Goal: Task Accomplishment & Management: Manage account settings

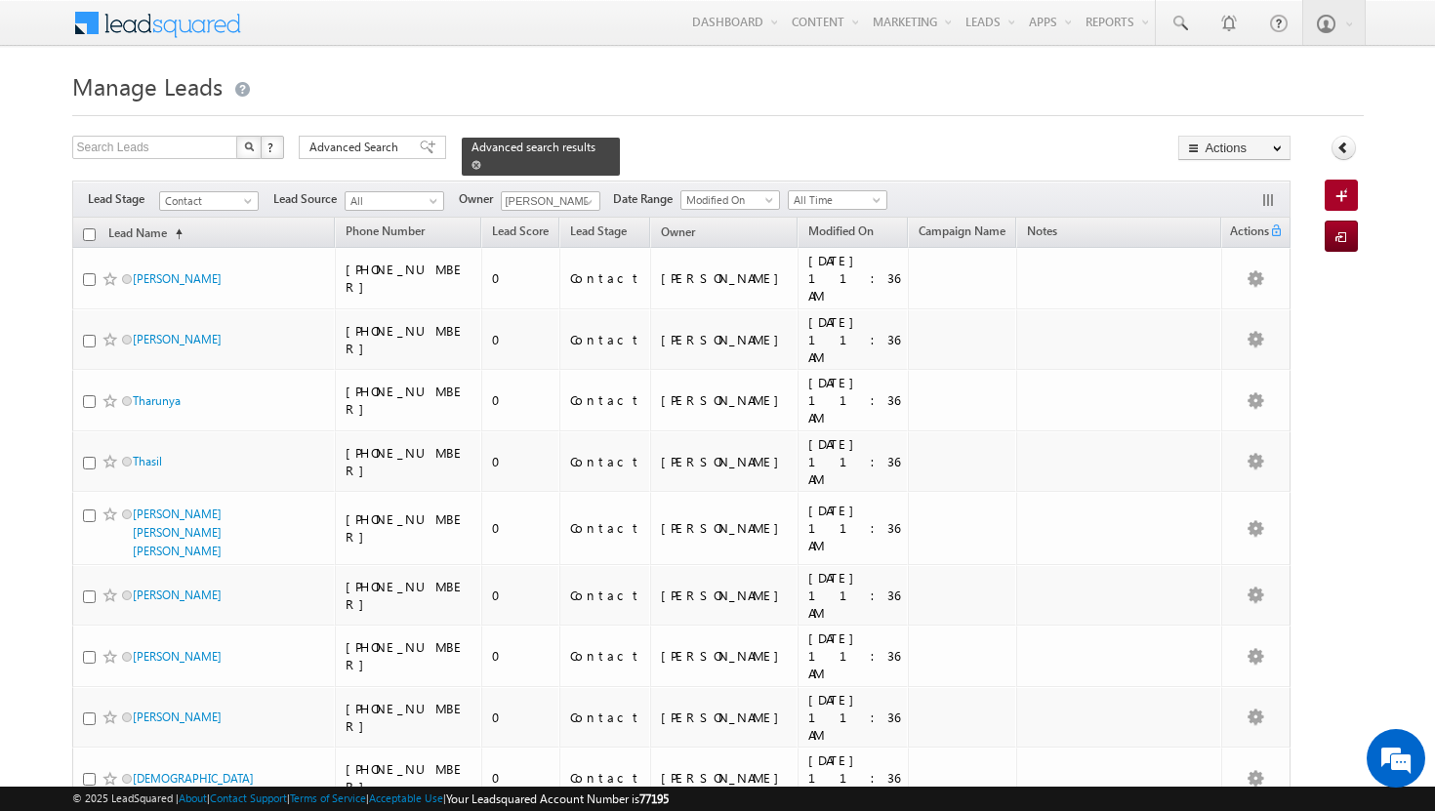
click at [481, 160] on span at bounding box center [476, 165] width 10 height 10
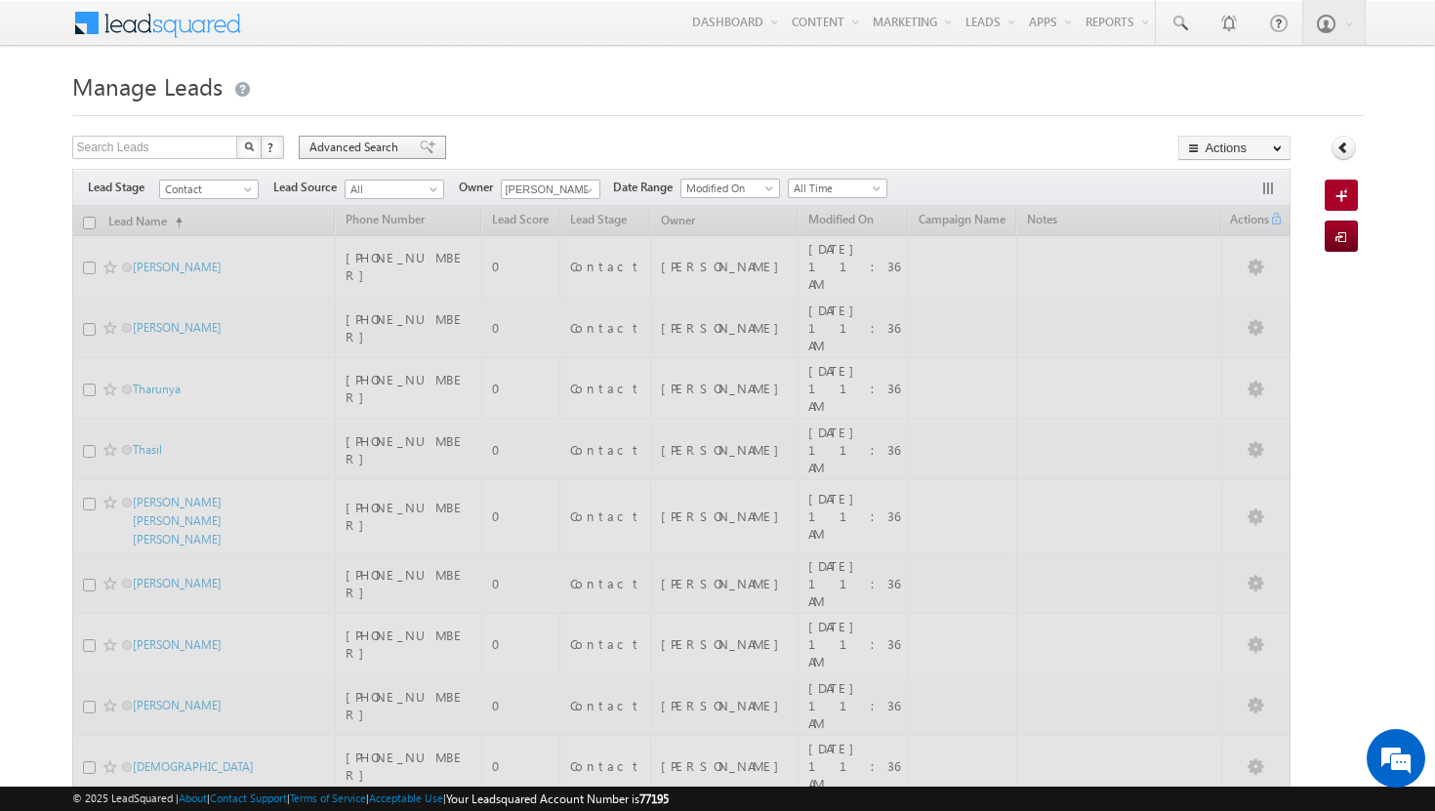
click at [371, 145] on span "Advanced Search" at bounding box center [356, 148] width 95 height 18
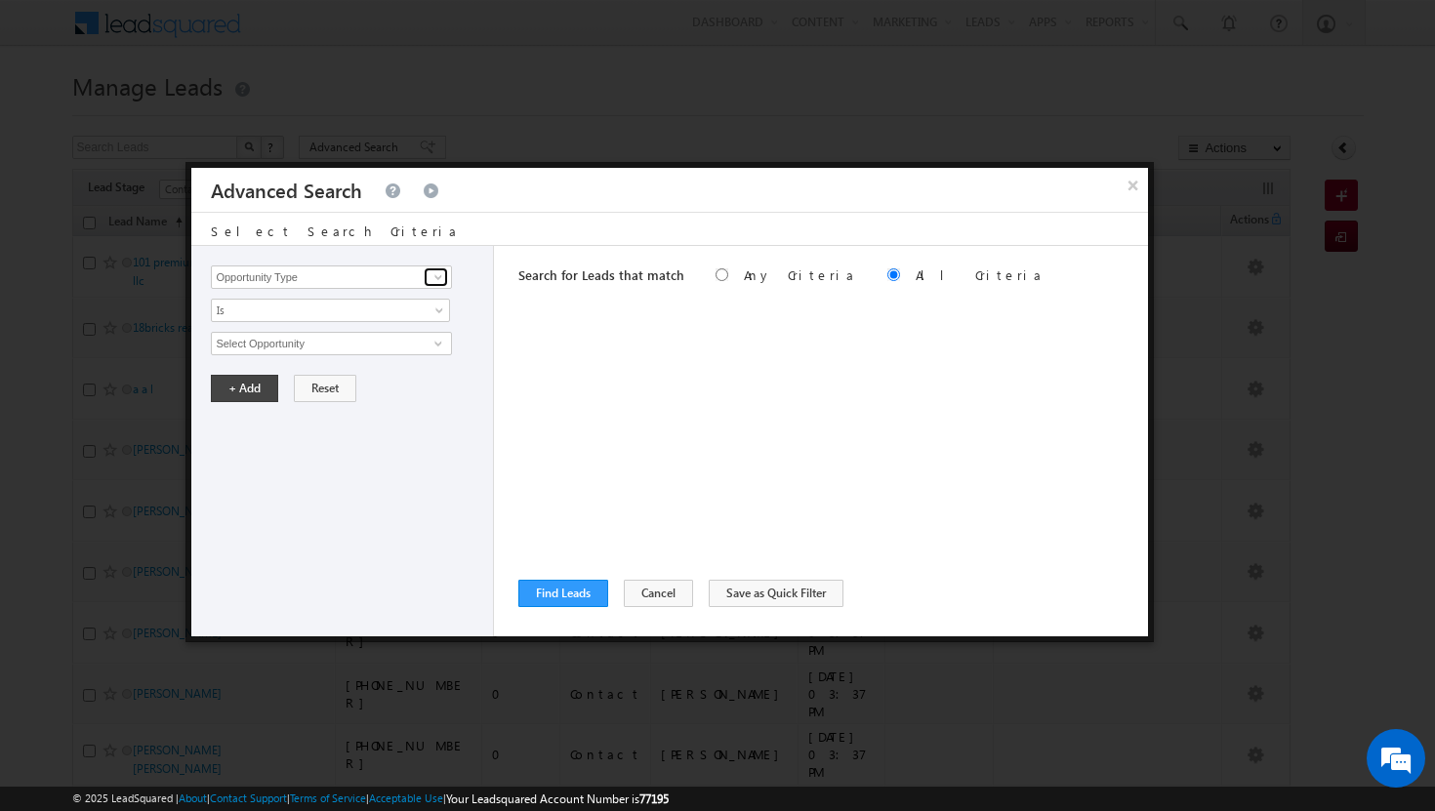
click at [438, 272] on span at bounding box center [438, 277] width 16 height 16
click at [367, 361] on link "Modified On" at bounding box center [331, 357] width 240 height 22
type input "Modified On"
click at [443, 345] on span at bounding box center [441, 348] width 16 height 16
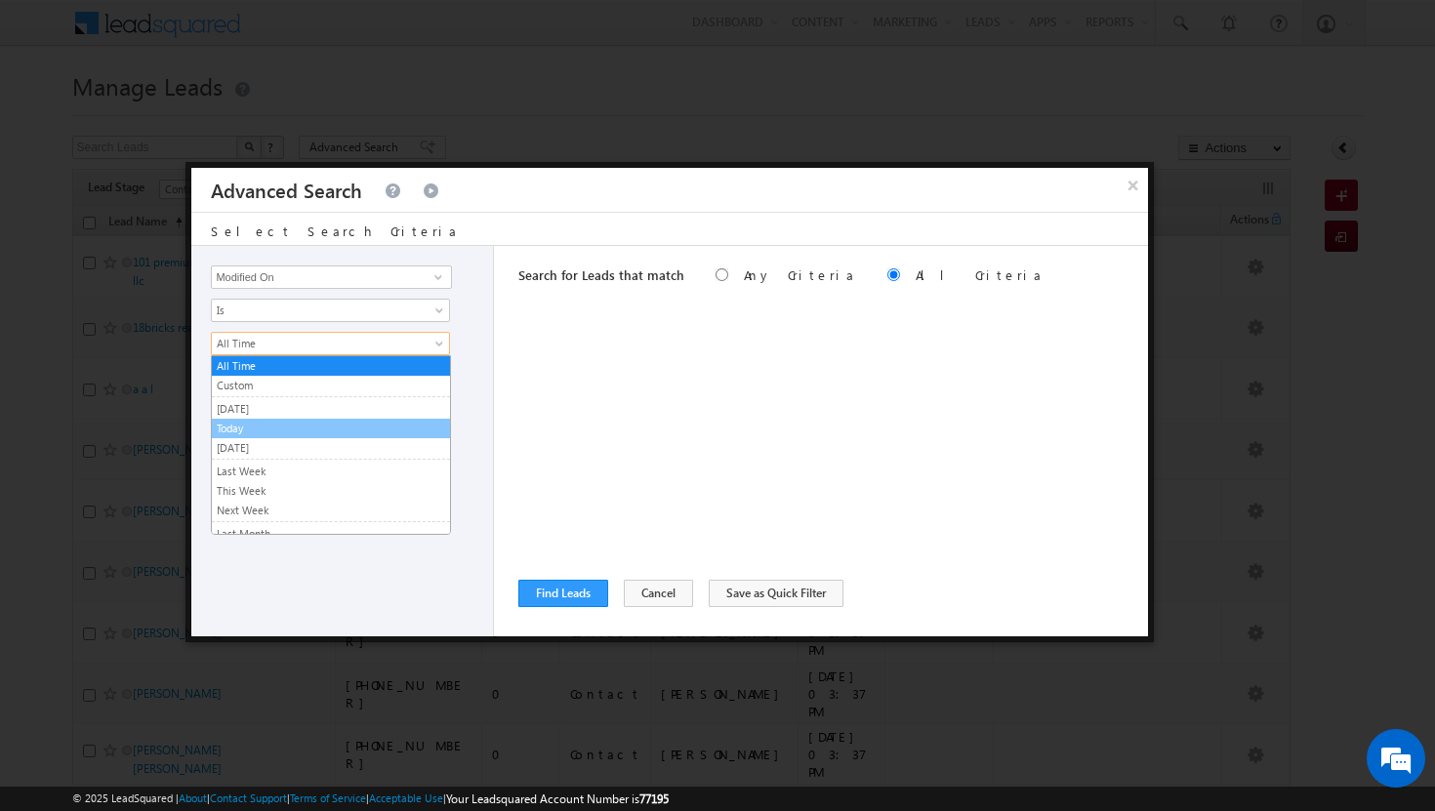
click at [312, 429] on link "Today" at bounding box center [331, 429] width 238 height 18
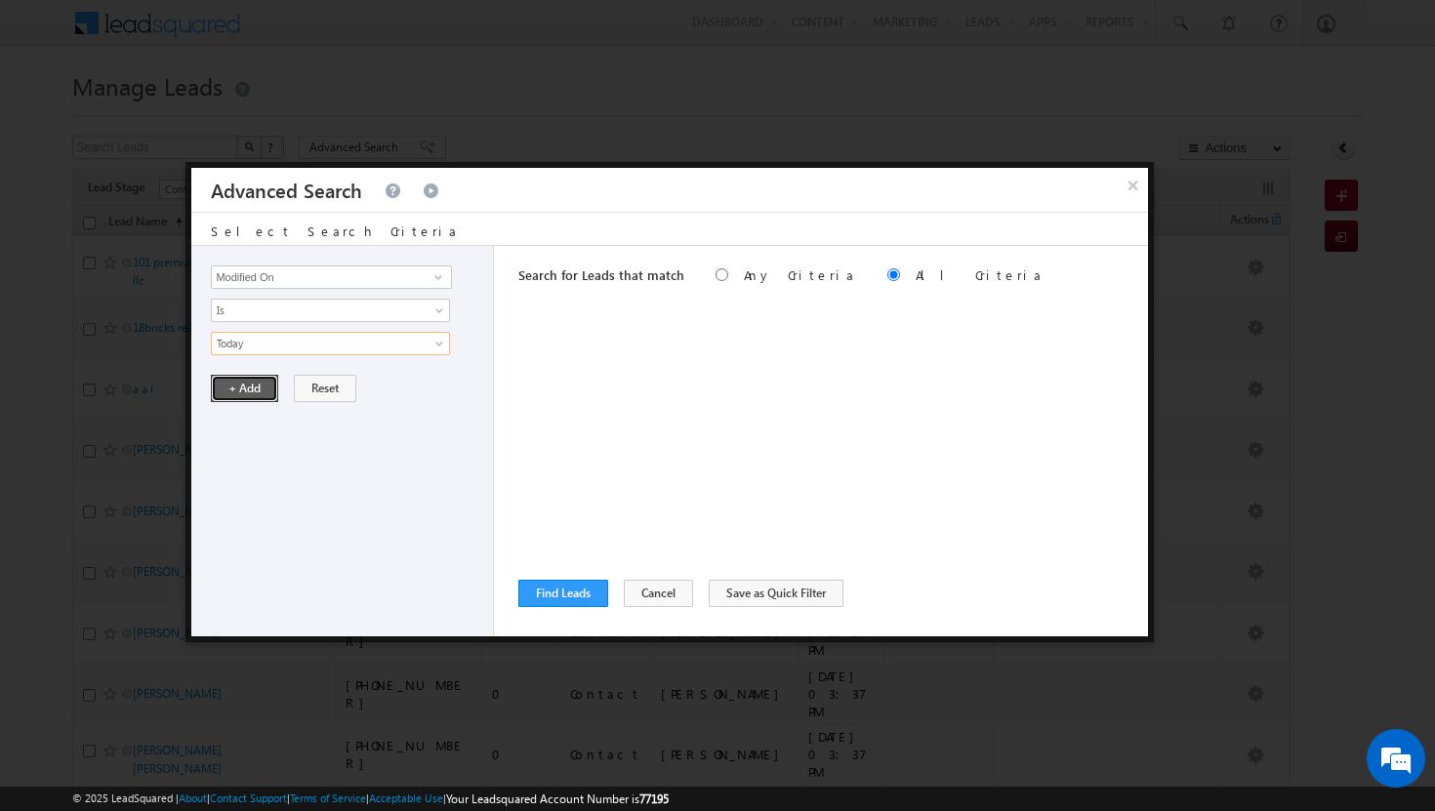
click at [258, 387] on button "+ Add" at bounding box center [244, 388] width 67 height 27
click at [432, 279] on span at bounding box center [438, 277] width 16 height 16
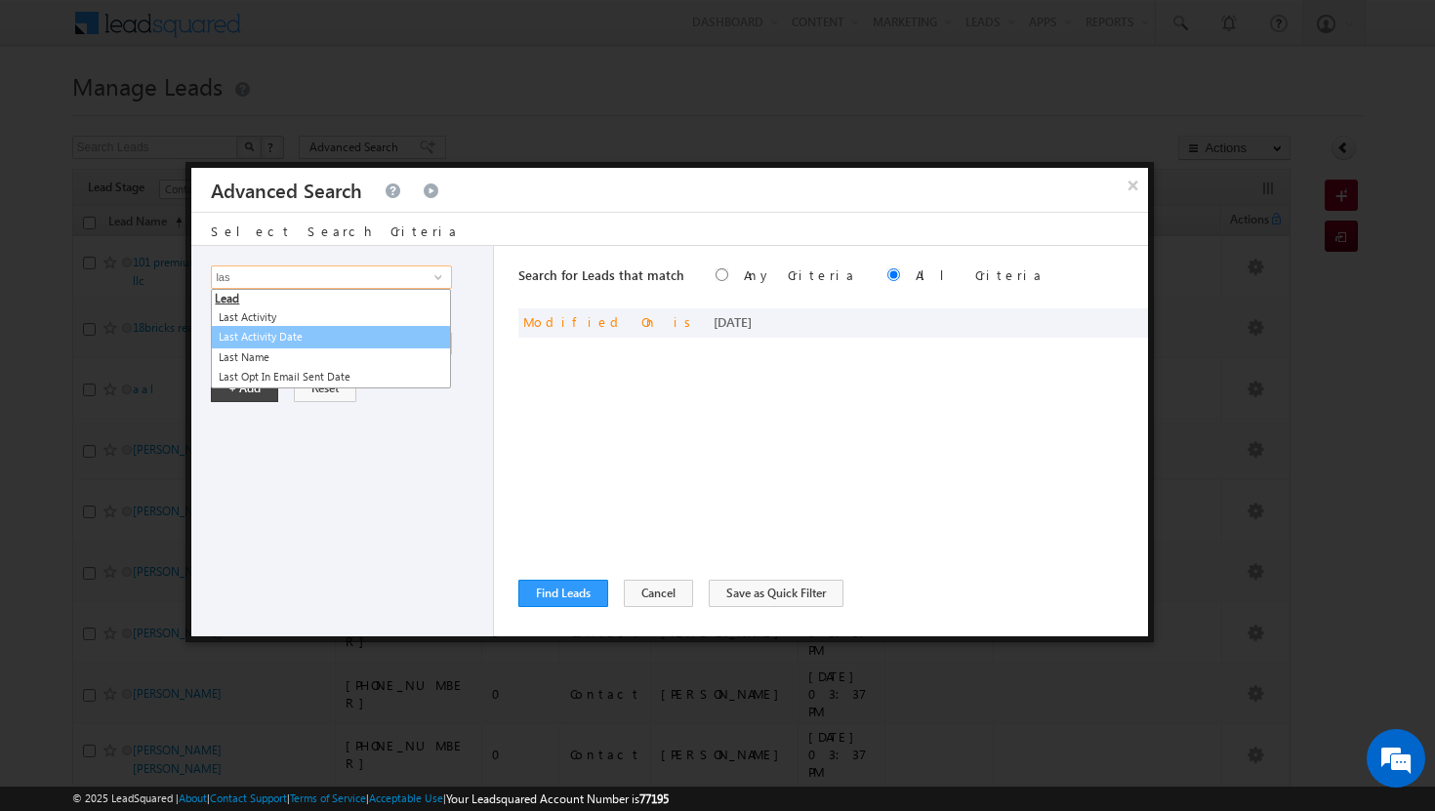
click at [328, 343] on link "Last Activity Date" at bounding box center [331, 337] width 240 height 22
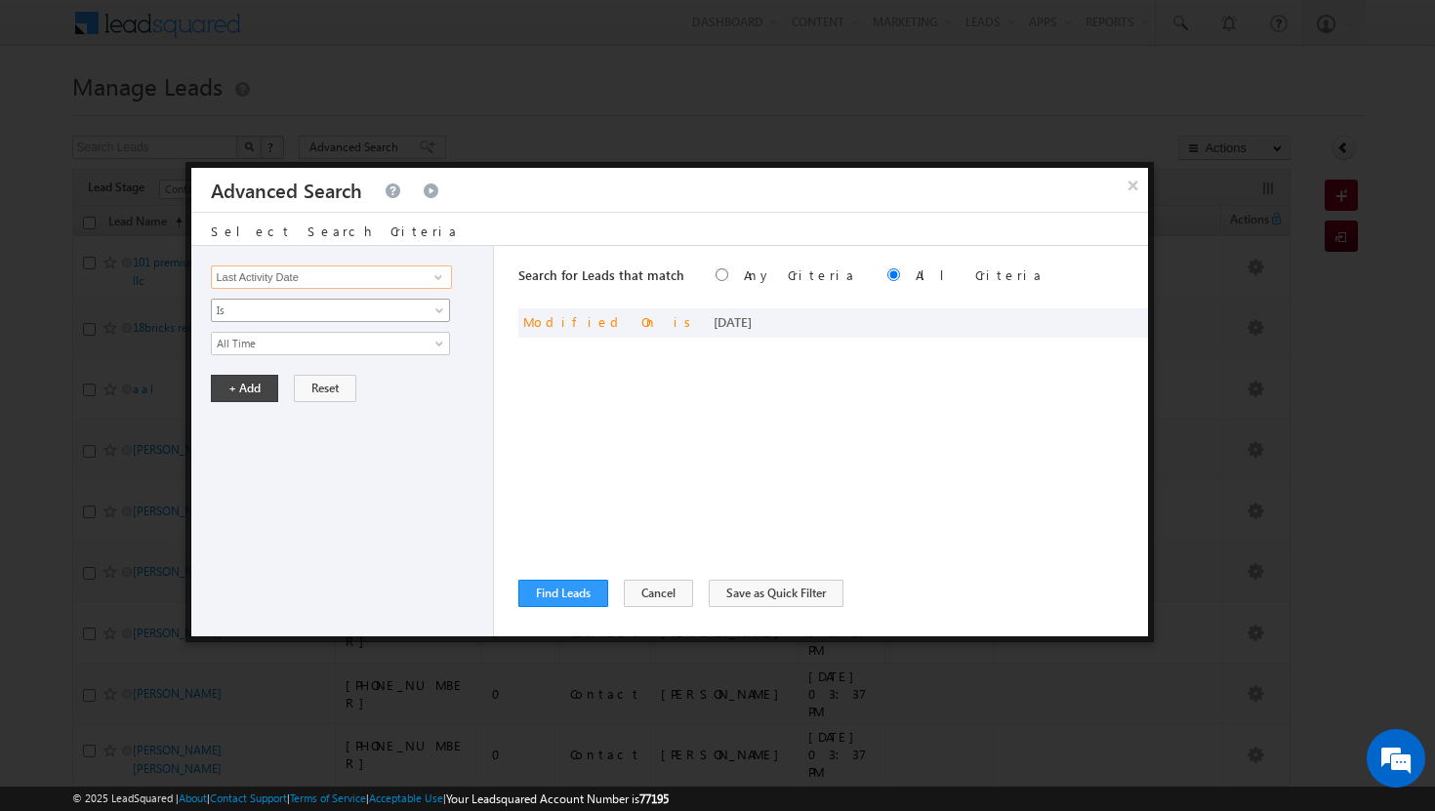
type input "Last Activity Date"
click at [437, 303] on link "Is" at bounding box center [330, 310] width 239 height 23
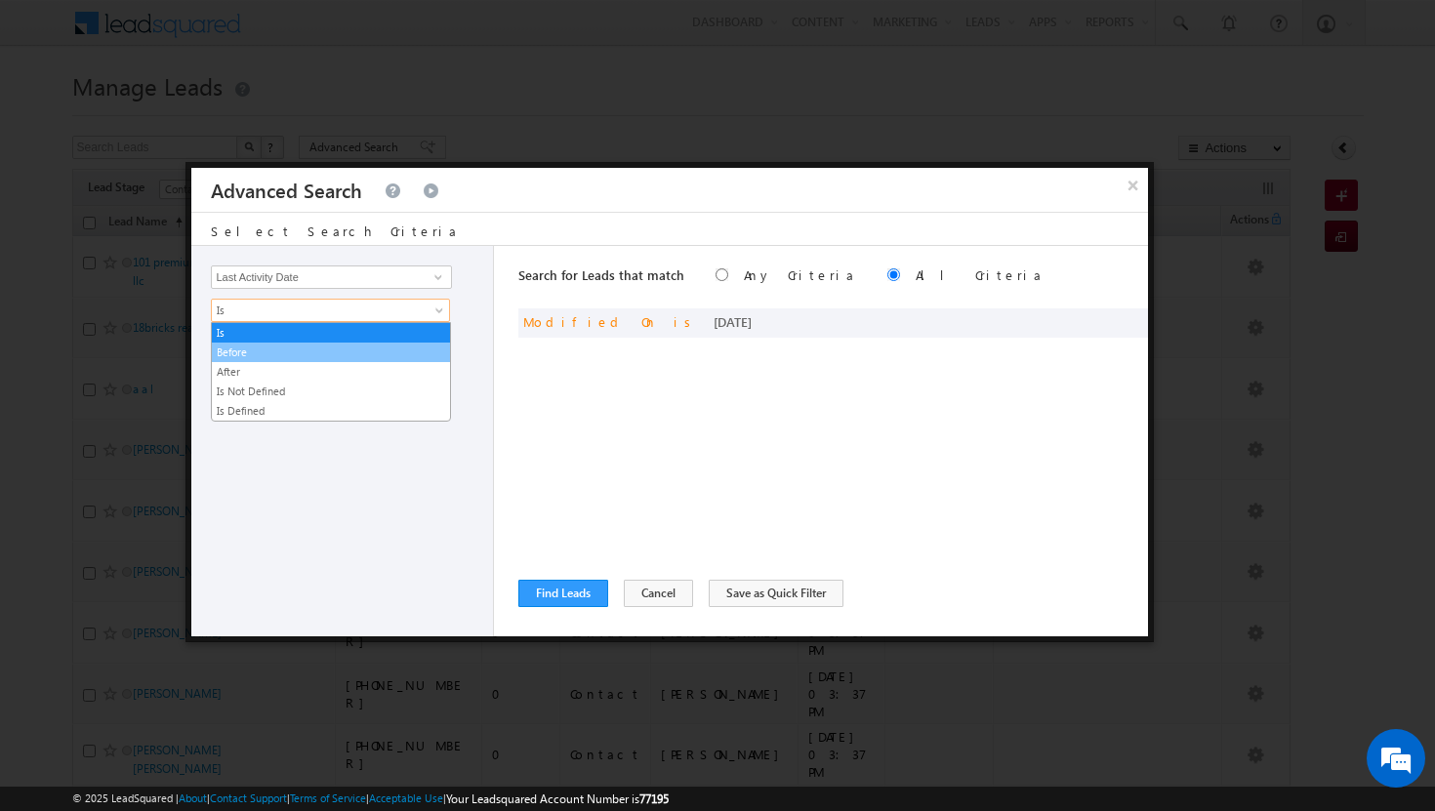
click at [425, 347] on link "Before" at bounding box center [331, 353] width 238 height 18
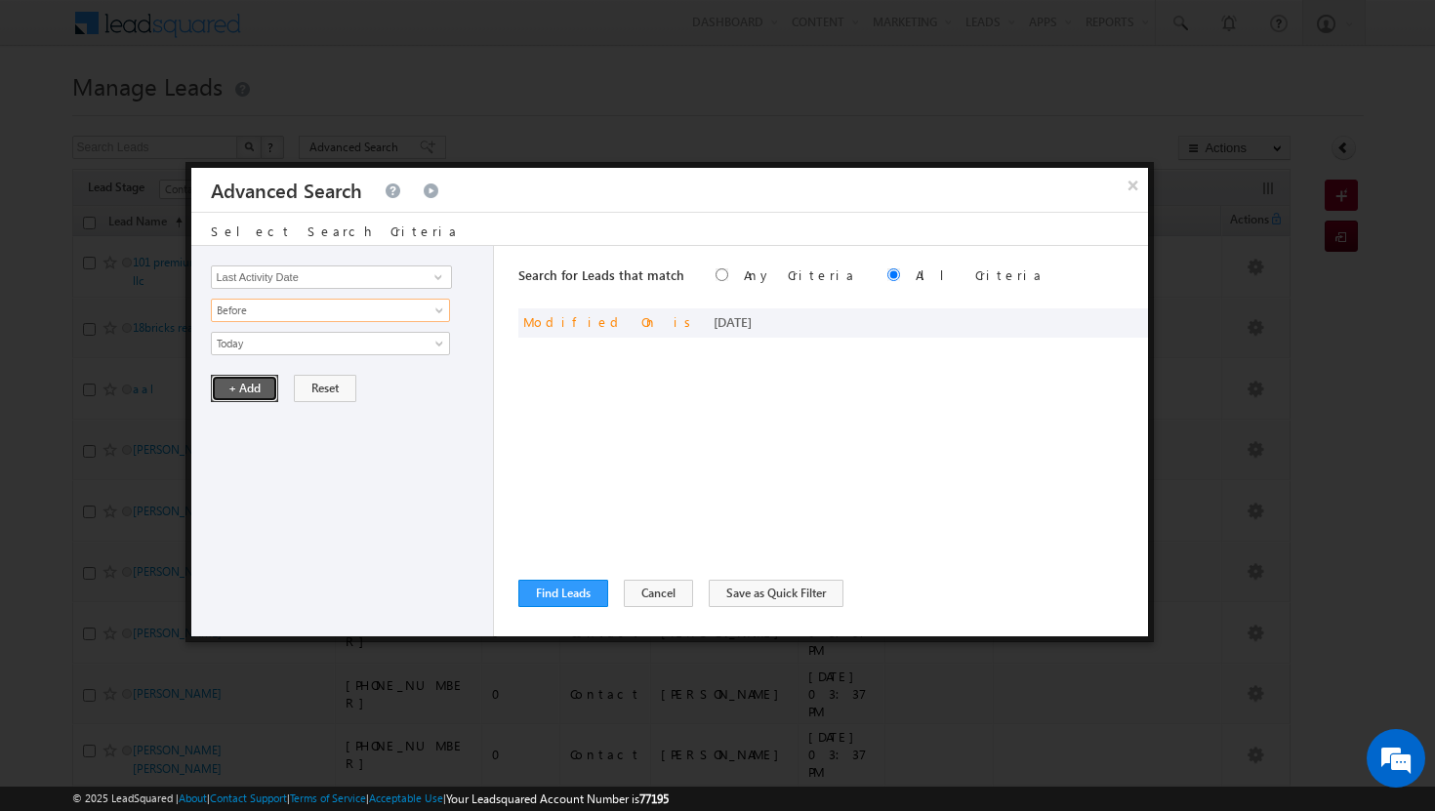
click at [250, 384] on button "+ Add" at bounding box center [244, 388] width 67 height 27
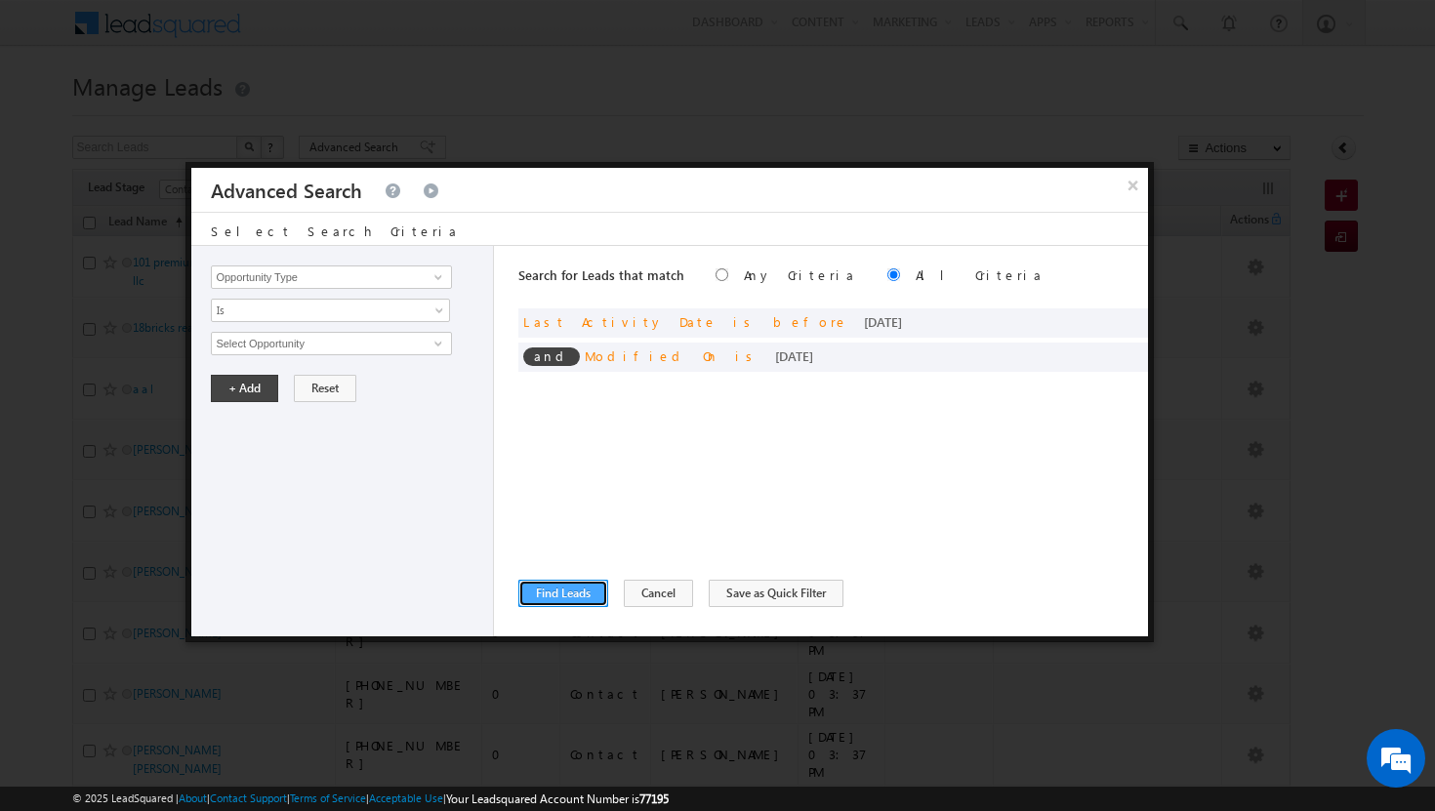
click at [598, 585] on button "Find Leads" at bounding box center [563, 593] width 90 height 27
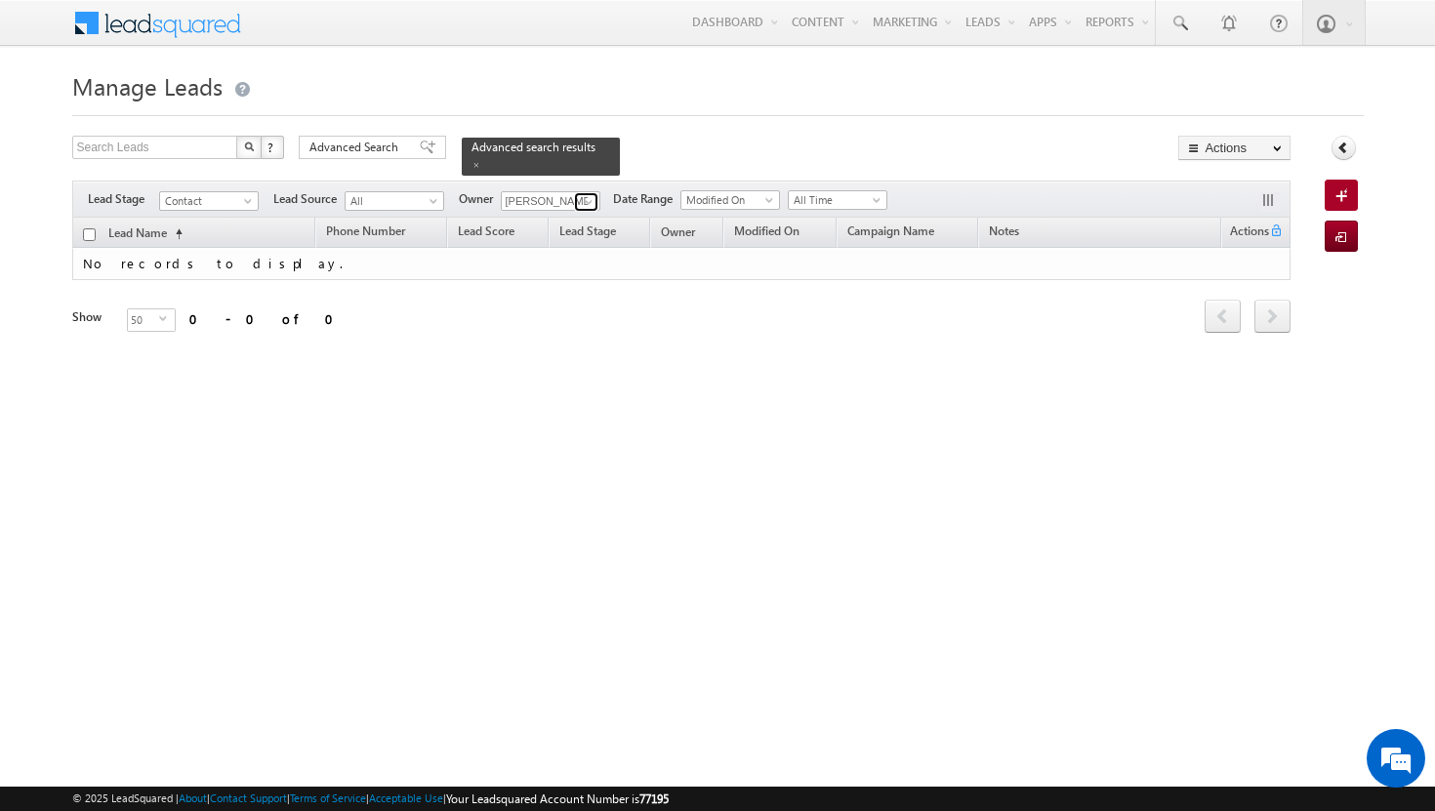
click at [596, 192] on link at bounding box center [586, 202] width 24 height 20
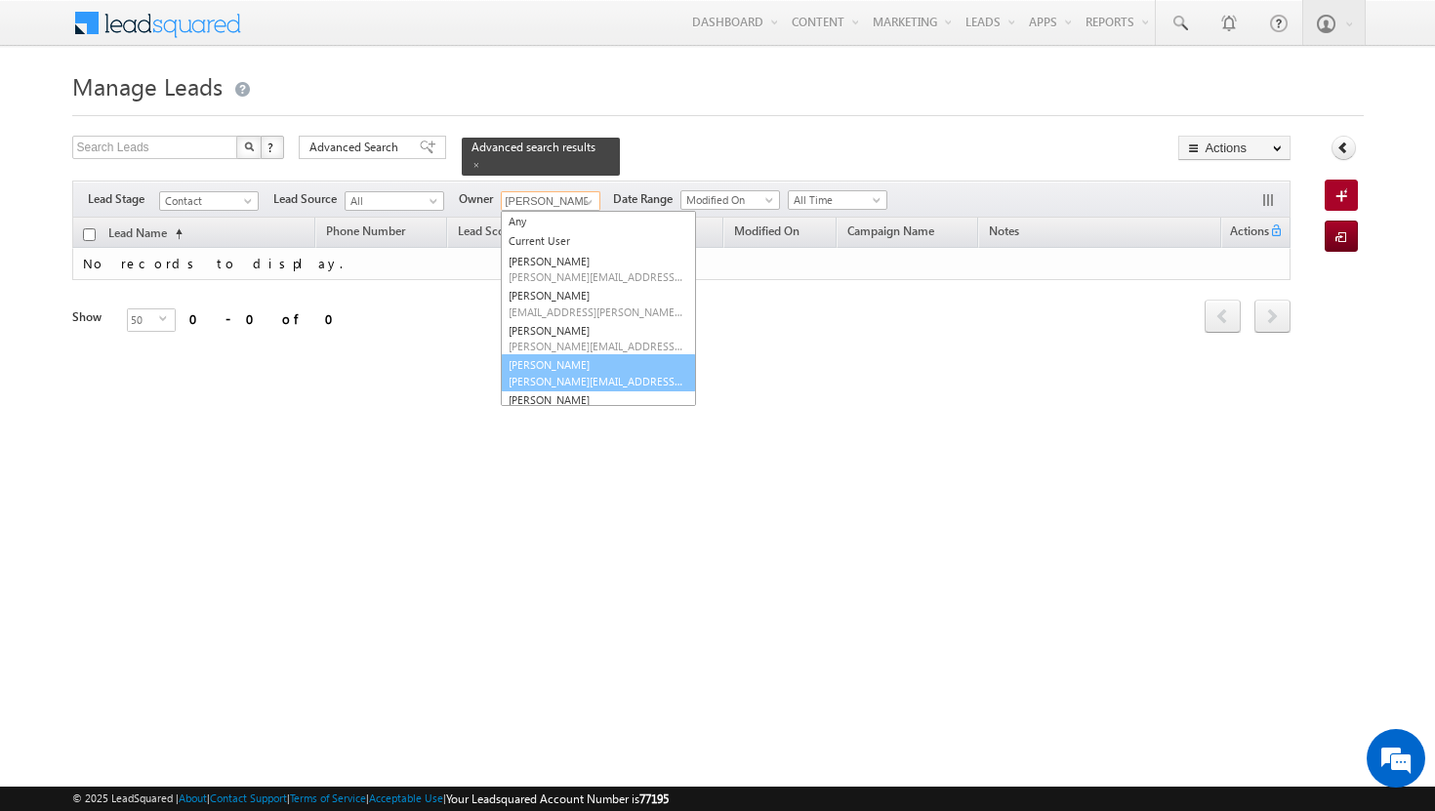
scroll to position [193, 0]
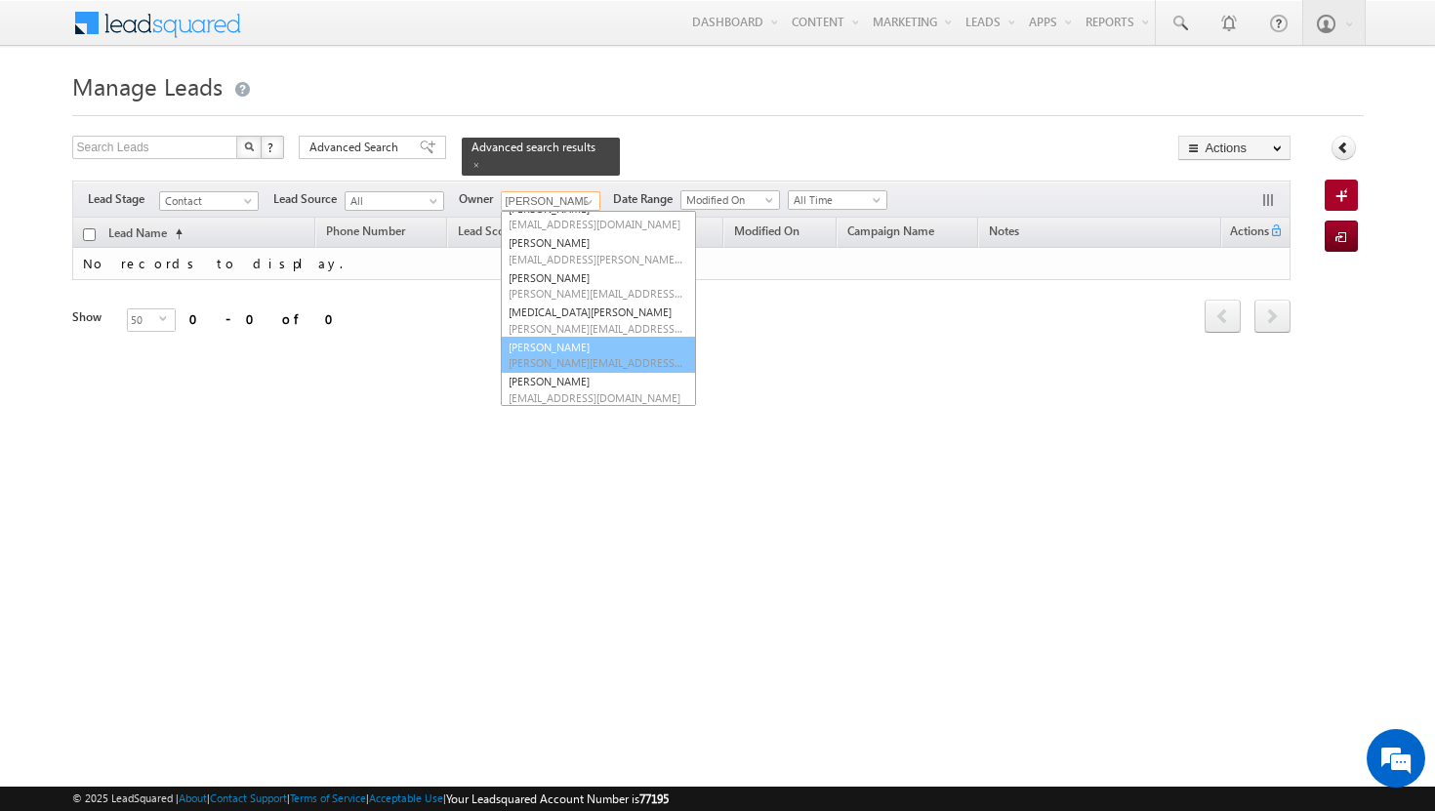
click at [575, 355] on span "[PERSON_NAME][EMAIL_ADDRESS][DOMAIN_NAME]" at bounding box center [596, 362] width 176 height 15
type input "[PERSON_NAME]"
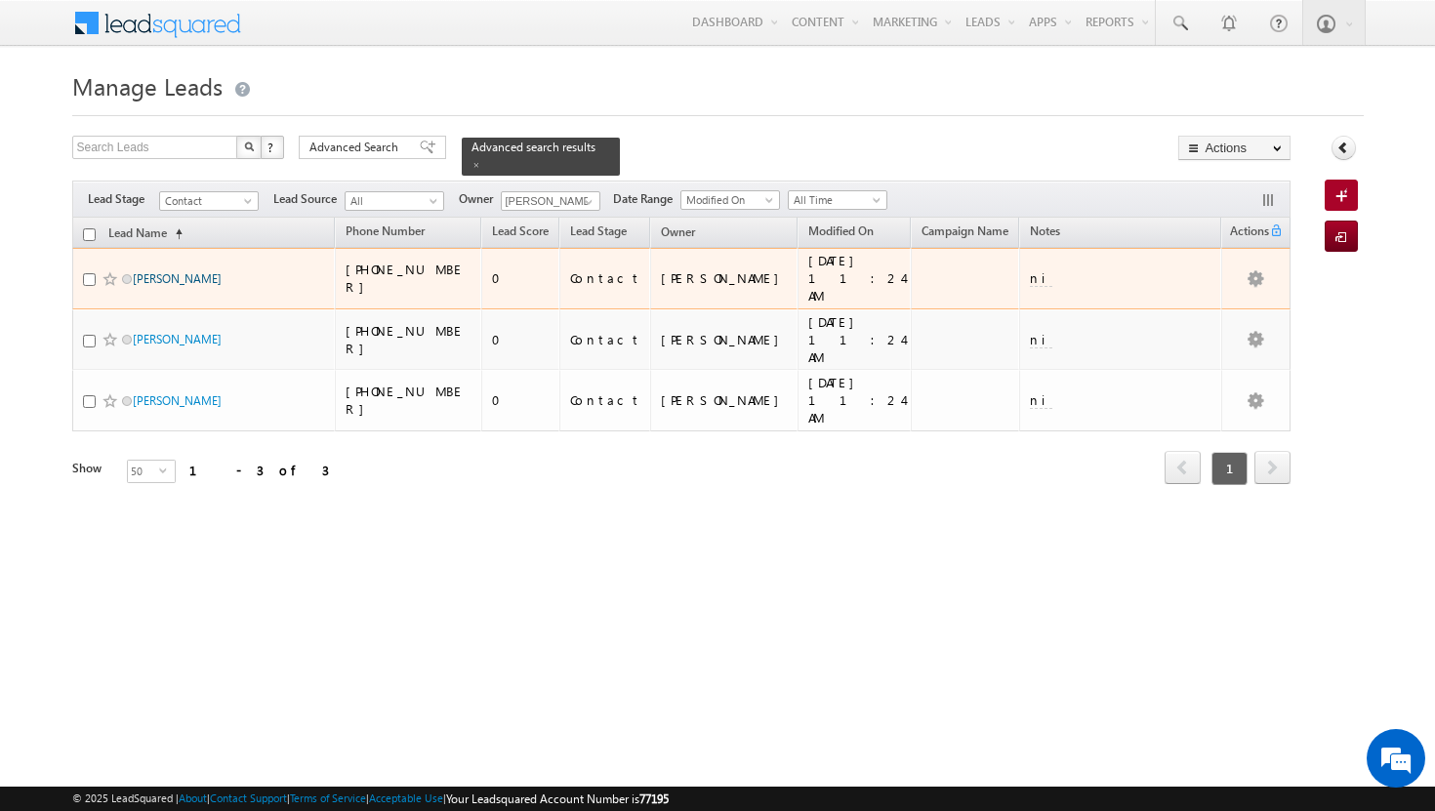
click at [155, 271] on link "[PERSON_NAME]" at bounding box center [177, 278] width 89 height 15
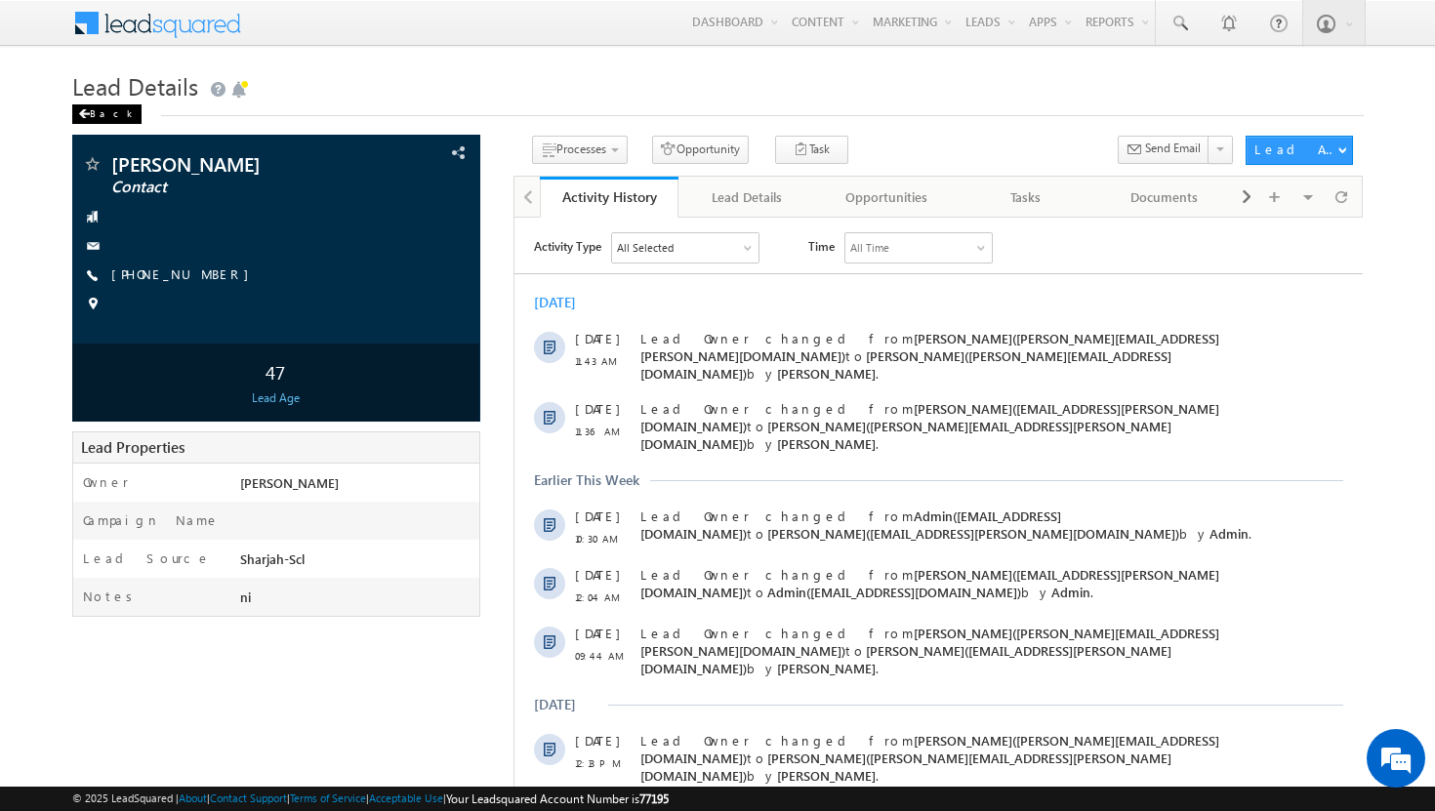
click at [97, 117] on div "Back" at bounding box center [106, 114] width 69 height 20
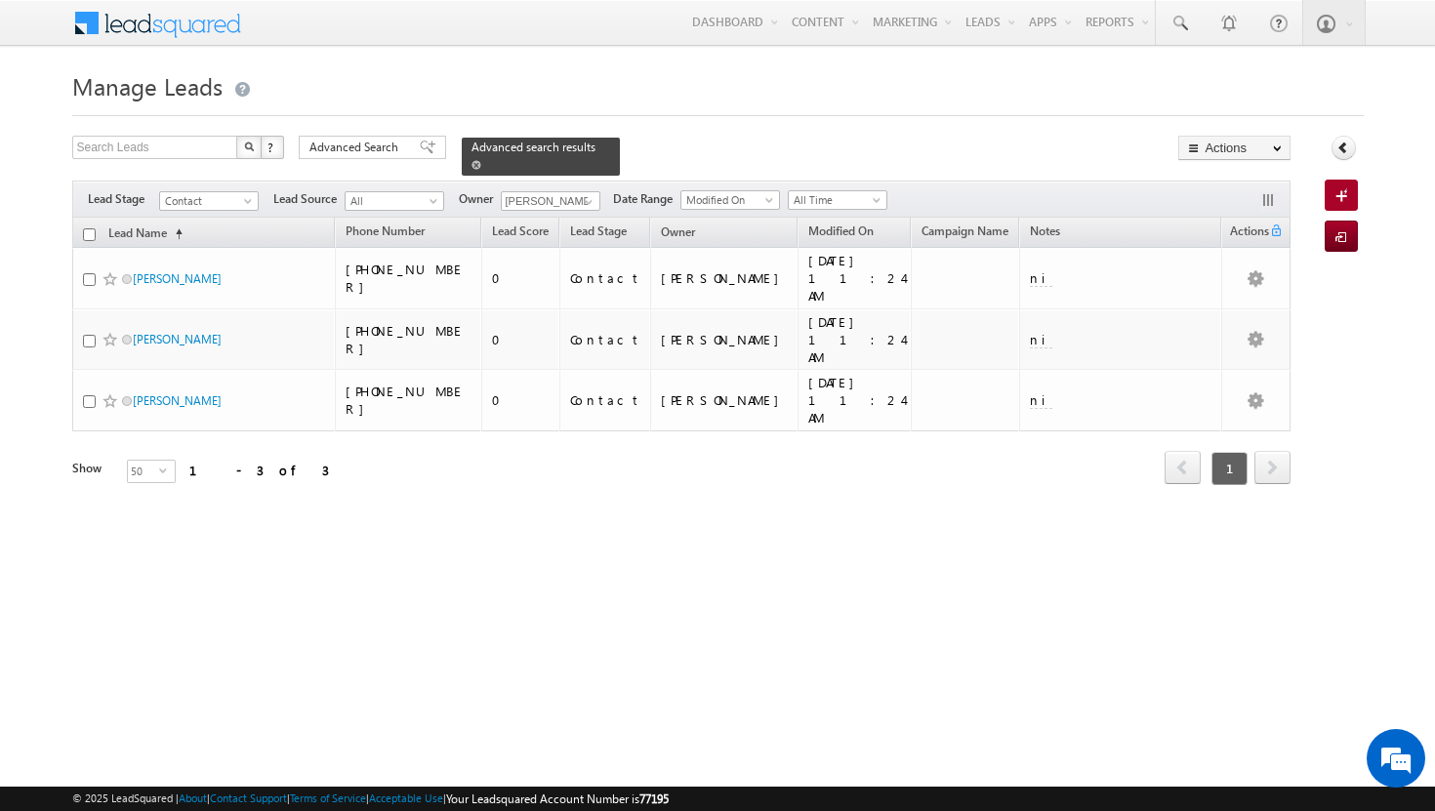
click at [481, 160] on span at bounding box center [476, 165] width 10 height 10
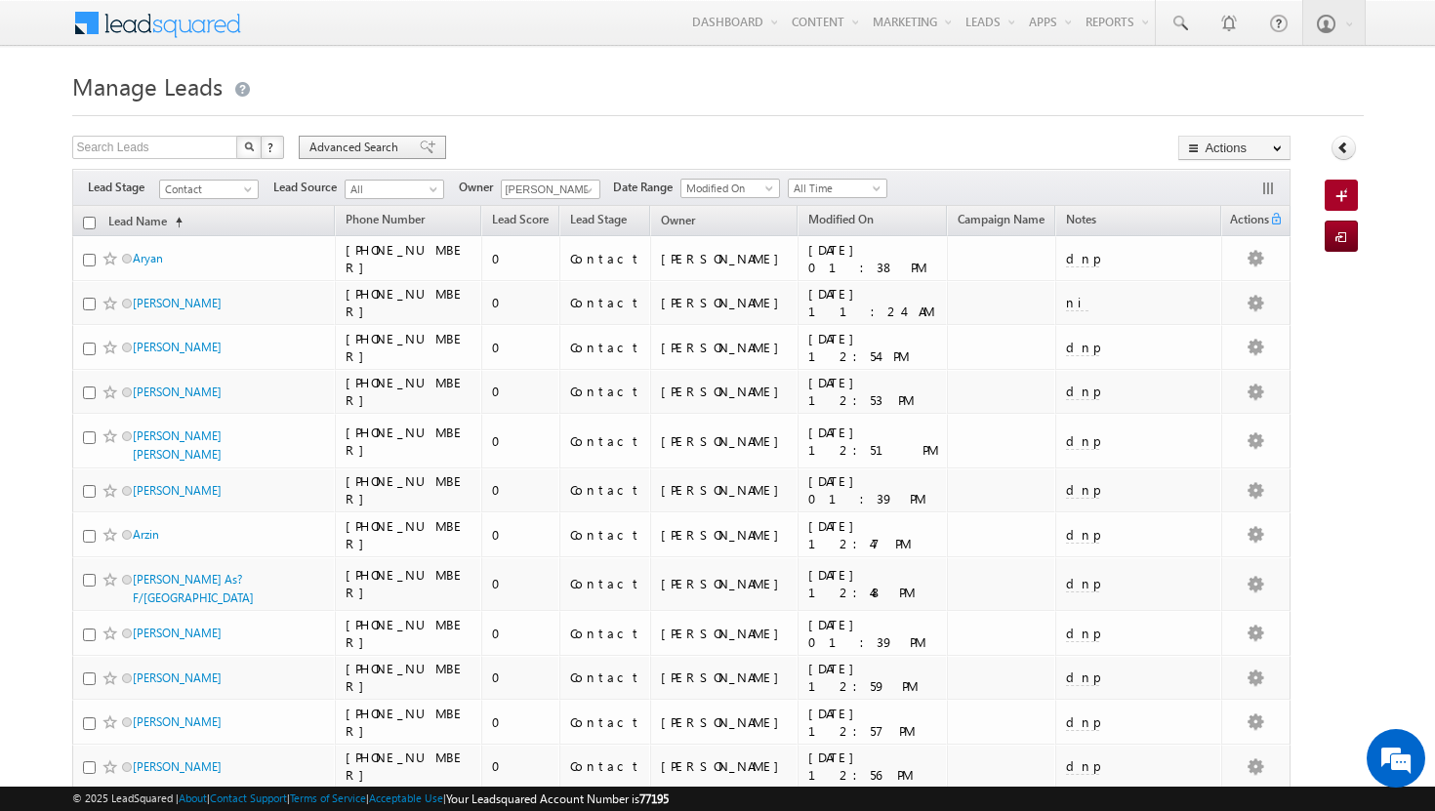
click at [379, 154] on span "Advanced Search" at bounding box center [356, 148] width 95 height 18
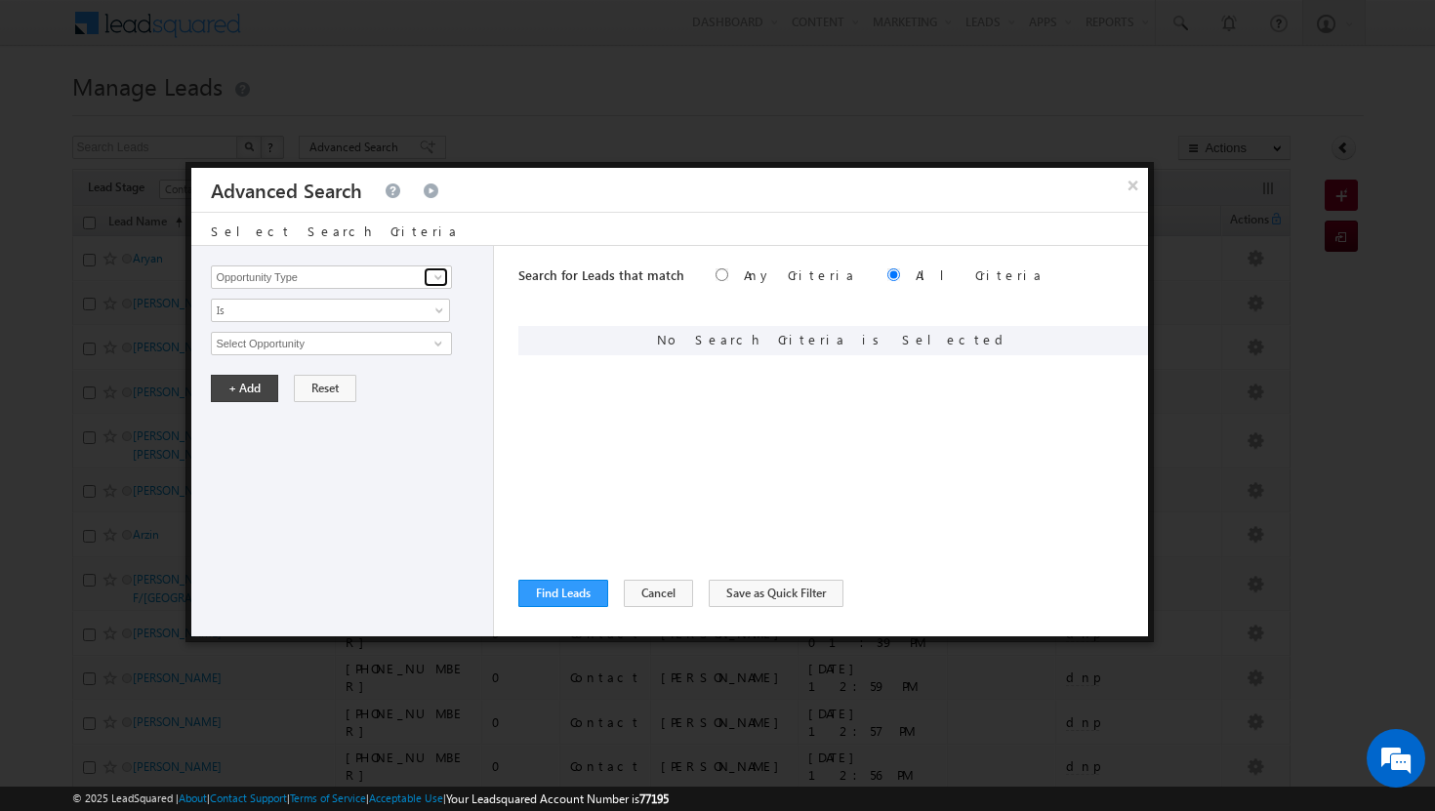
click at [444, 271] on span at bounding box center [438, 277] width 16 height 16
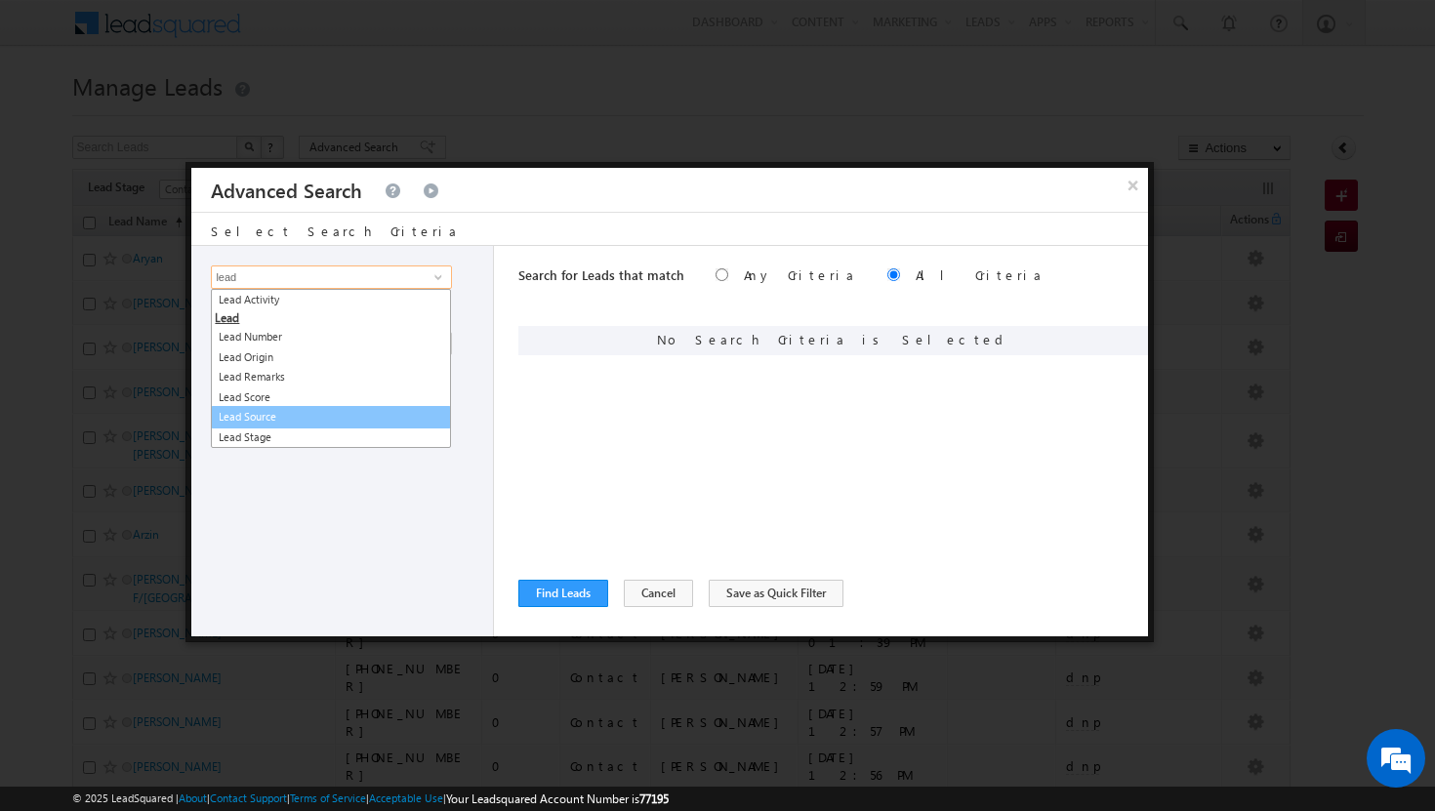
click at [341, 411] on link "Lead Source" at bounding box center [331, 417] width 240 height 22
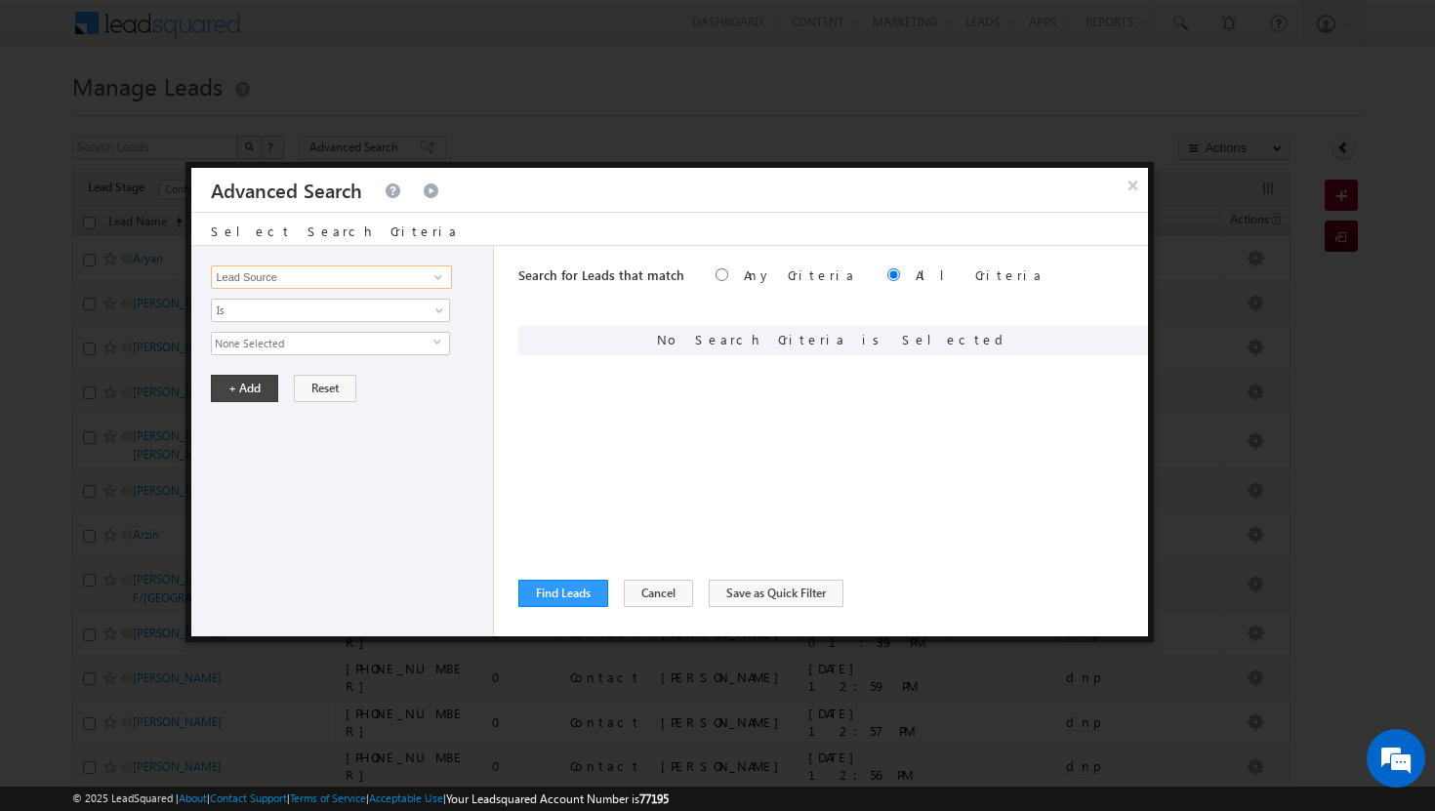
type input "Lead Source"
click at [435, 338] on span "select" at bounding box center [441, 342] width 16 height 9
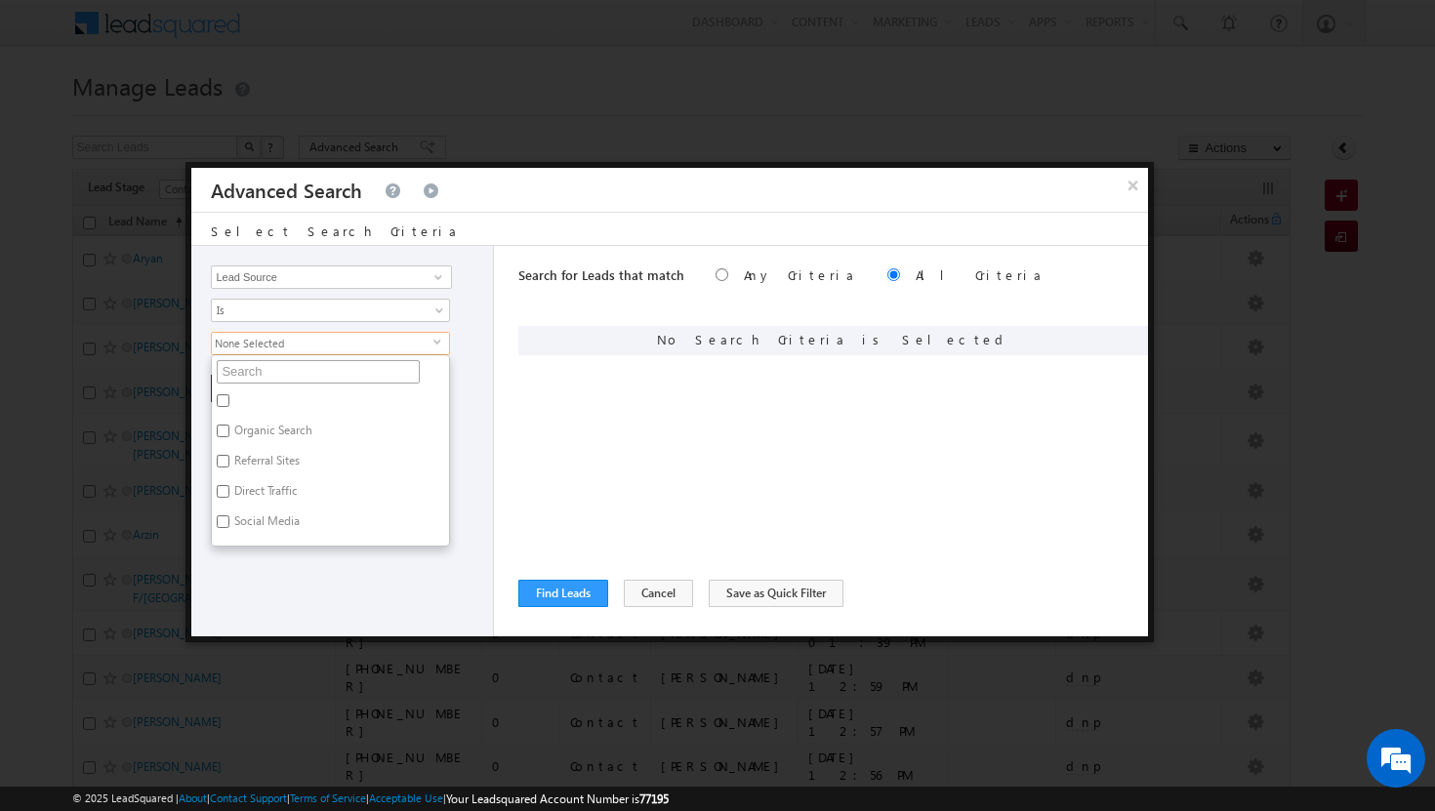
click at [377, 371] on input "text" at bounding box center [318, 371] width 203 height 23
type input "sh"
click at [223, 405] on input "Sharjah-Scl" at bounding box center [223, 400] width 13 height 13
checkbox input "true"
click at [265, 571] on div "Opportunity Type Lead Activity Task Sales Group Prospect Id Address 1 Address 2…" at bounding box center [342, 441] width 303 height 390
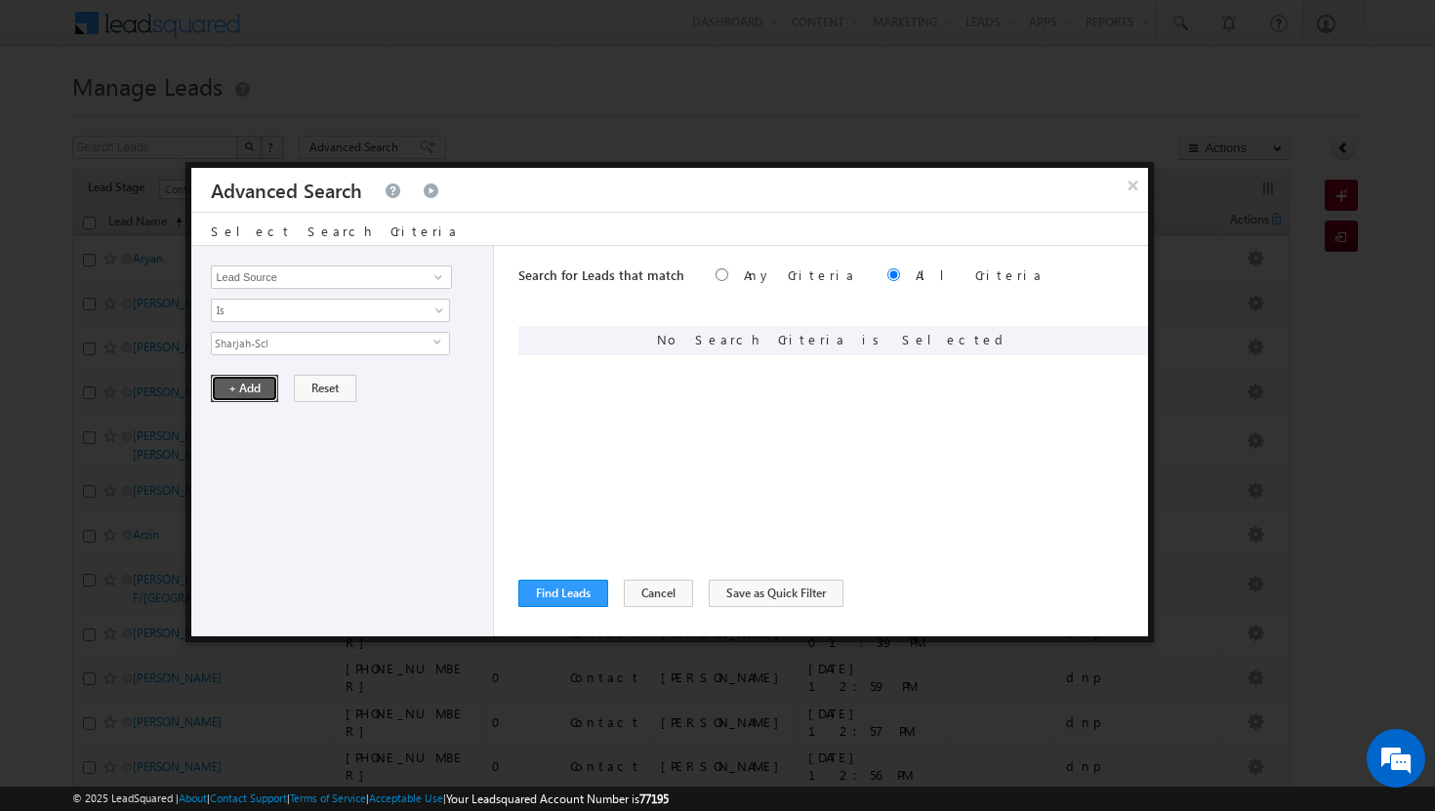
click at [240, 399] on button "+ Add" at bounding box center [244, 388] width 67 height 27
click at [558, 595] on button "Find Leads" at bounding box center [563, 593] width 90 height 27
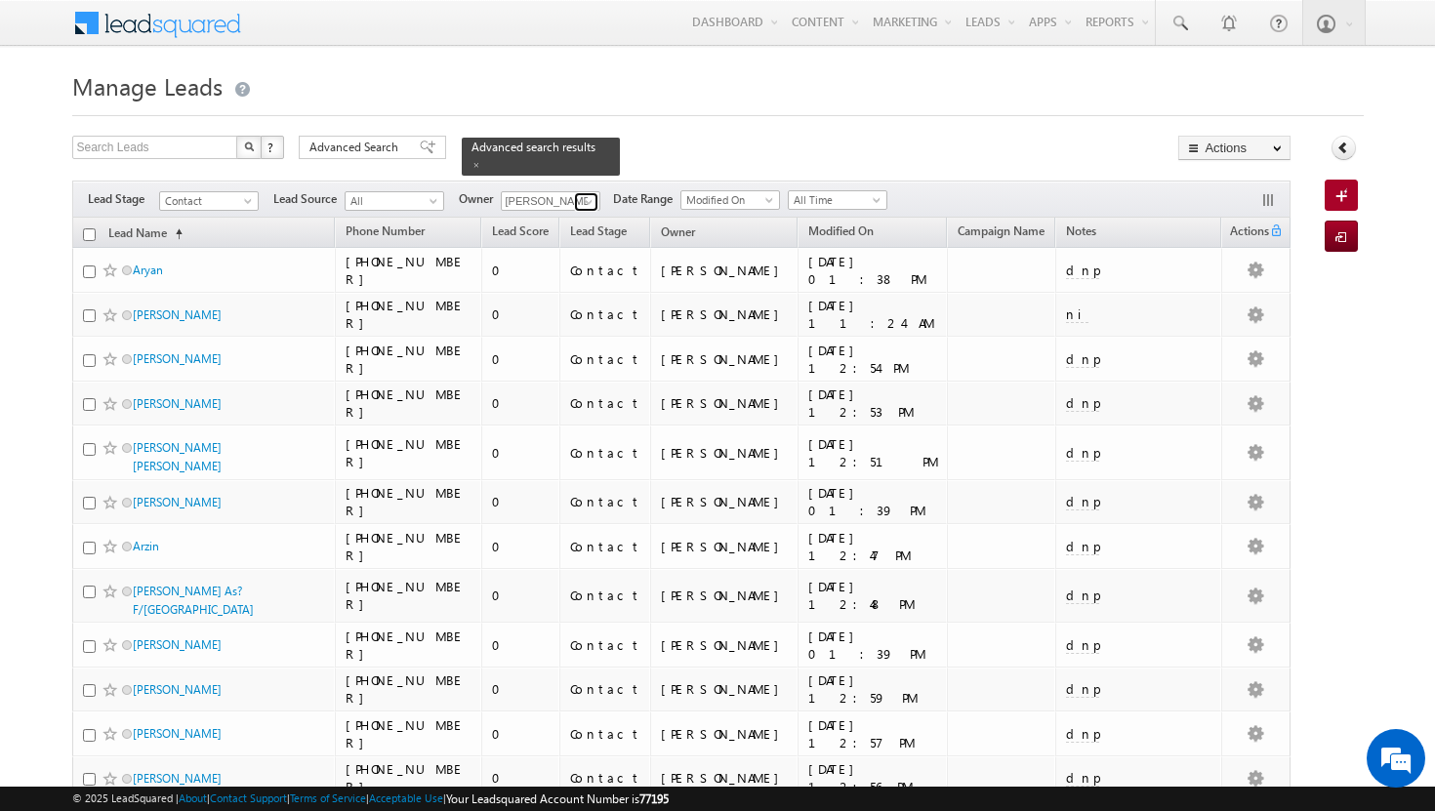
click at [589, 194] on span at bounding box center [589, 202] width 16 height 16
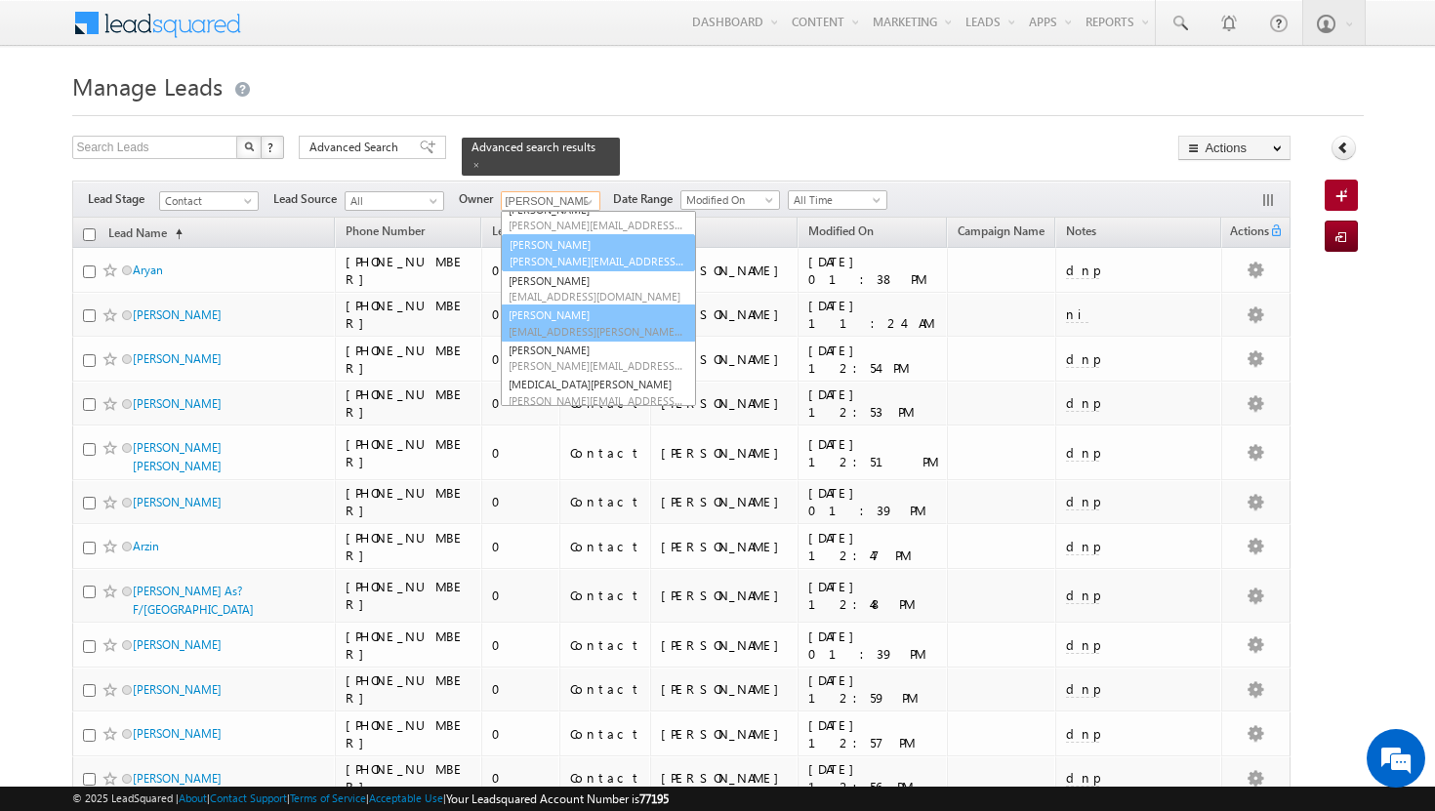
scroll to position [122, 0]
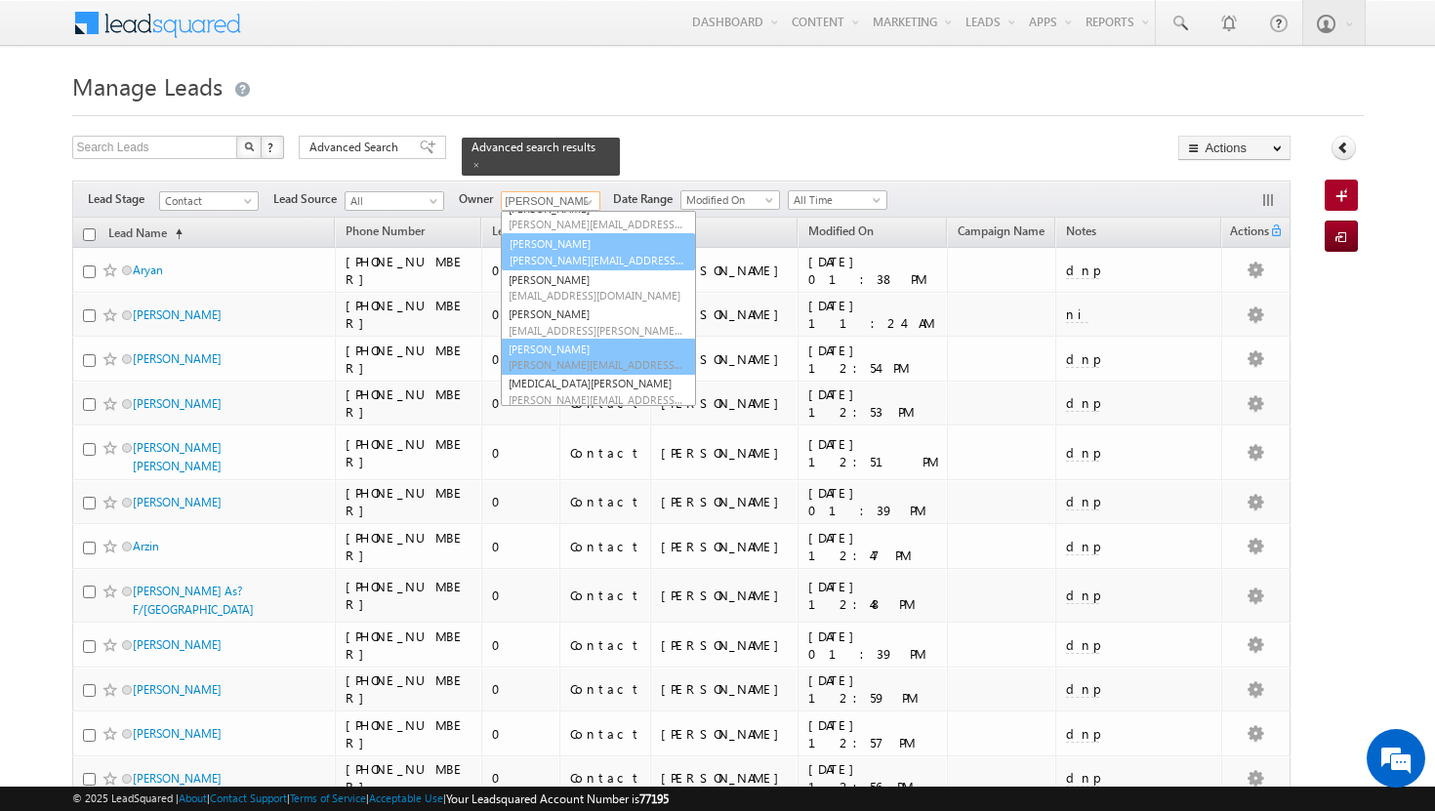
click at [568, 357] on span "[PERSON_NAME][EMAIL_ADDRESS][PERSON_NAME][DOMAIN_NAME]" at bounding box center [596, 364] width 176 height 15
type input "[PERSON_NAME]"
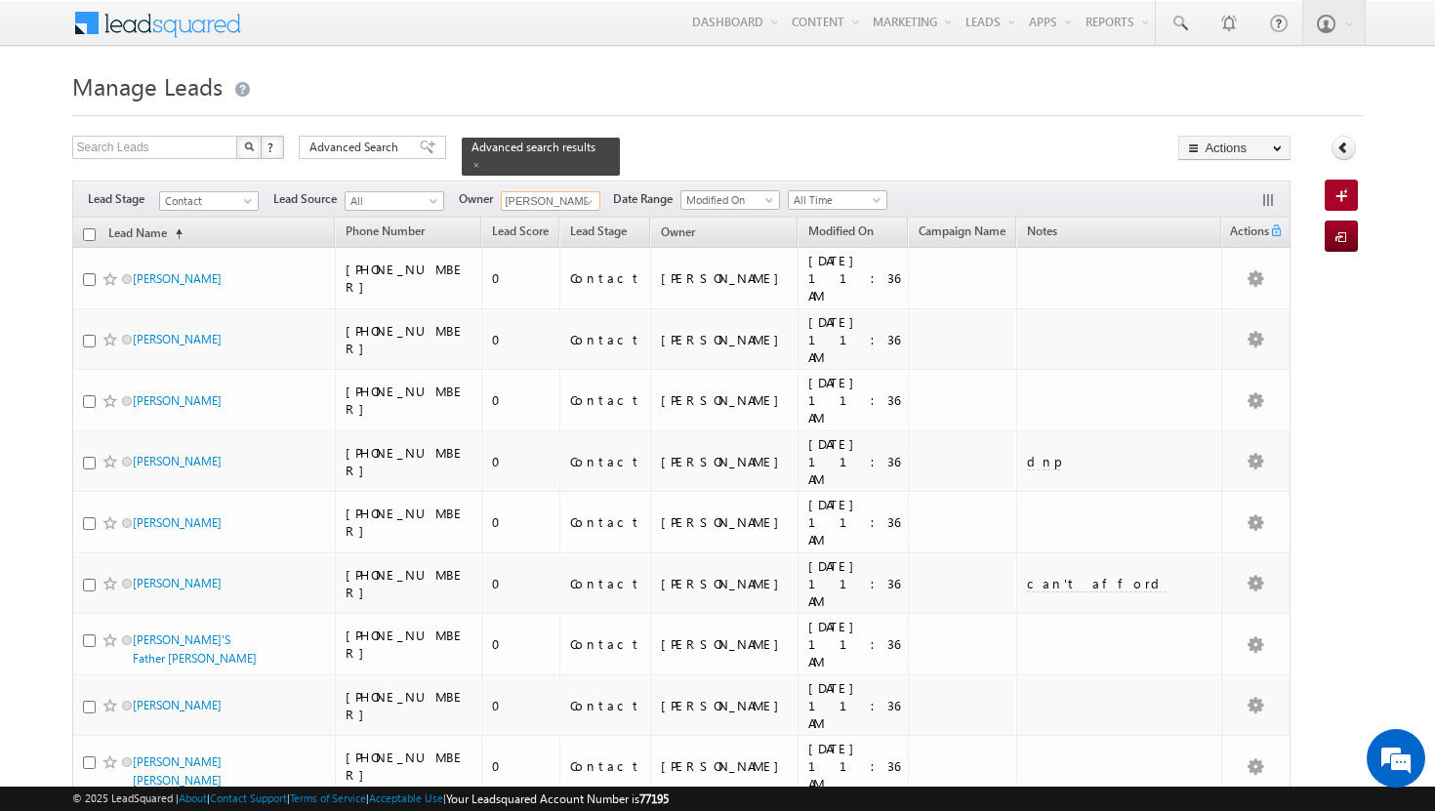
click at [87, 228] on input "checkbox" at bounding box center [89, 234] width 13 height 13
checkbox input "true"
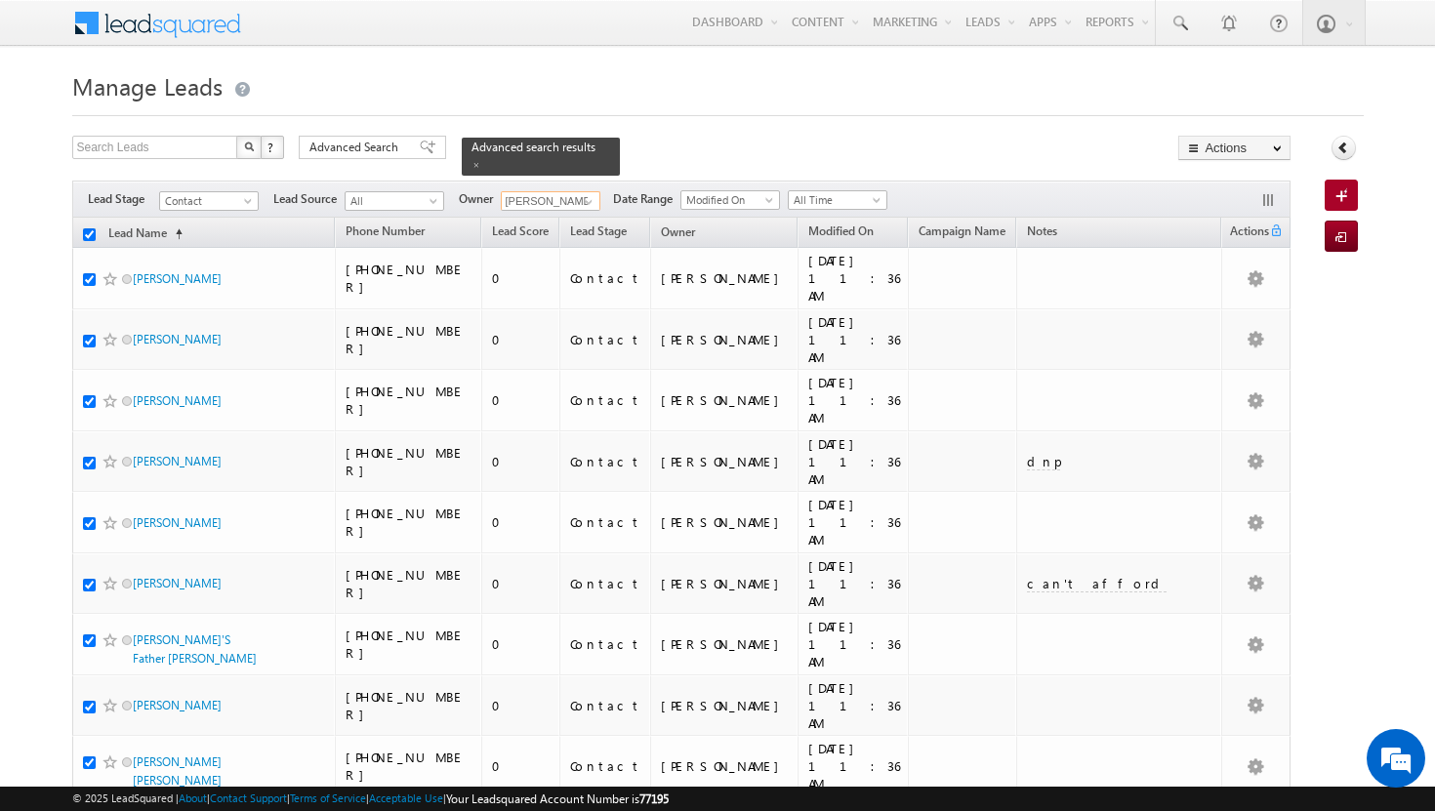
checkbox input "true"
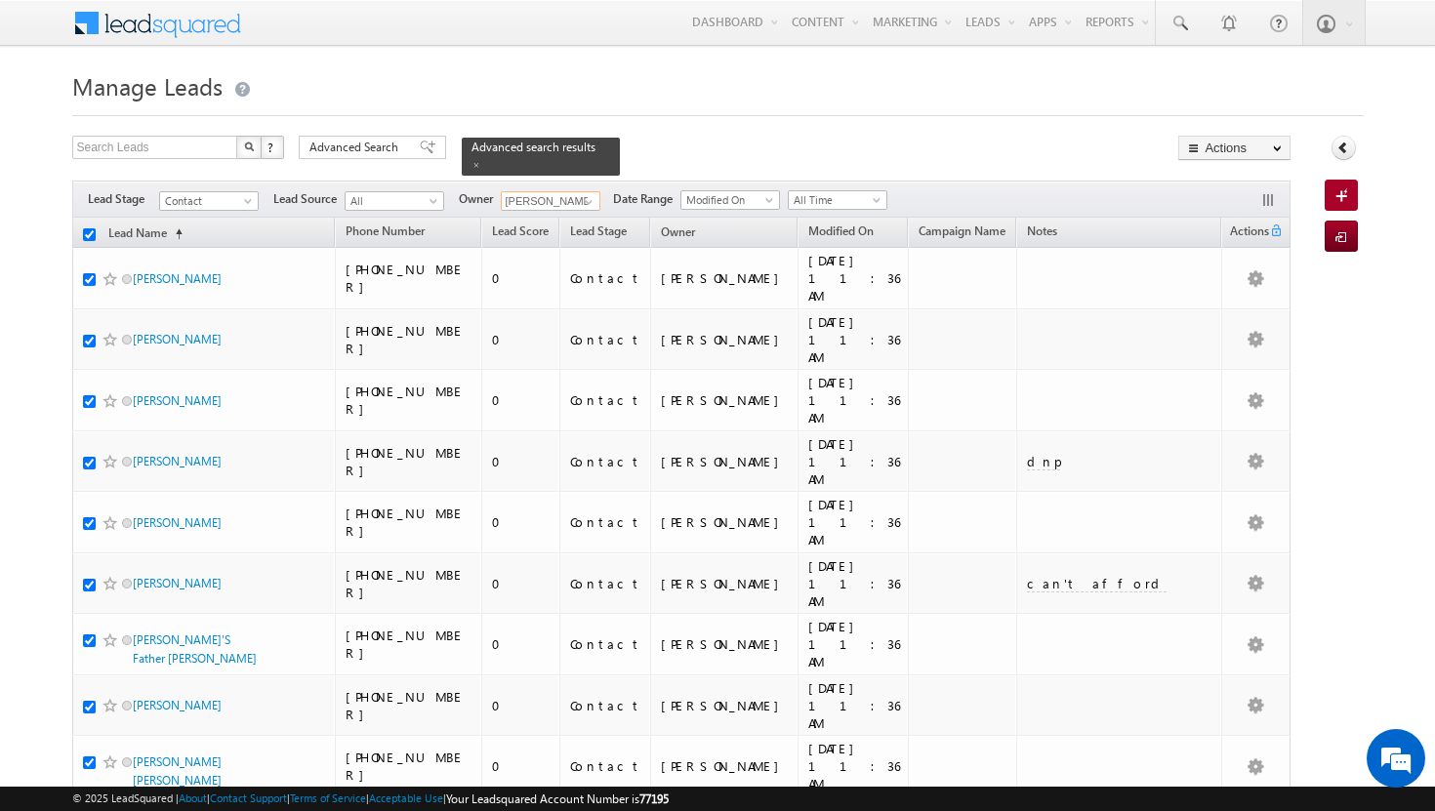
checkbox input "true"
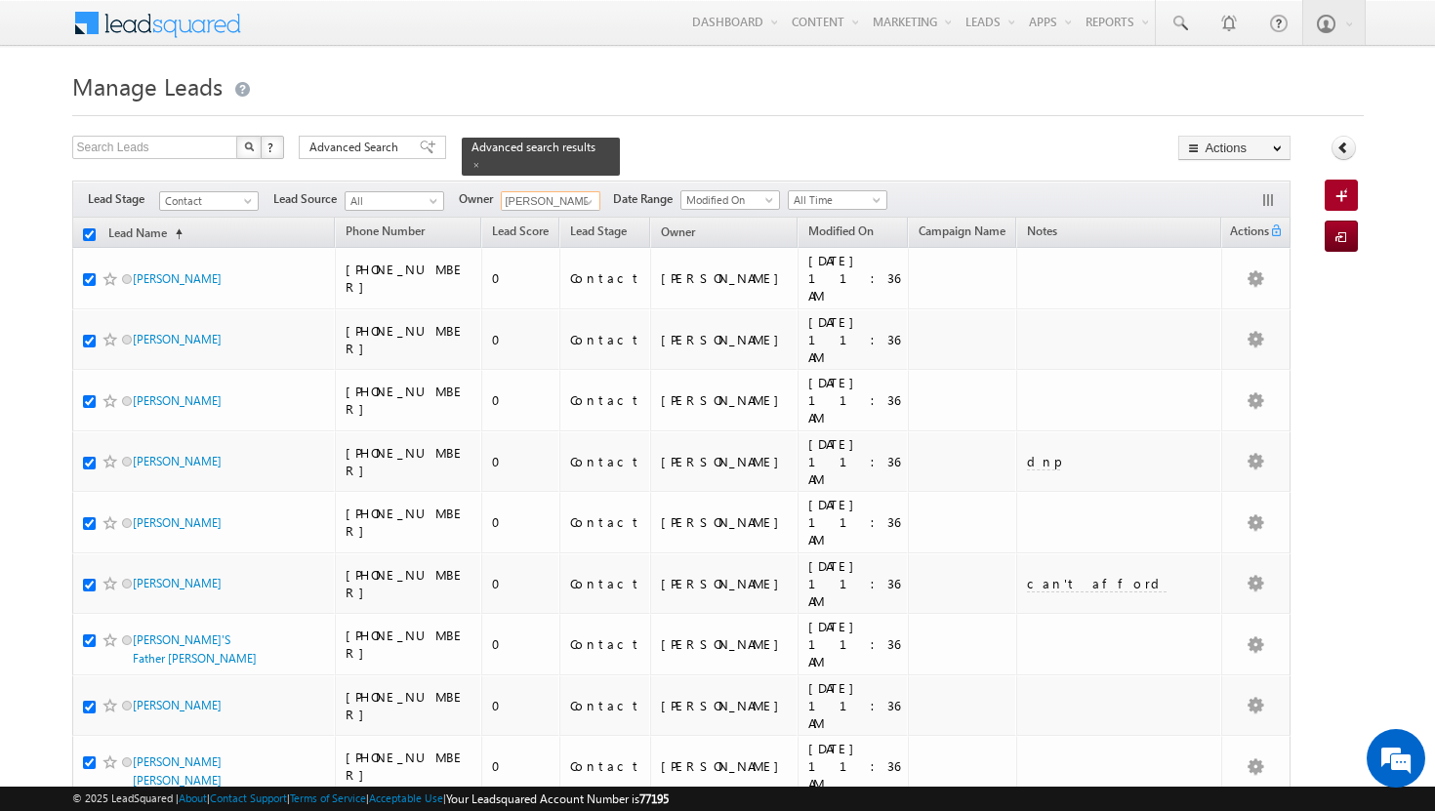
checkbox input "true"
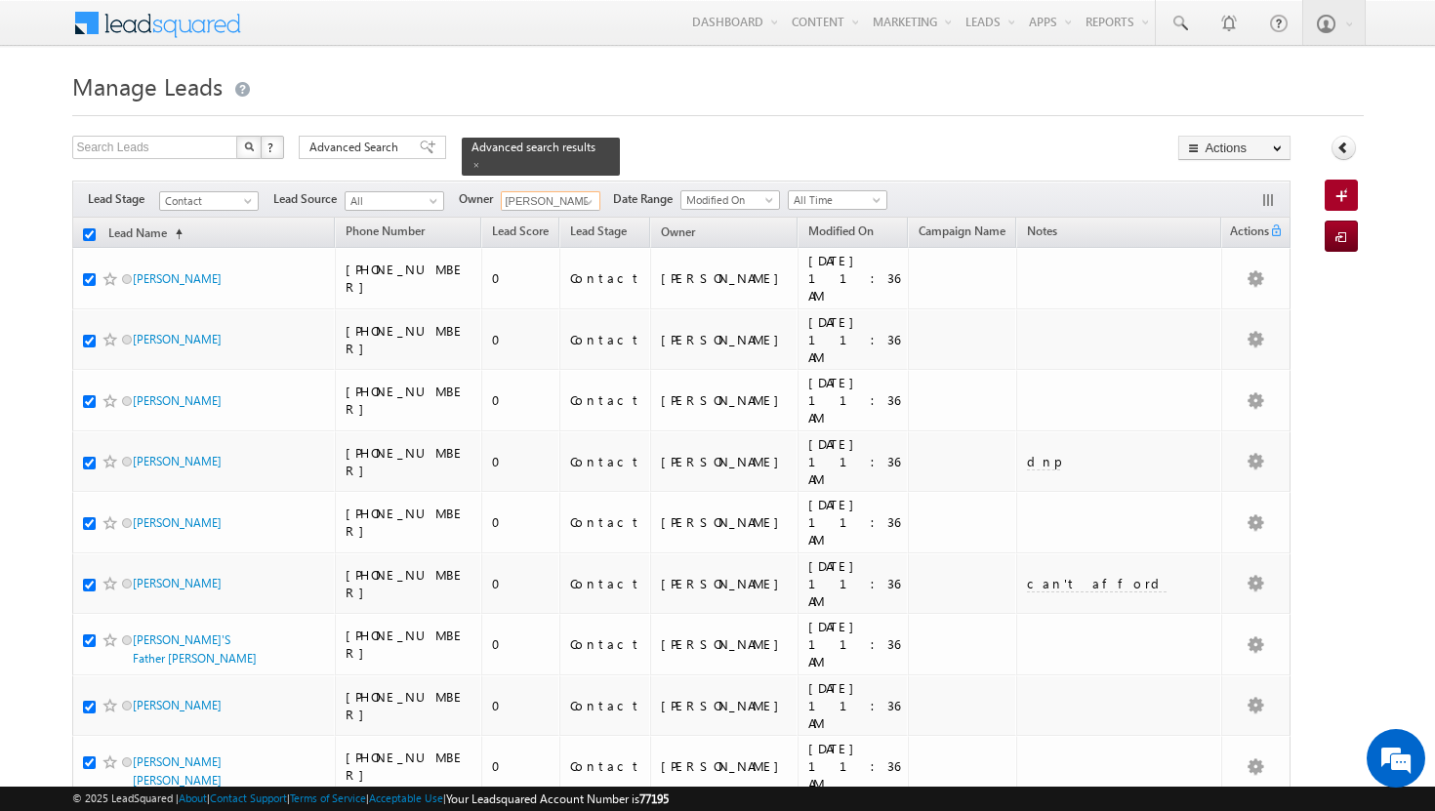
checkbox input "true"
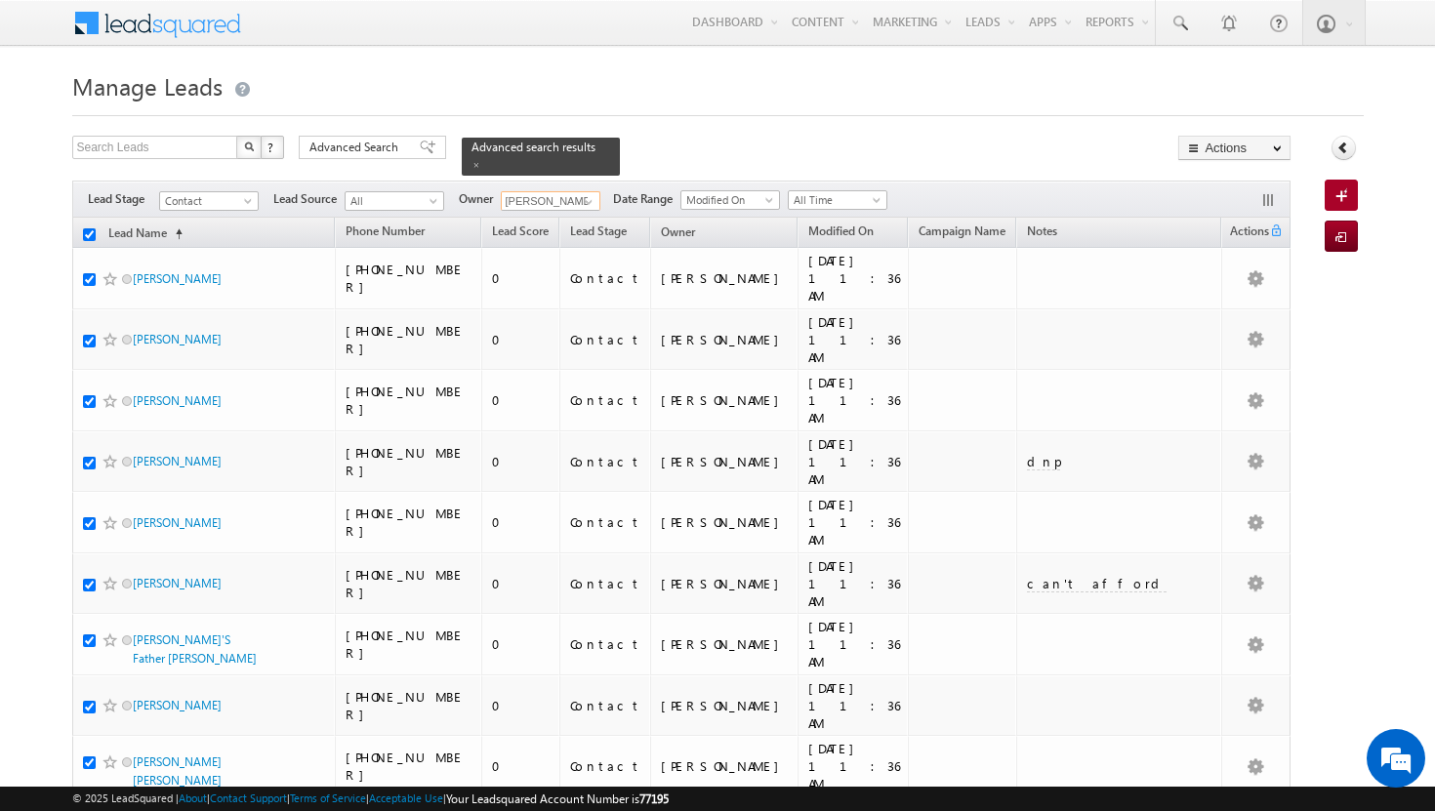
checkbox input "true"
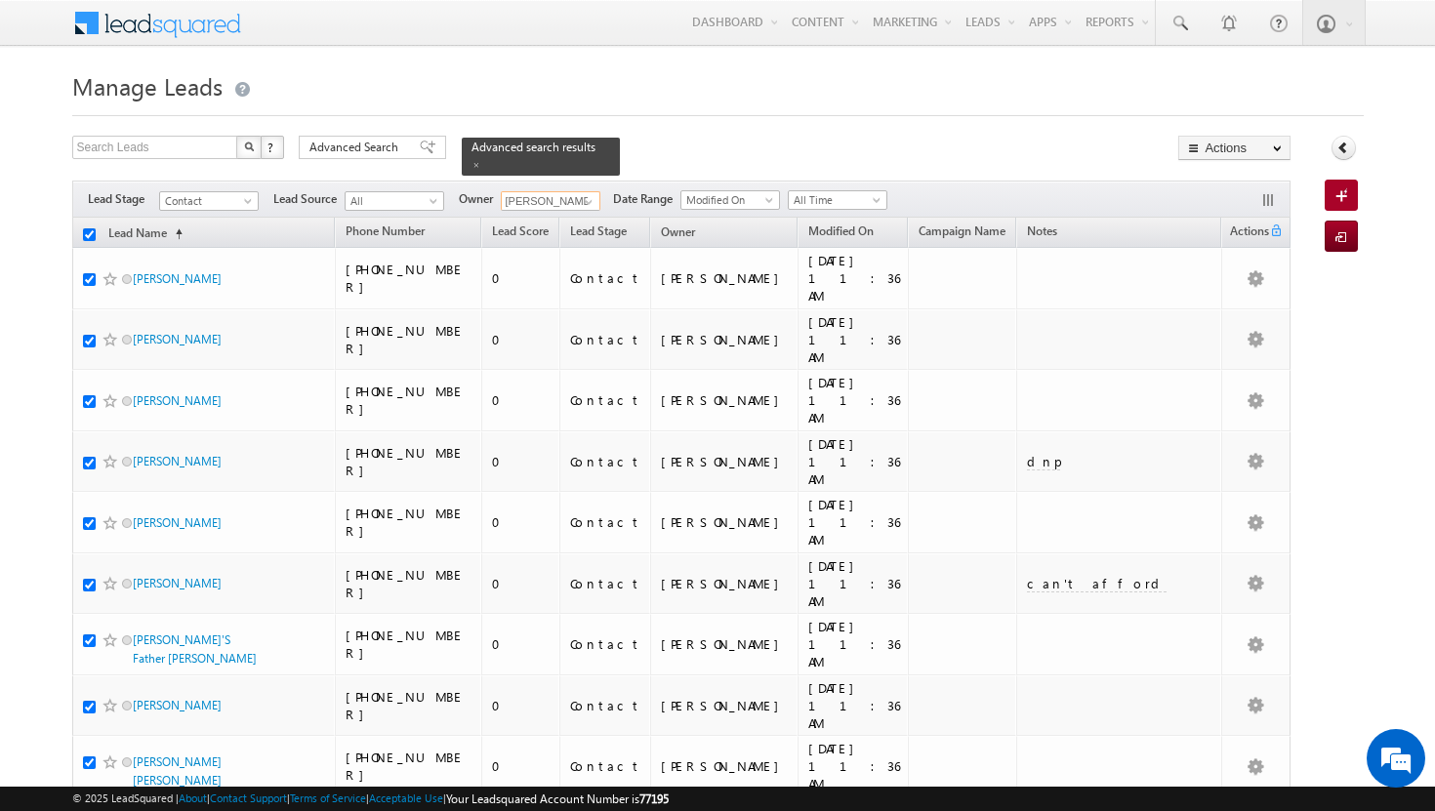
checkbox input "true"
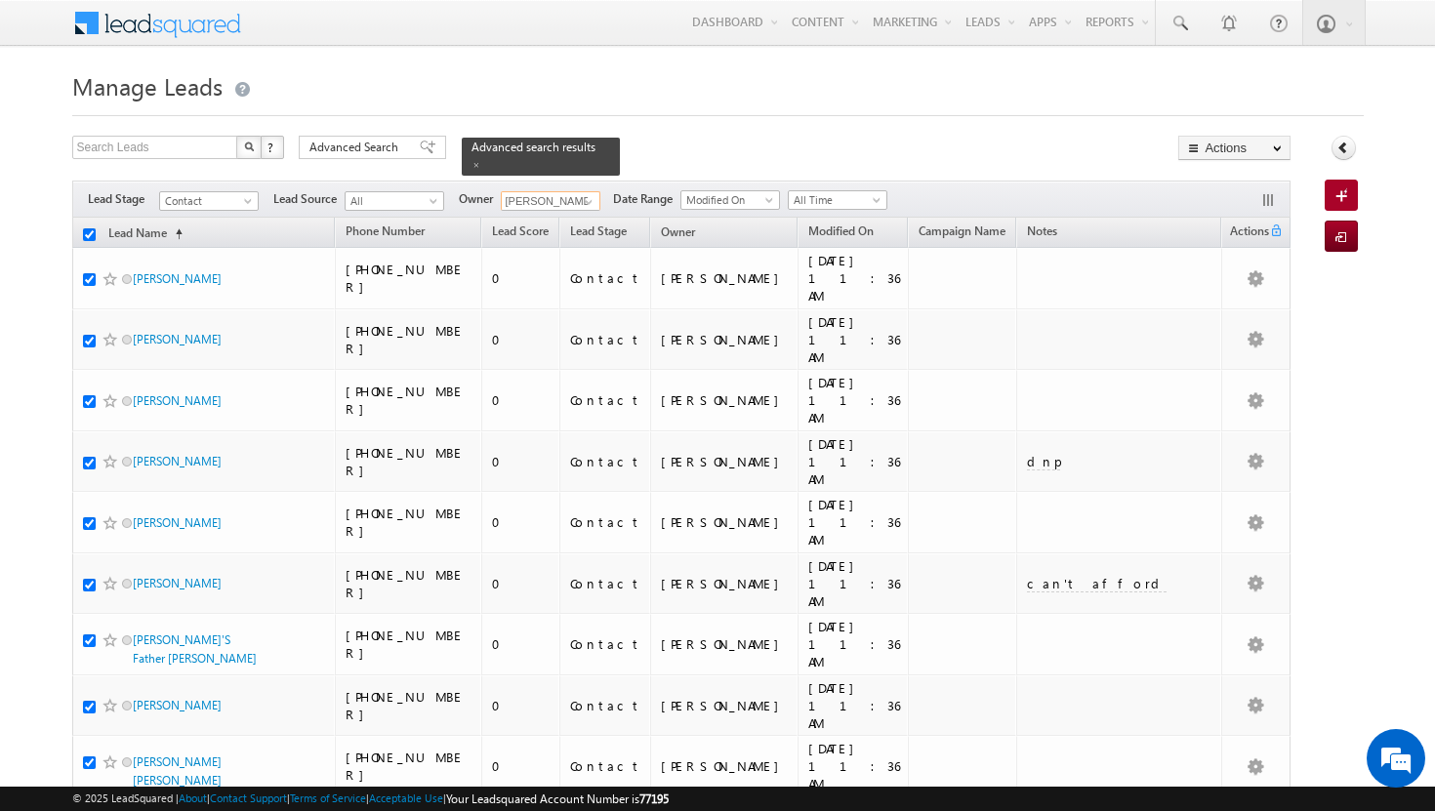
checkbox input "true"
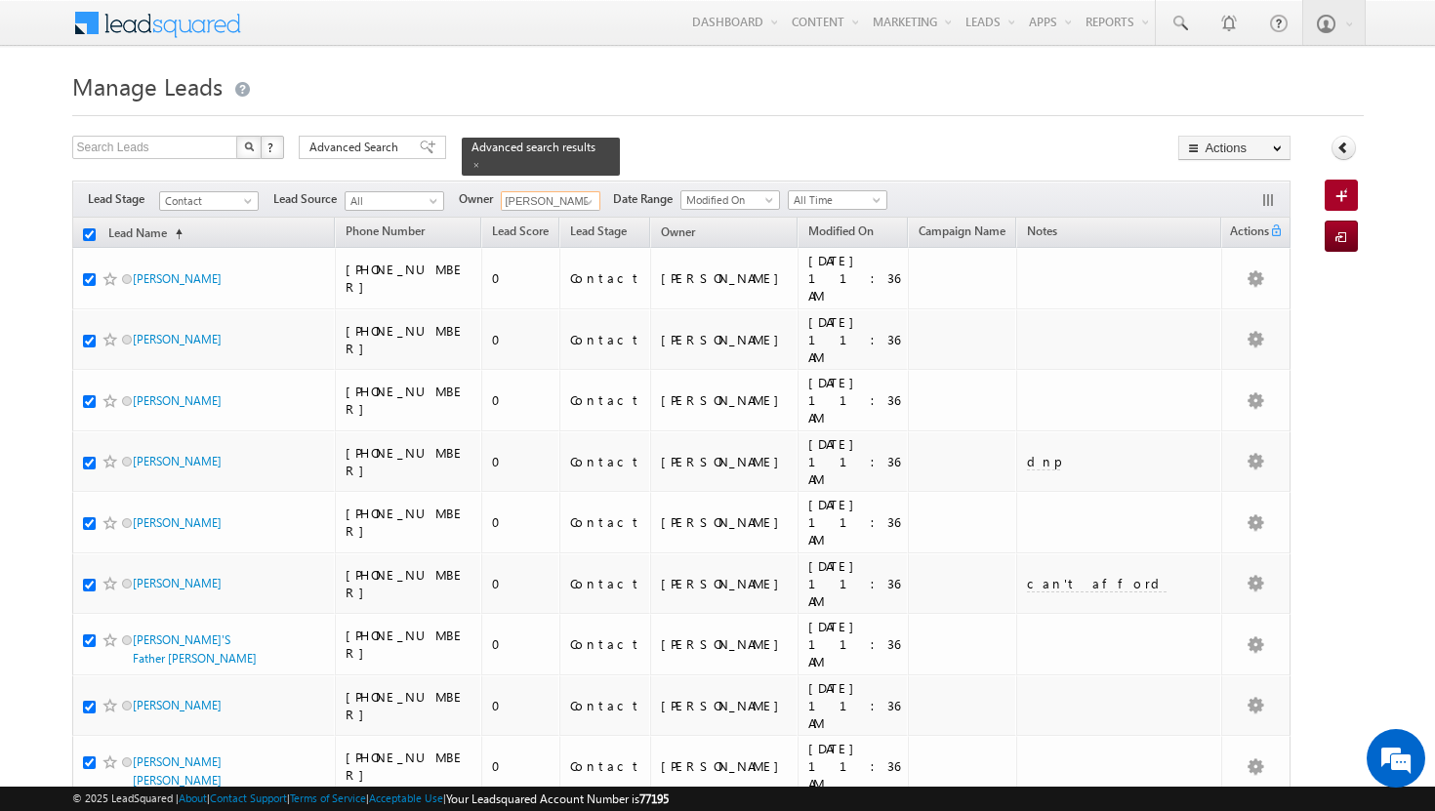
checkbox input "true"
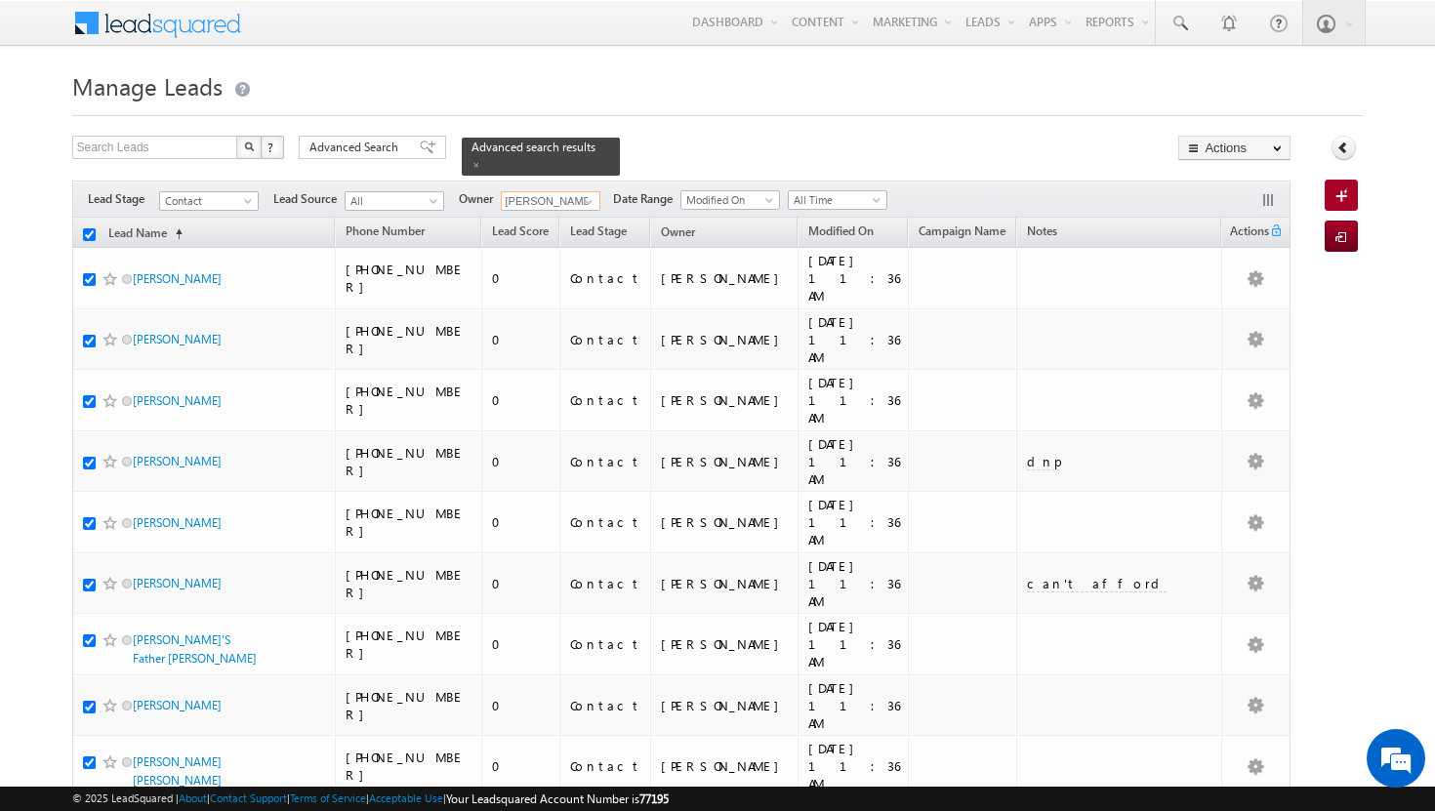
checkbox input "true"
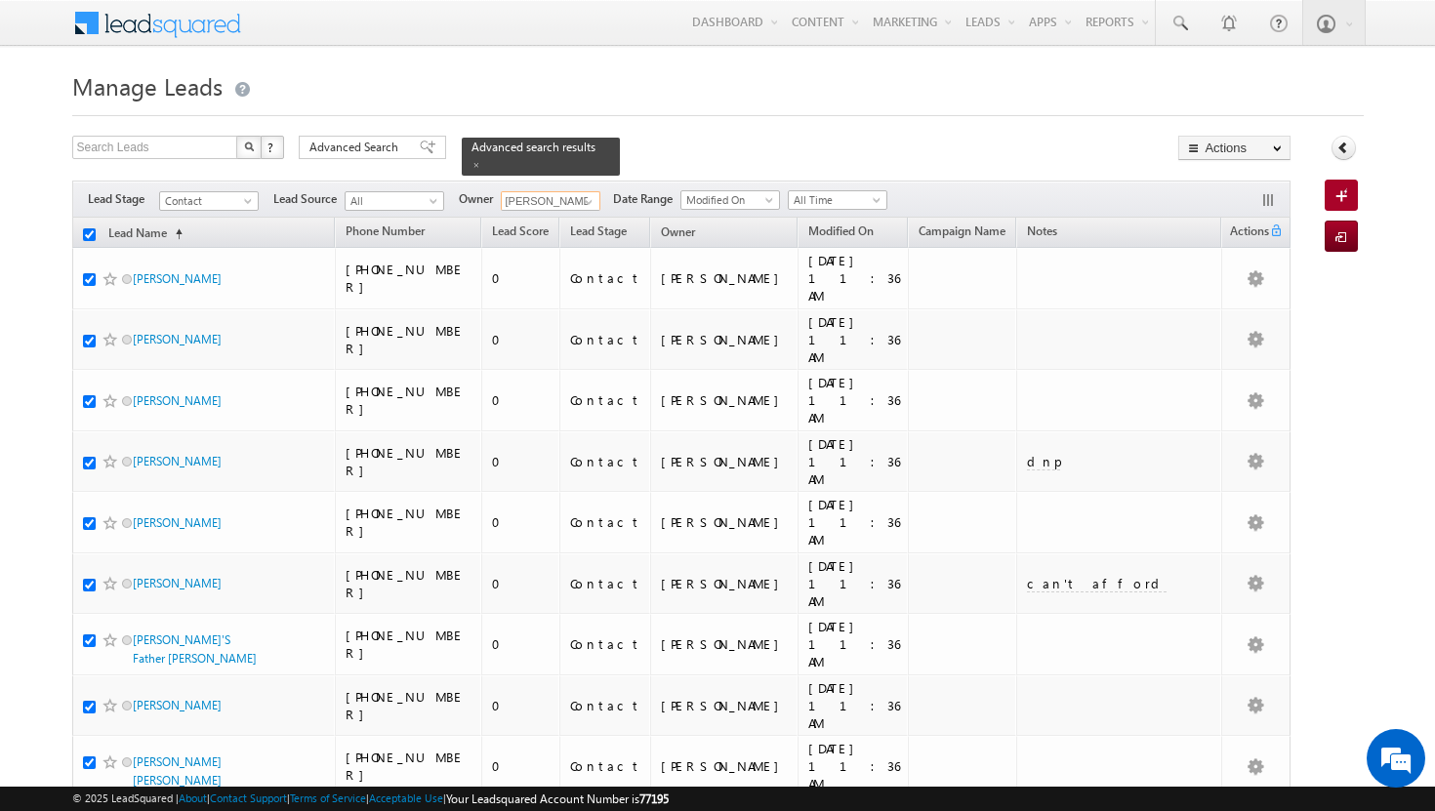
checkbox input "true"
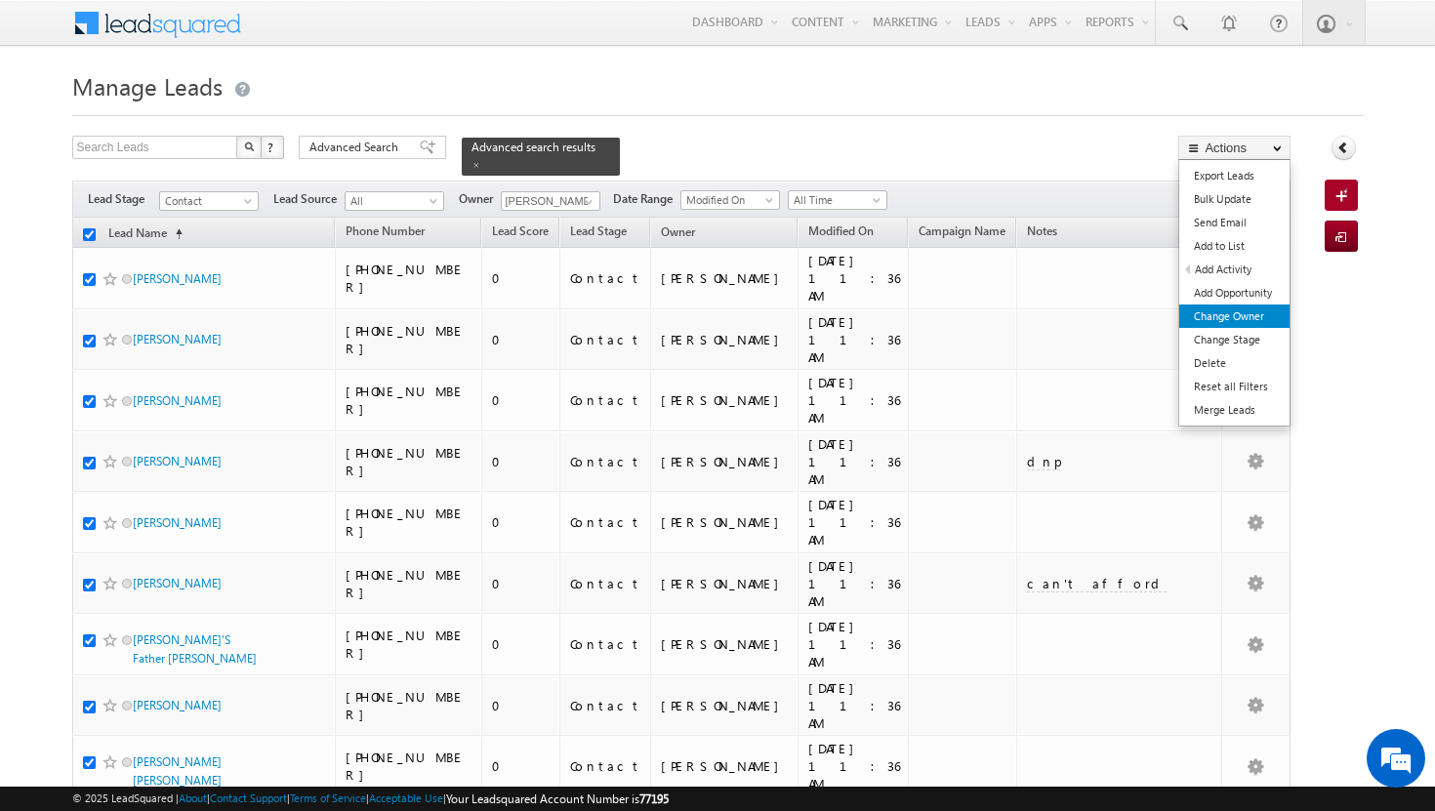
click at [1257, 318] on link "Change Owner" at bounding box center [1234, 315] width 110 height 23
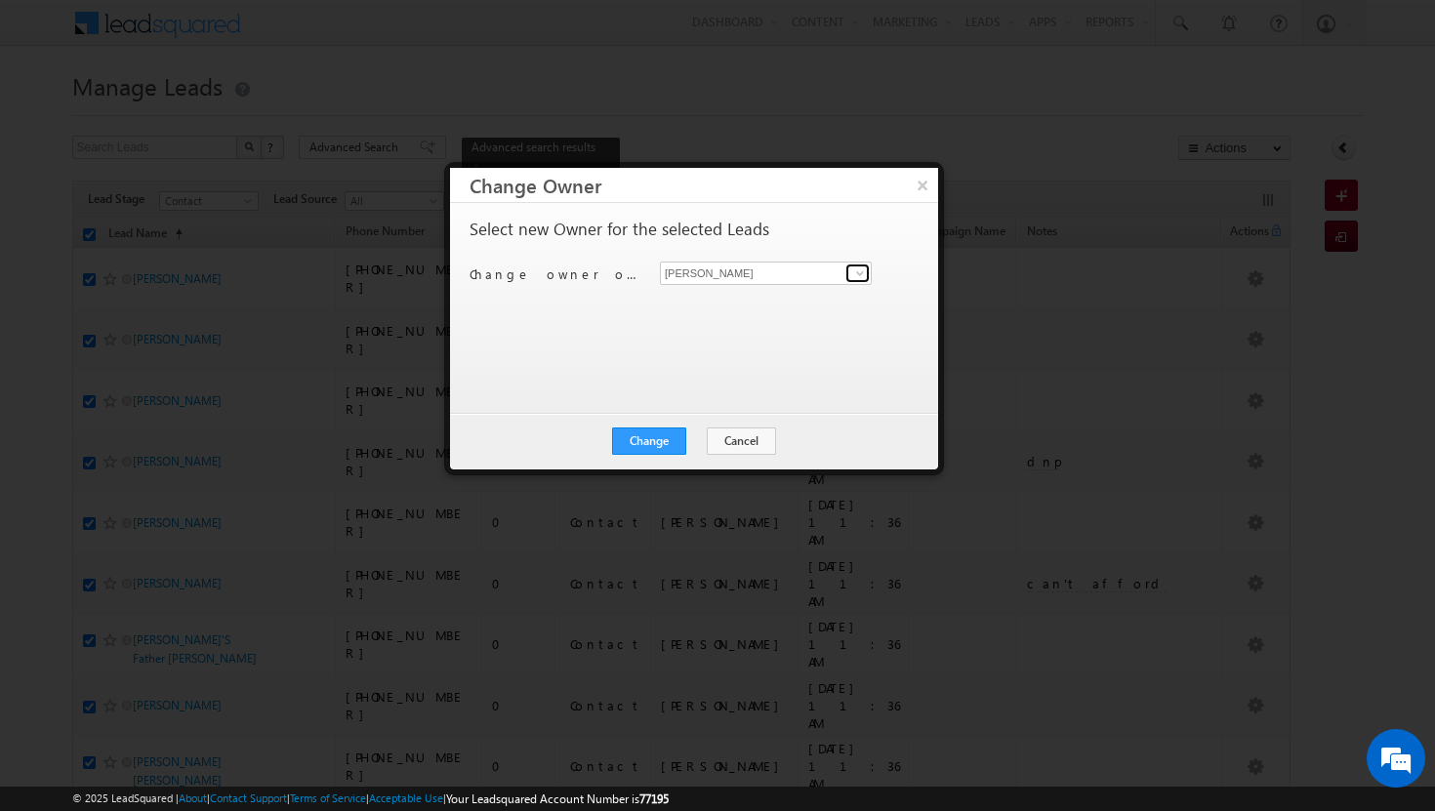
click at [862, 275] on span at bounding box center [860, 273] width 16 height 16
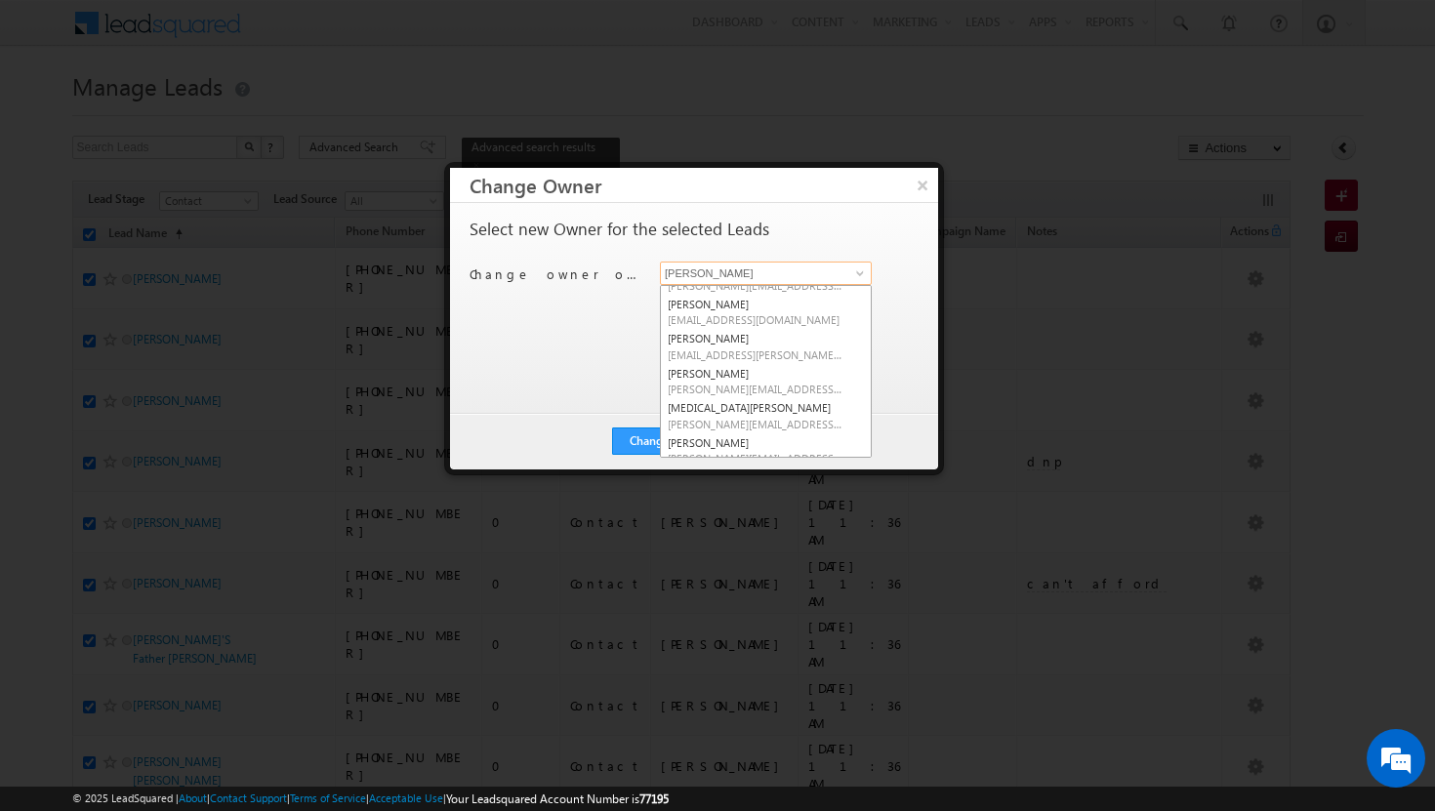
scroll to position [176, 0]
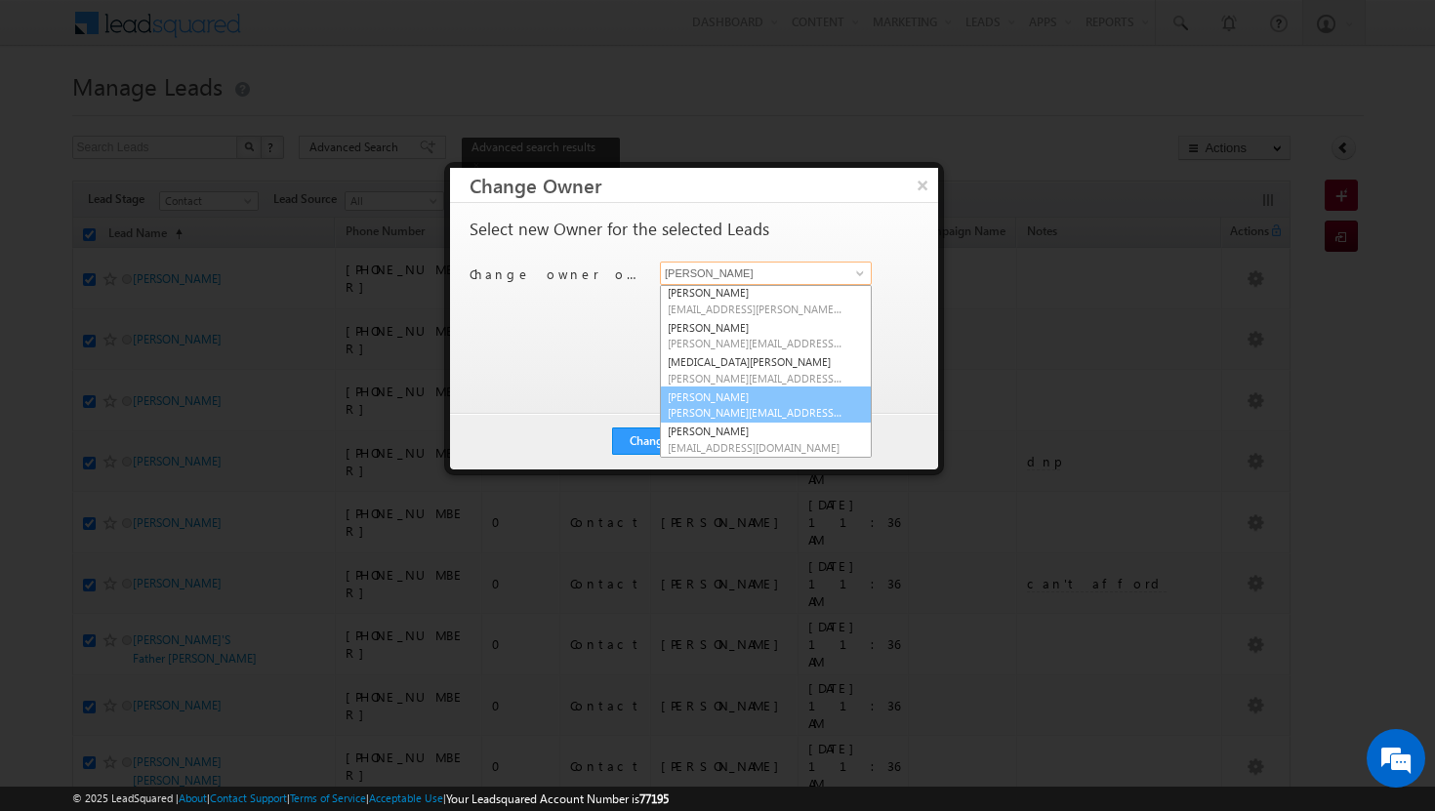
click at [761, 405] on span "[PERSON_NAME][EMAIL_ADDRESS][DOMAIN_NAME]" at bounding box center [755, 412] width 176 height 15
type input "[PERSON_NAME]"
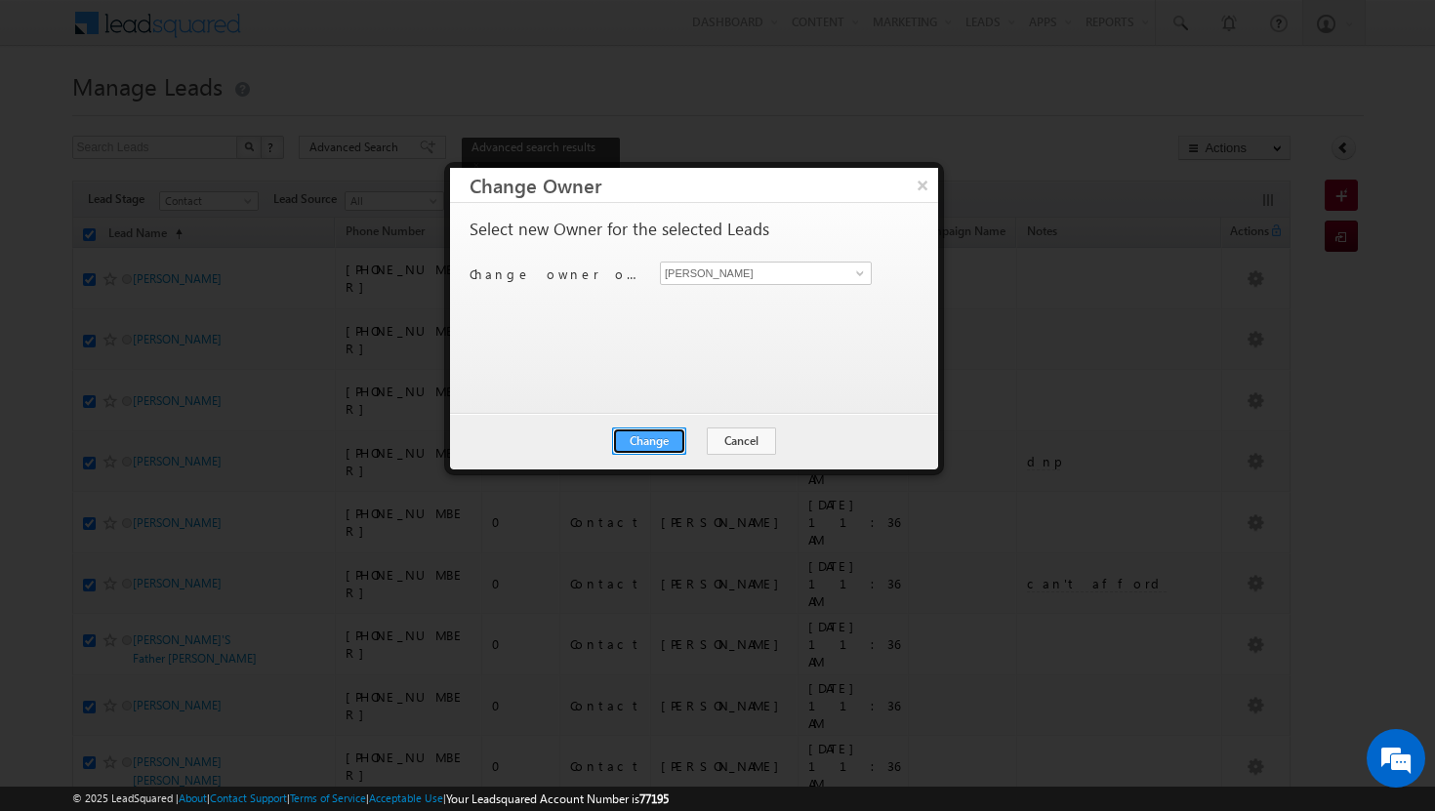
click at [656, 441] on button "Change" at bounding box center [649, 440] width 74 height 27
click at [675, 442] on button "Close" at bounding box center [697, 440] width 62 height 27
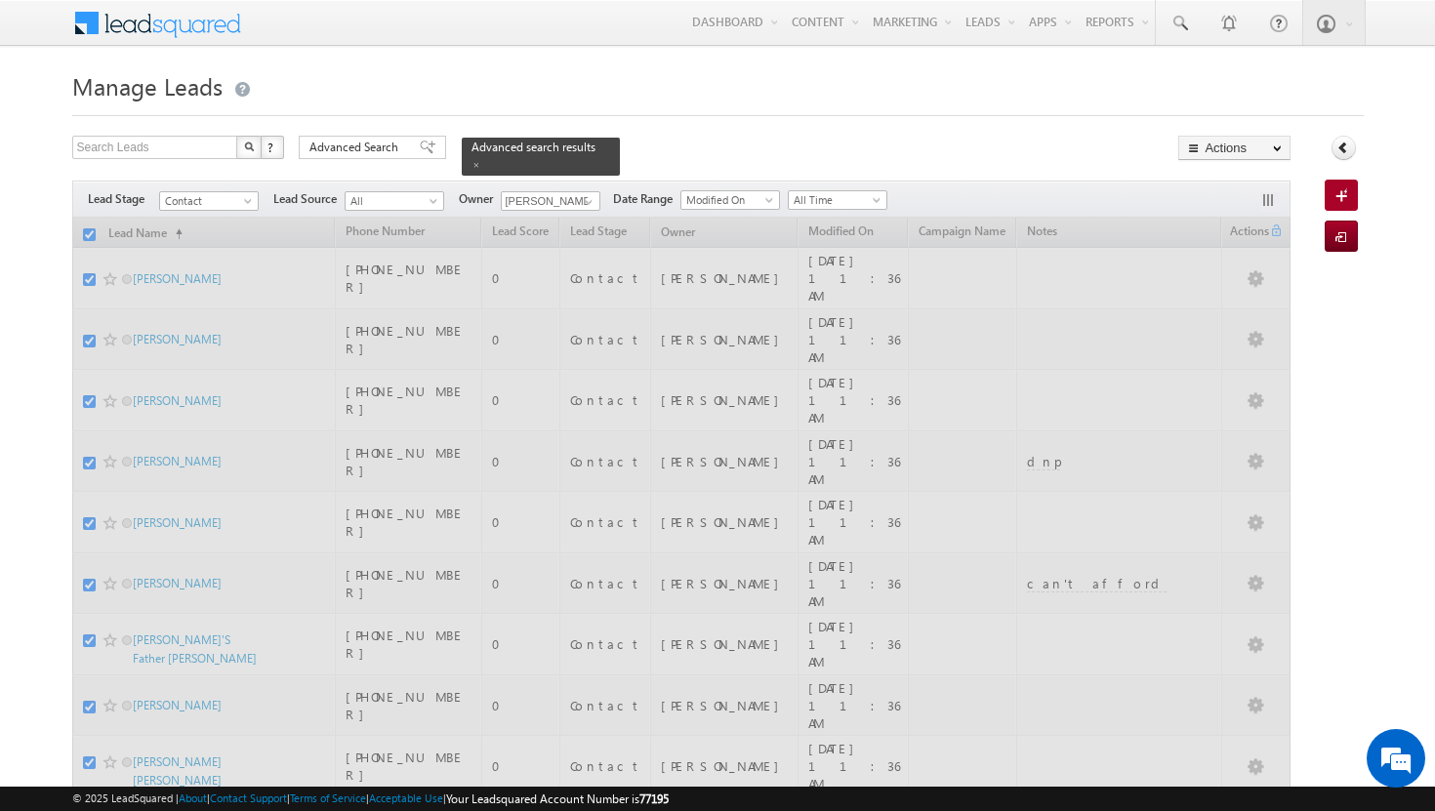
checkbox input "false"
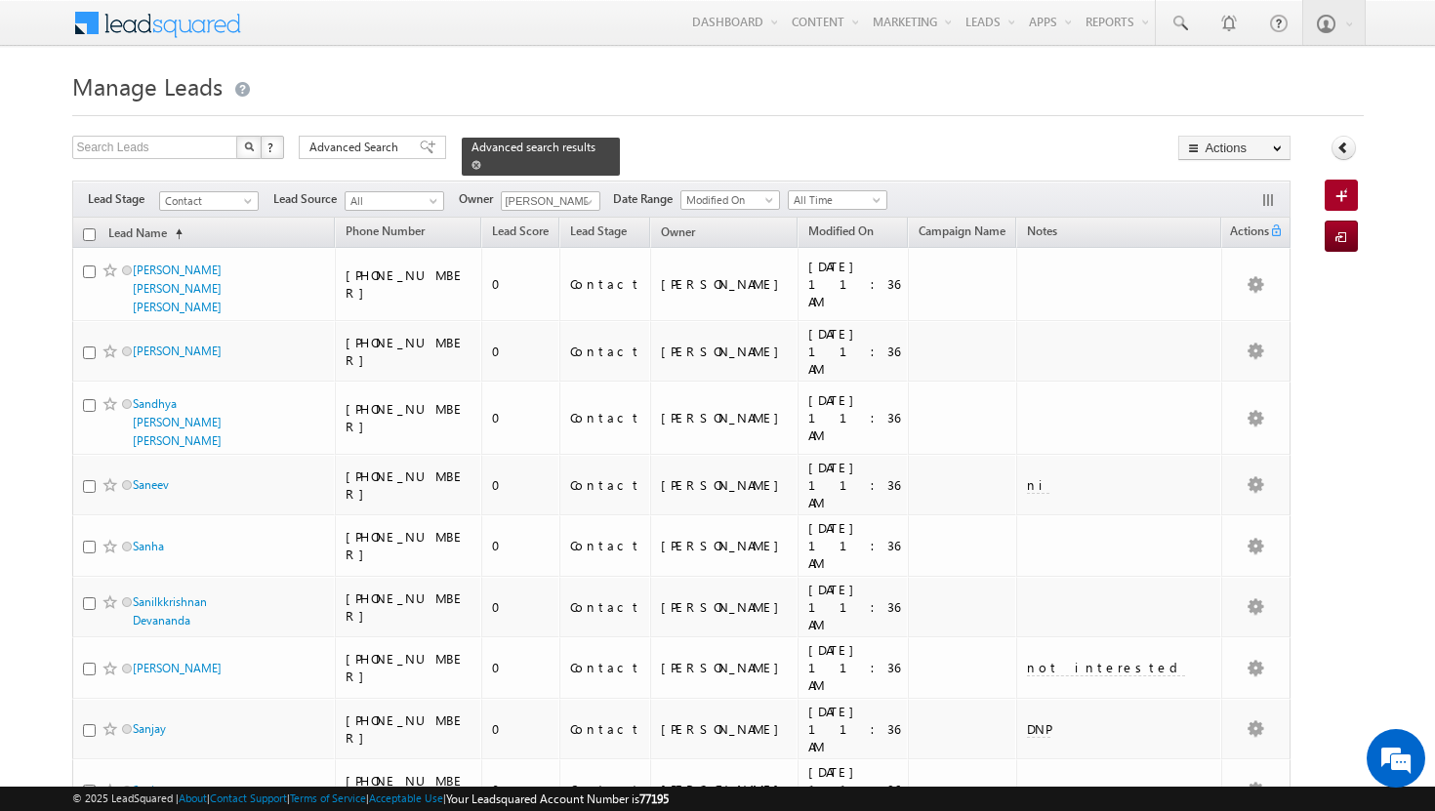
click at [481, 160] on span at bounding box center [476, 165] width 10 height 10
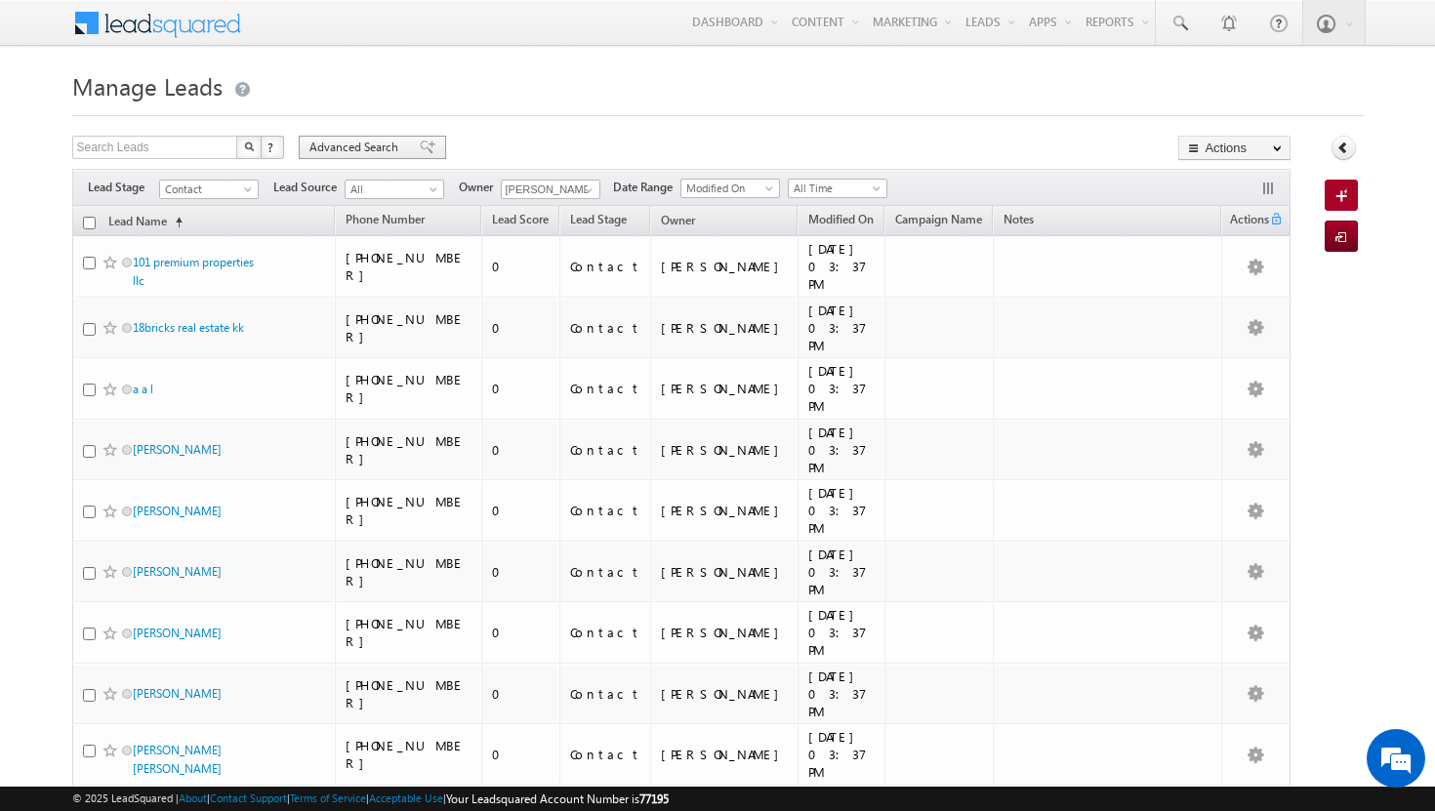
click at [378, 148] on span "Advanced Search" at bounding box center [356, 148] width 95 height 18
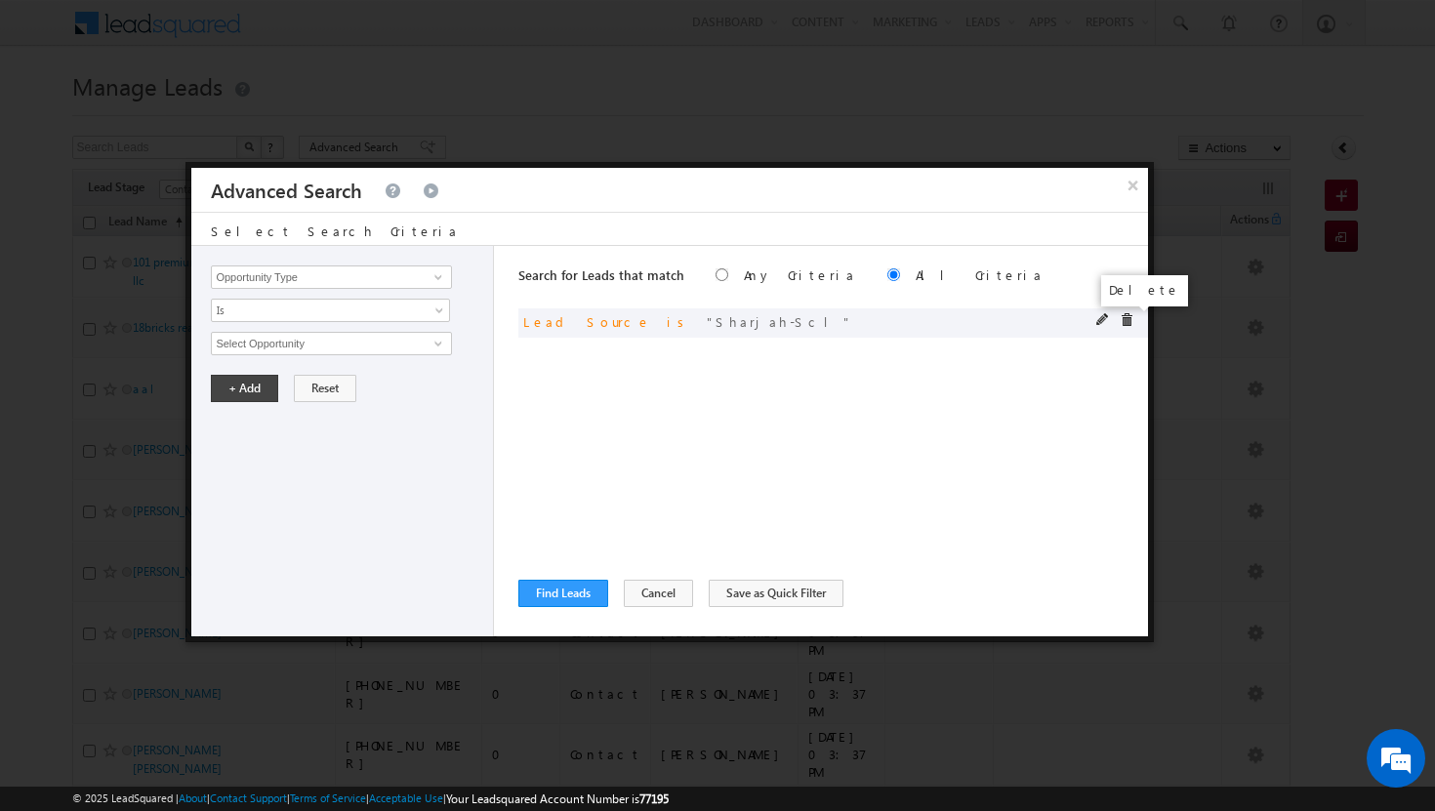
click at [1127, 323] on span at bounding box center [1126, 320] width 14 height 14
click at [425, 276] on link at bounding box center [436, 277] width 24 height 20
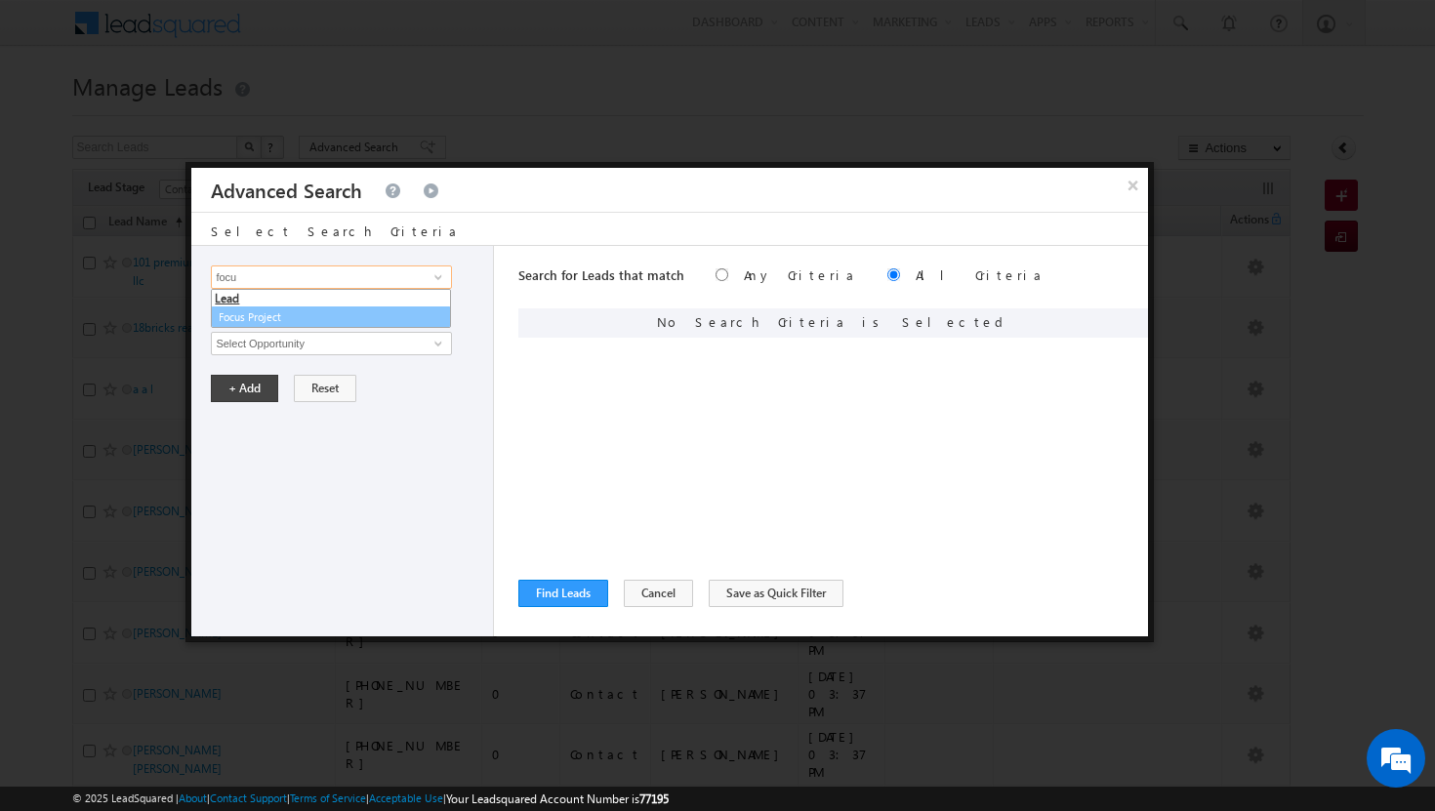
click at [343, 300] on li "Lead" at bounding box center [331, 299] width 238 height 18
click at [348, 311] on link "Focus Project" at bounding box center [331, 317] width 240 height 22
type input "Focus Project"
click at [431, 309] on link "Is" at bounding box center [330, 310] width 239 height 23
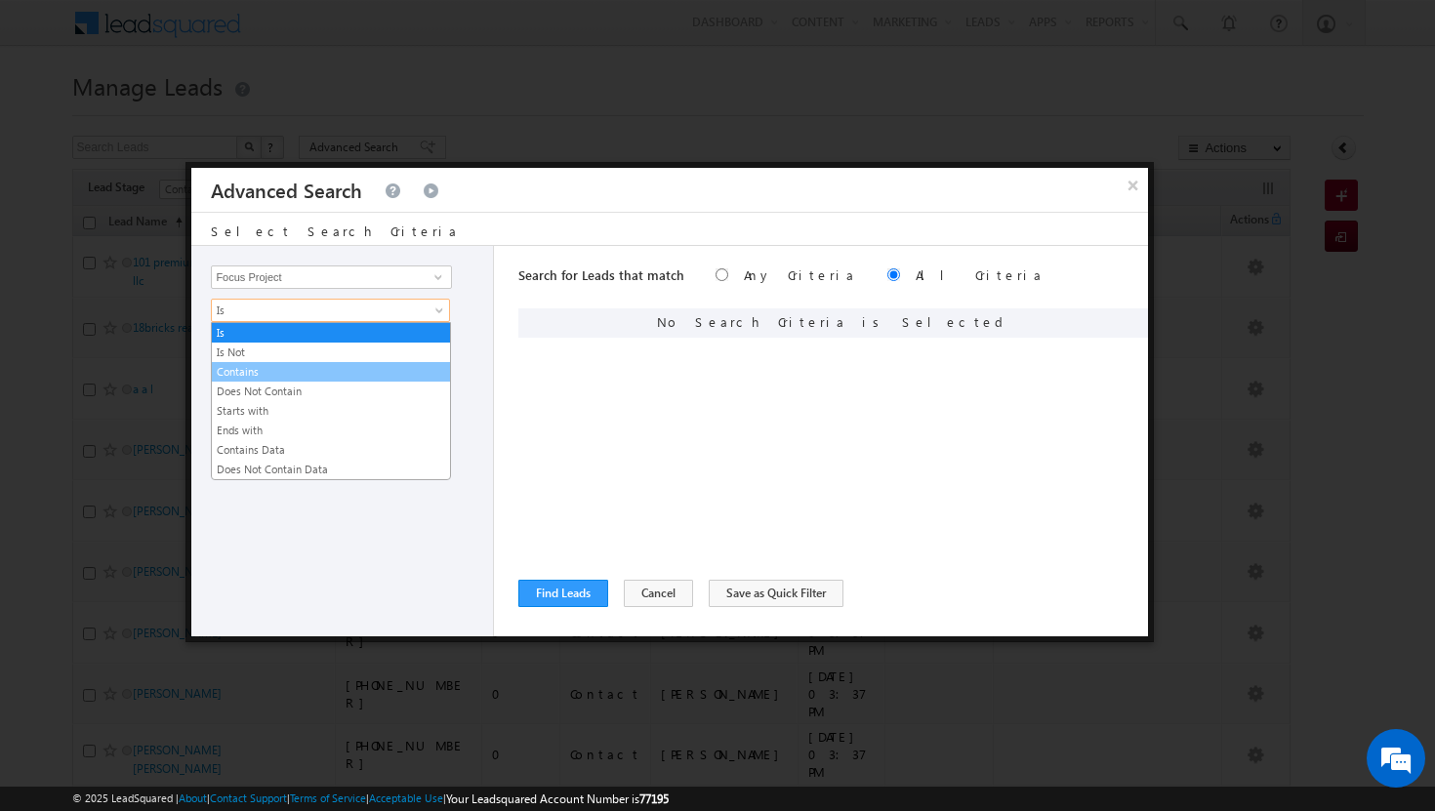
click at [342, 372] on link "Contains" at bounding box center [331, 372] width 238 height 18
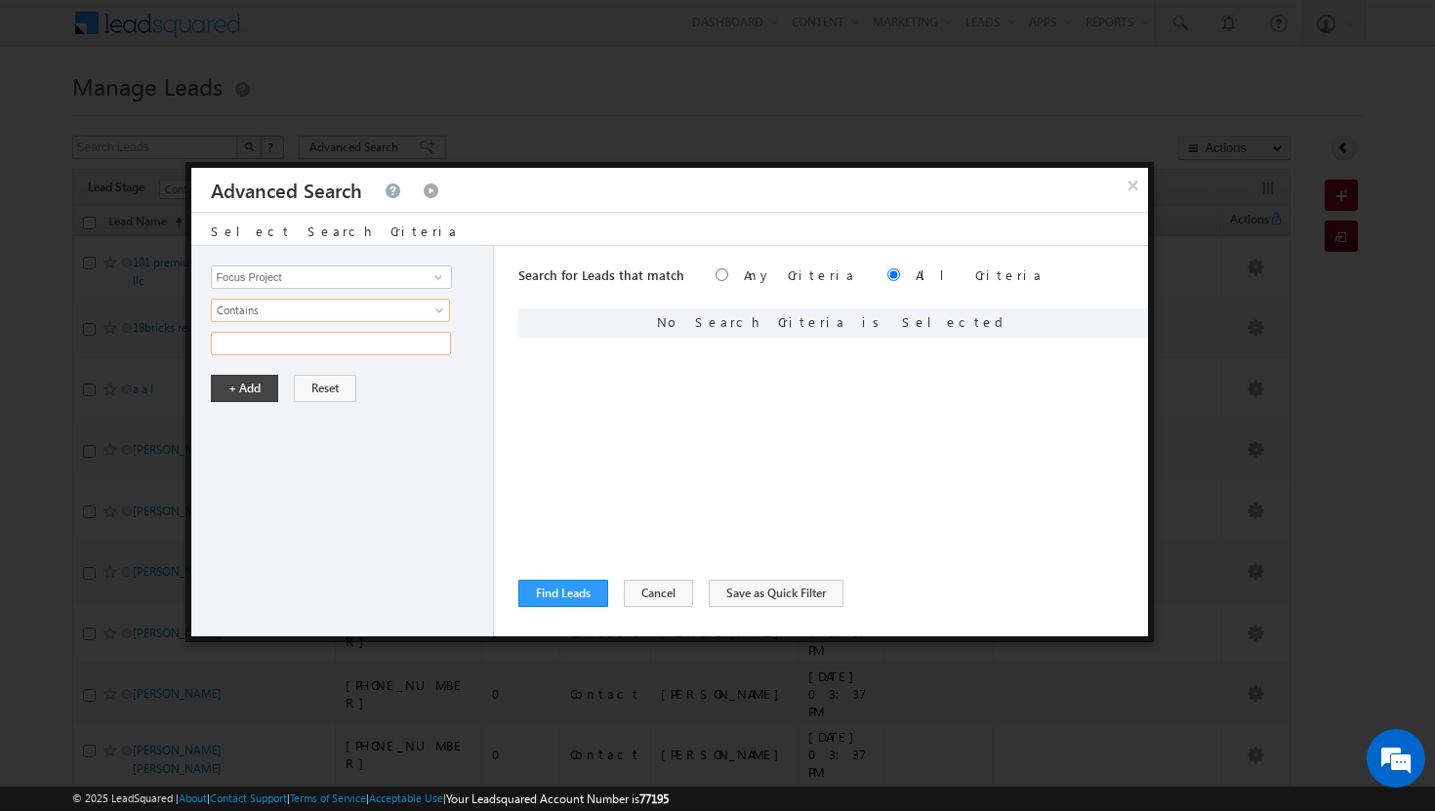
click at [335, 344] on input "text" at bounding box center [331, 343] width 240 height 23
type input "p1"
click at [250, 381] on button "+ Add" at bounding box center [244, 388] width 67 height 27
click at [587, 601] on button "Find Leads" at bounding box center [563, 593] width 90 height 27
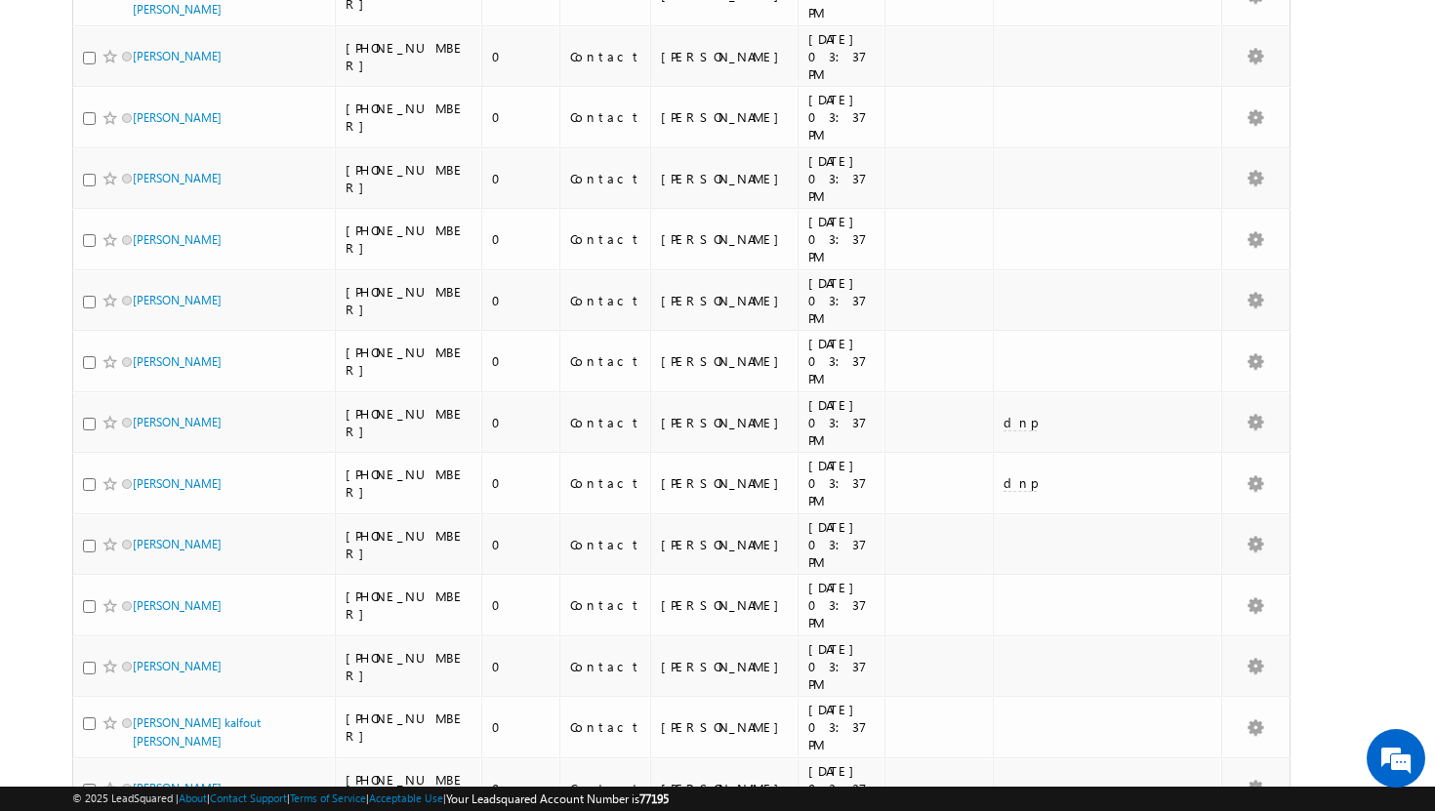
scroll to position [1914, 0]
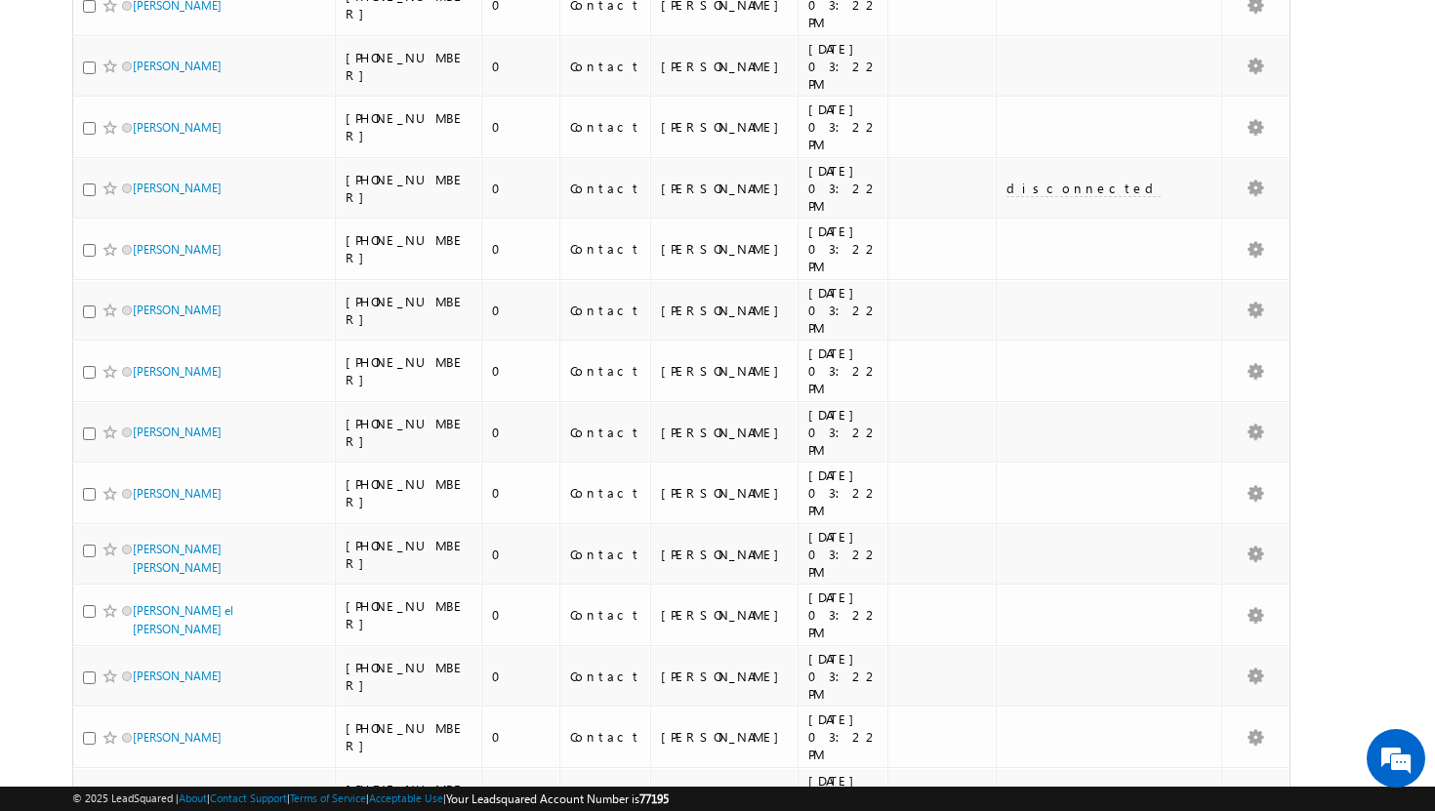
scroll to position [0, 0]
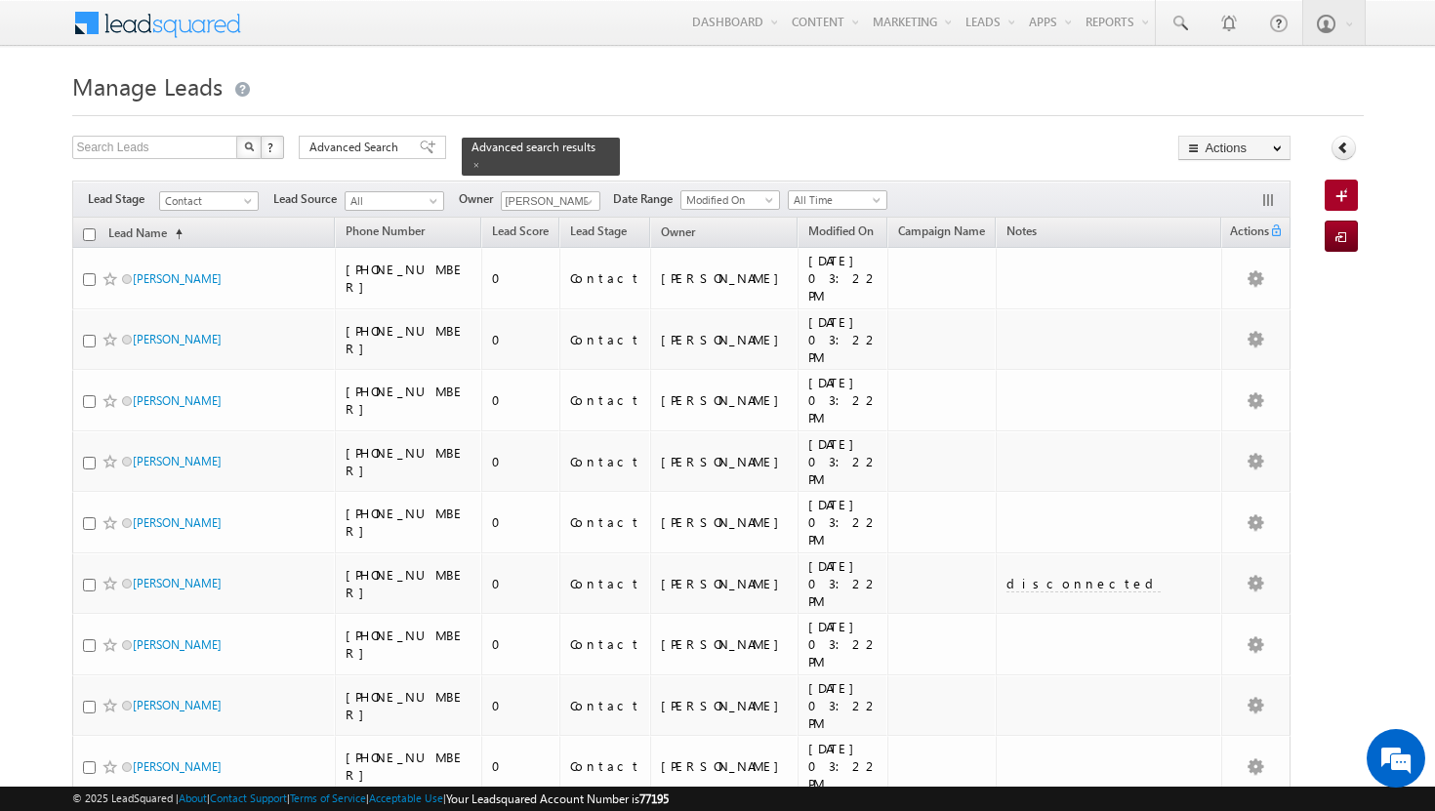
click at [86, 228] on input "checkbox" at bounding box center [89, 234] width 13 height 13
checkbox input "true"
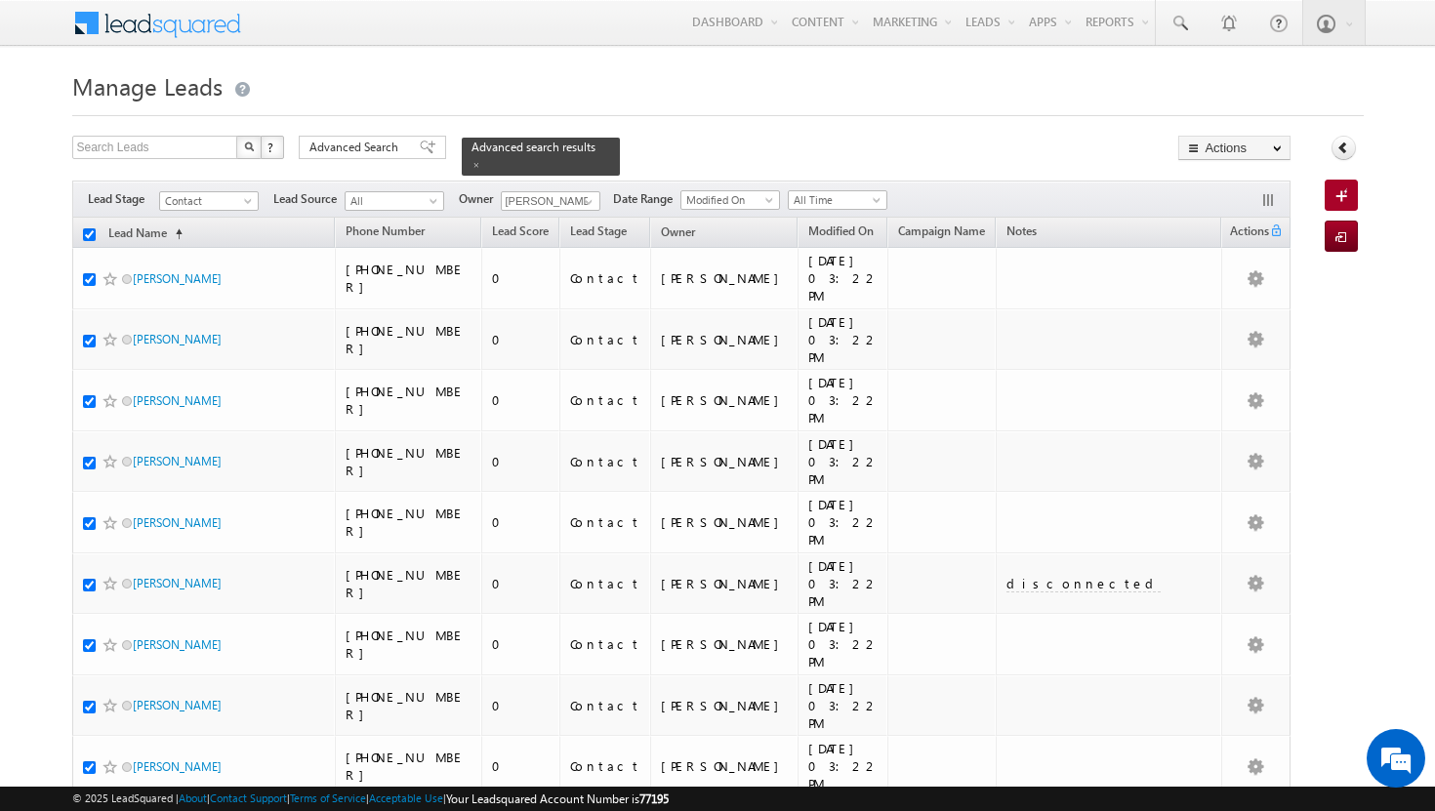
checkbox input "true"
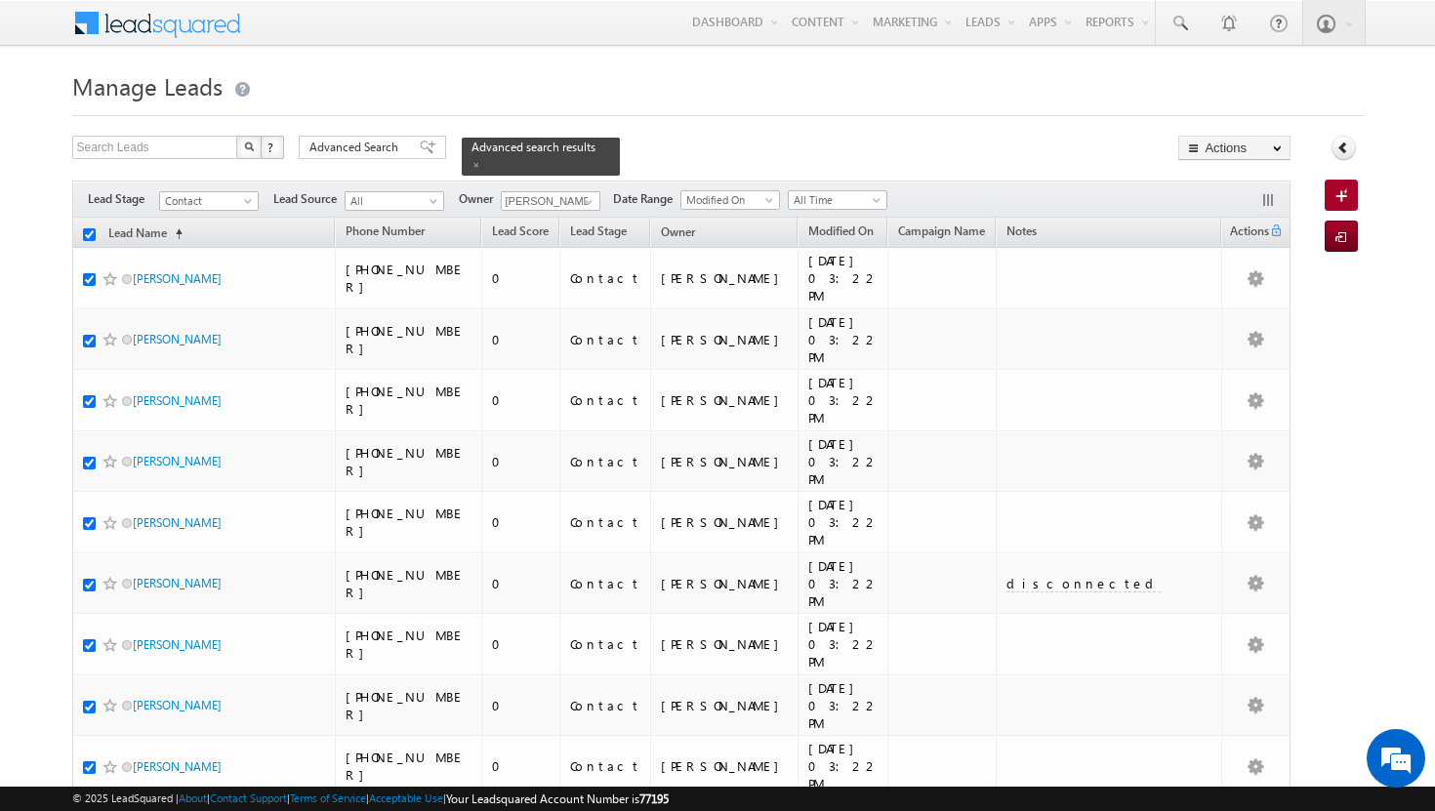
checkbox input "true"
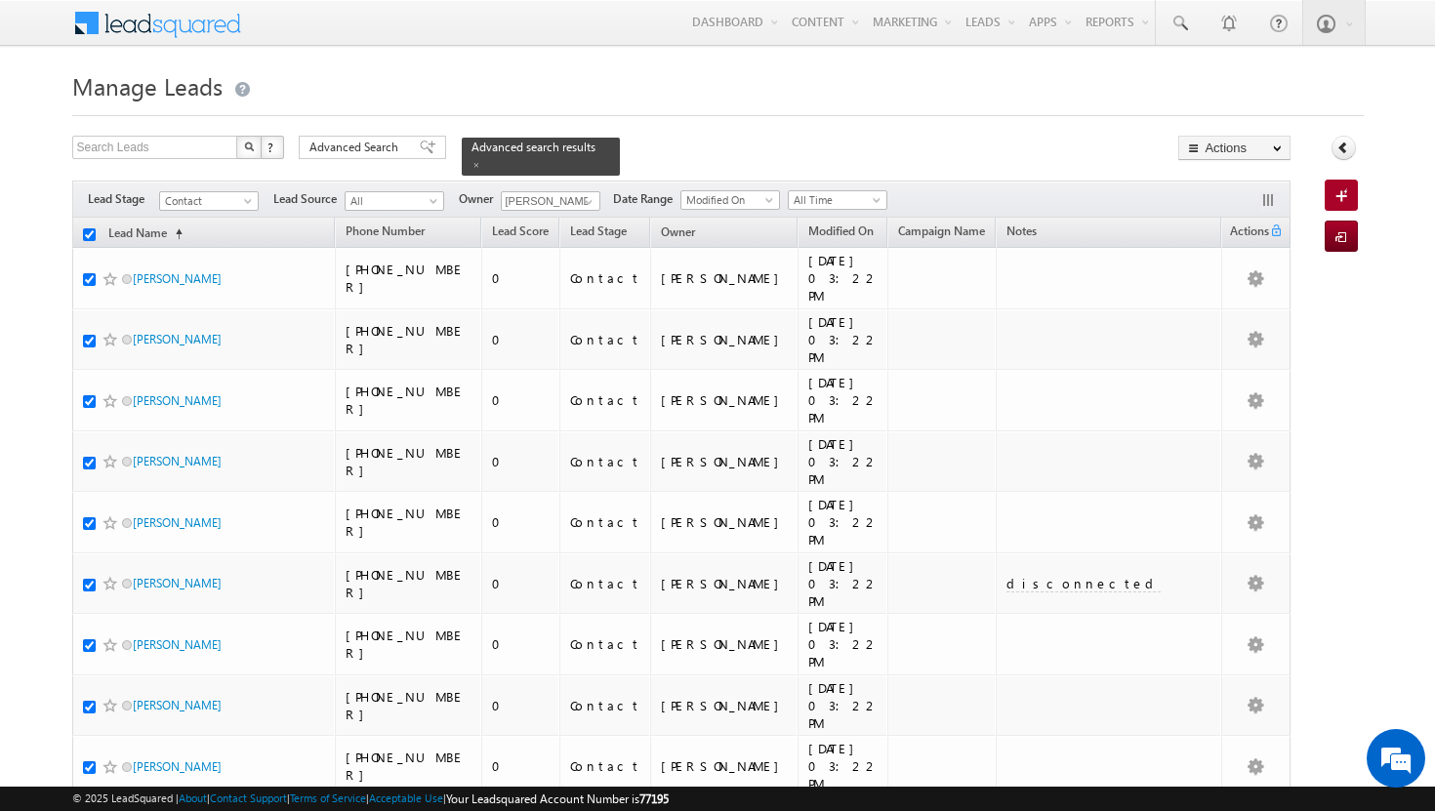
checkbox input "true"
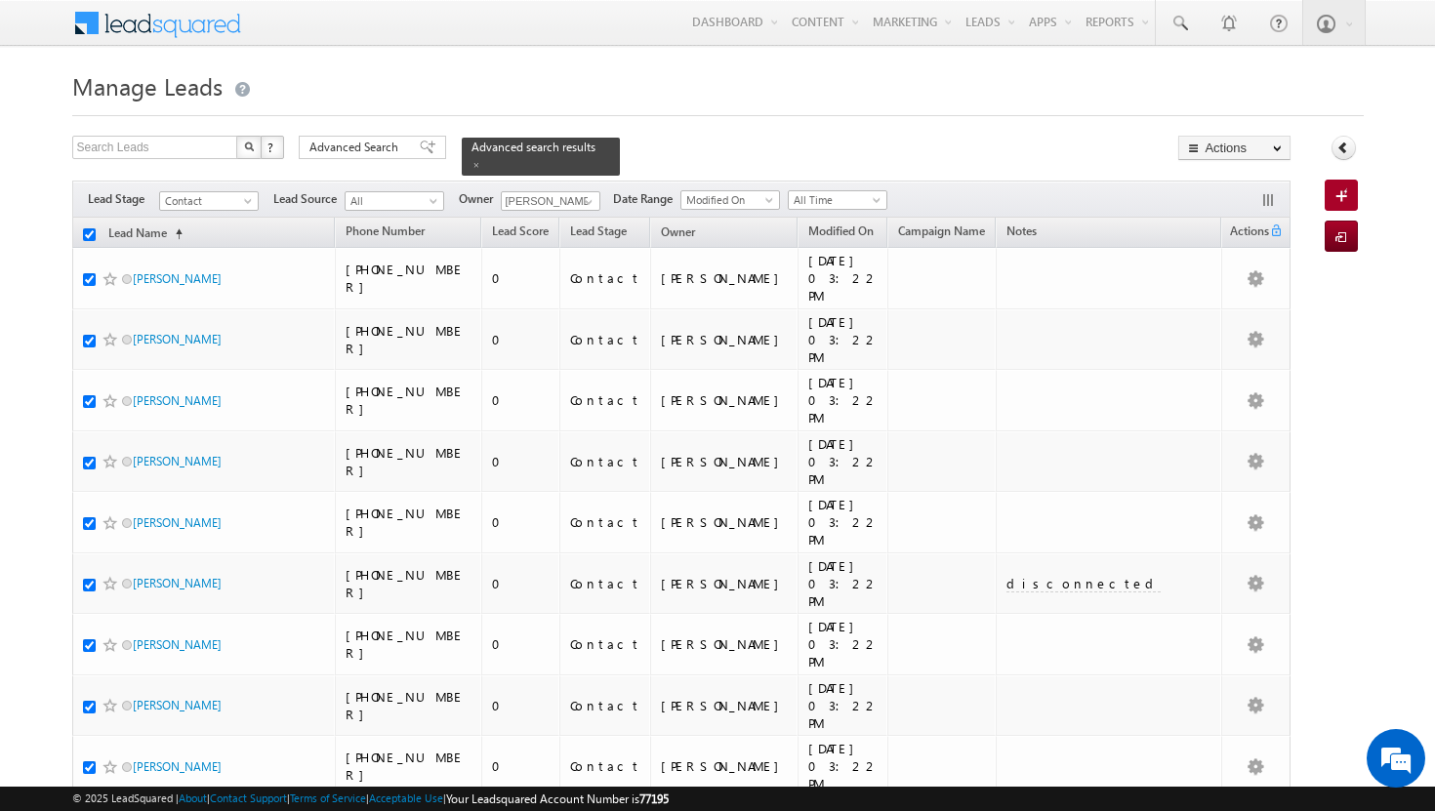
checkbox input "true"
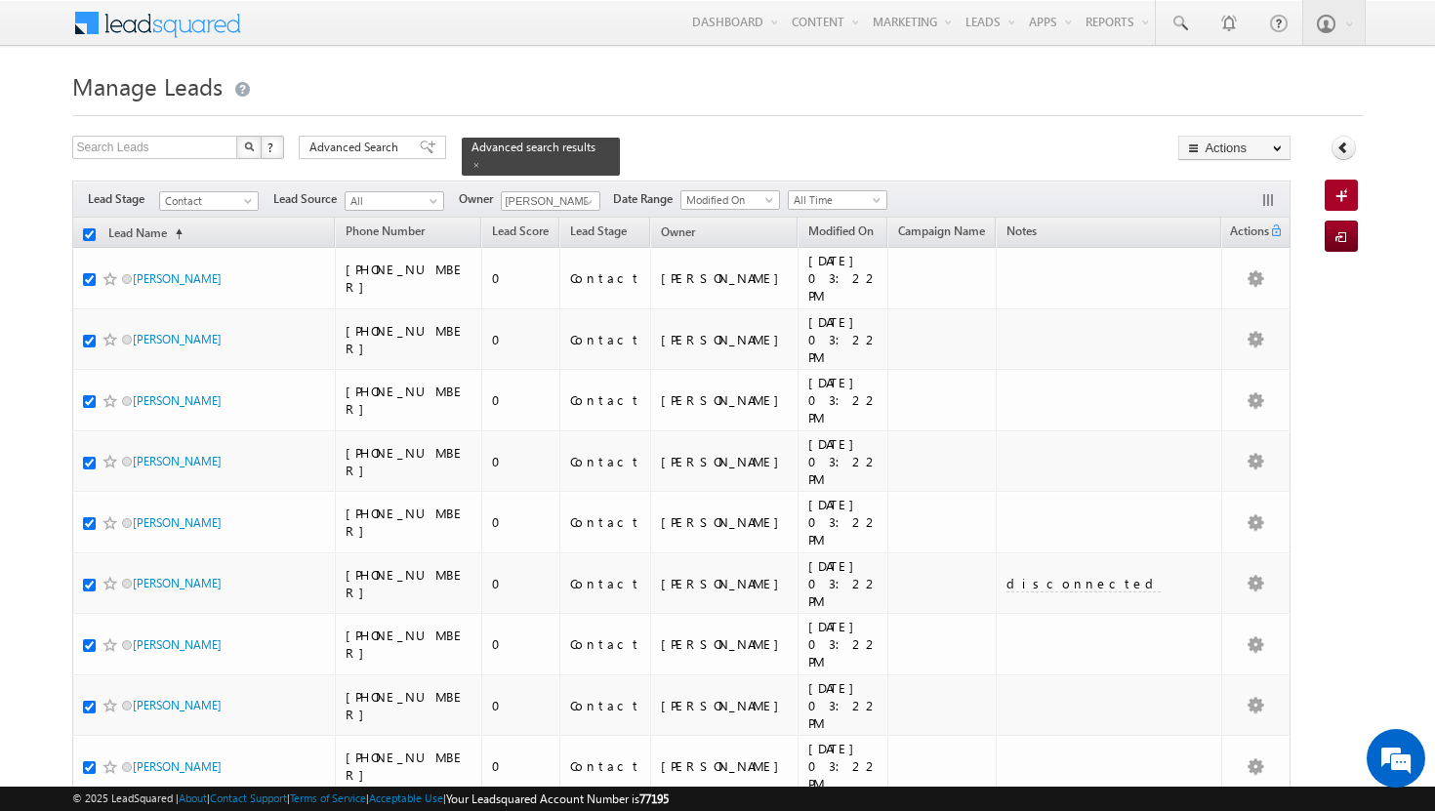
checkbox input "true"
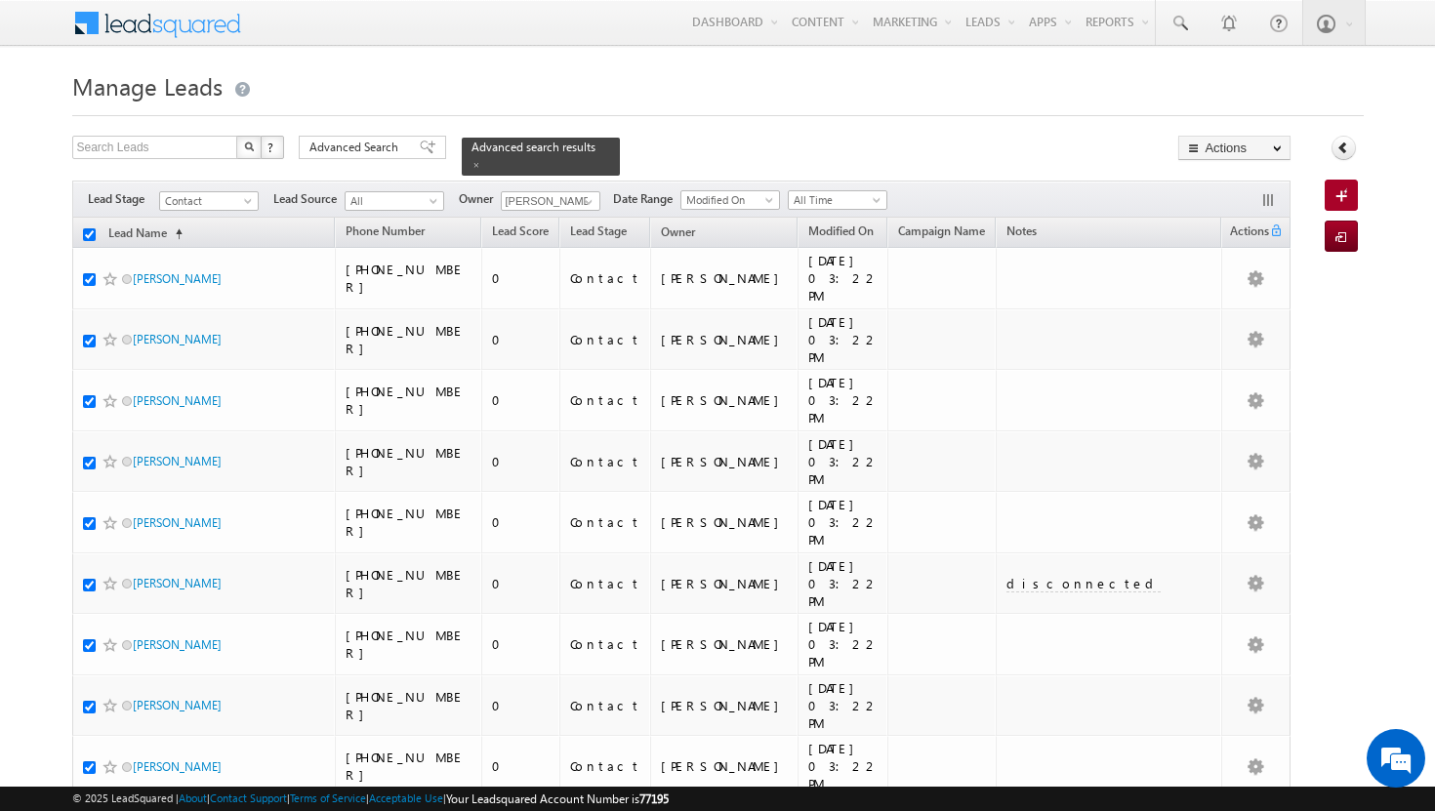
checkbox input "true"
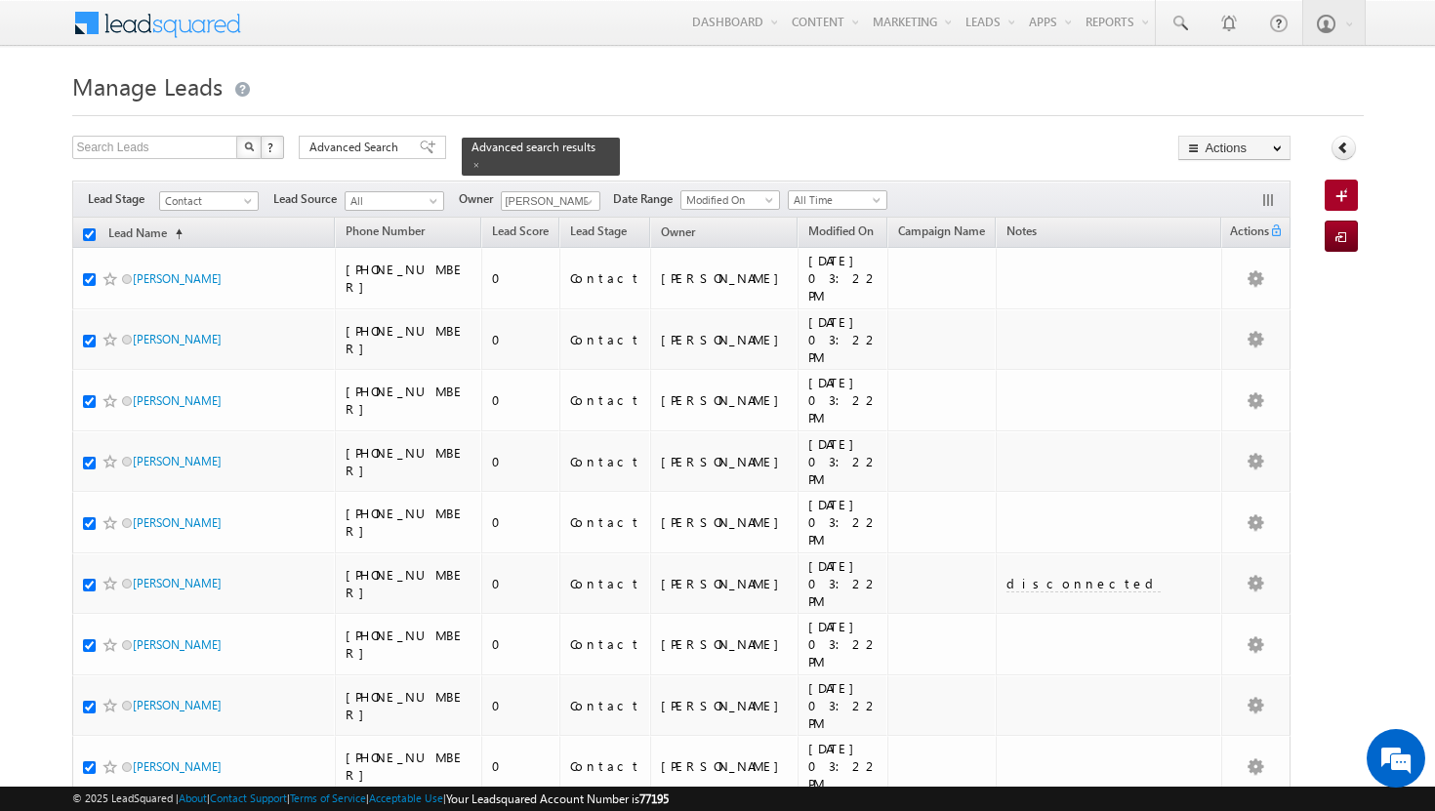
checkbox input "true"
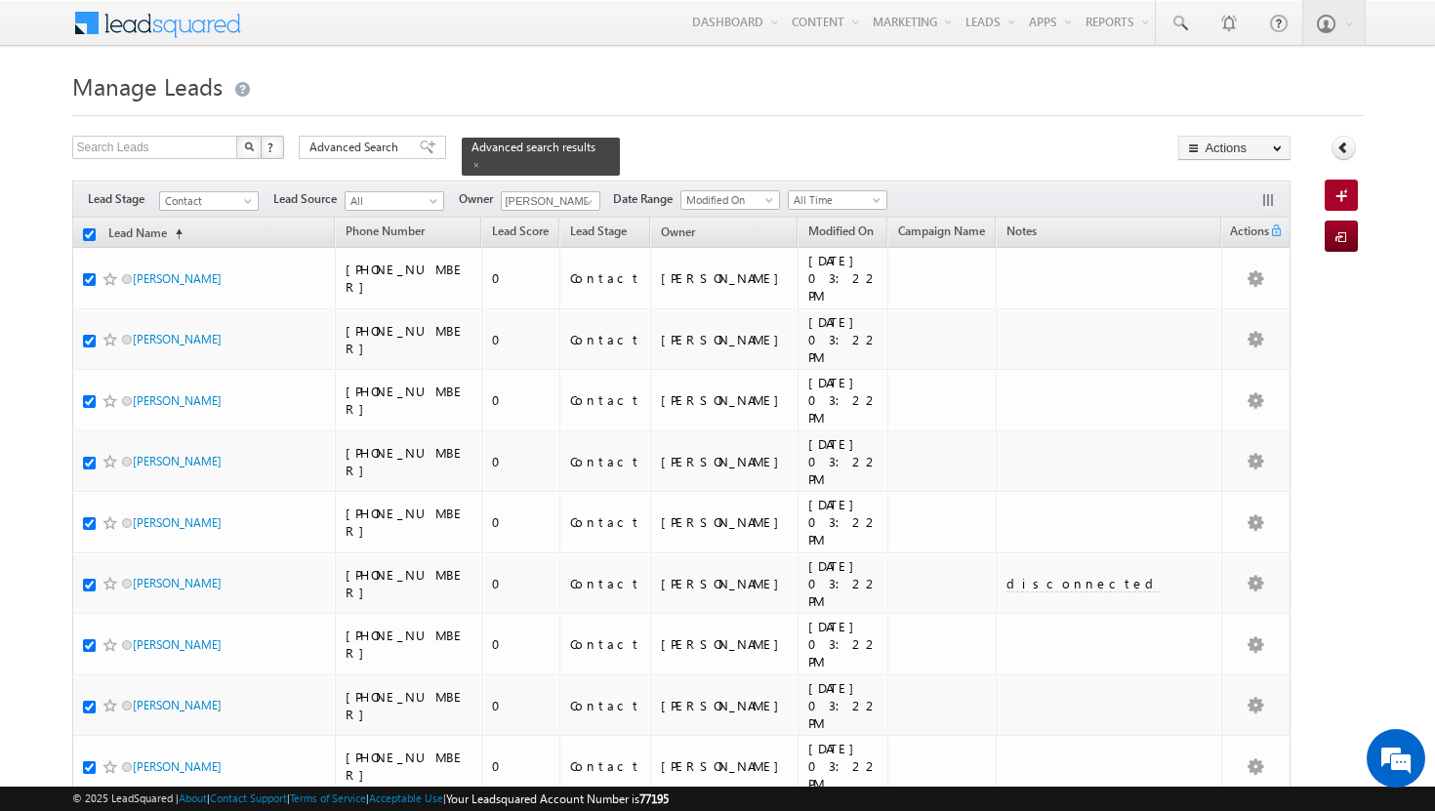
checkbox input "true"
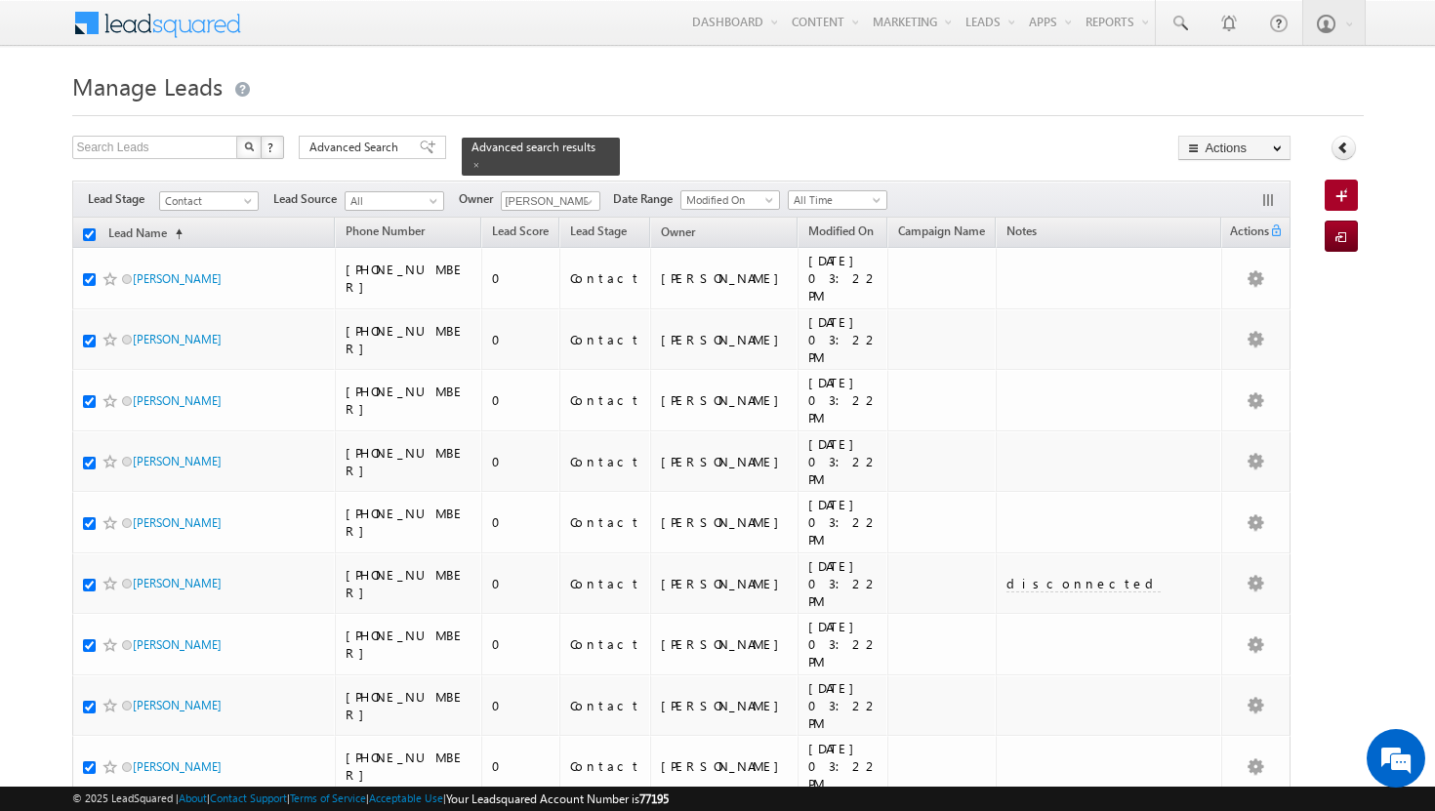
checkbox input "true"
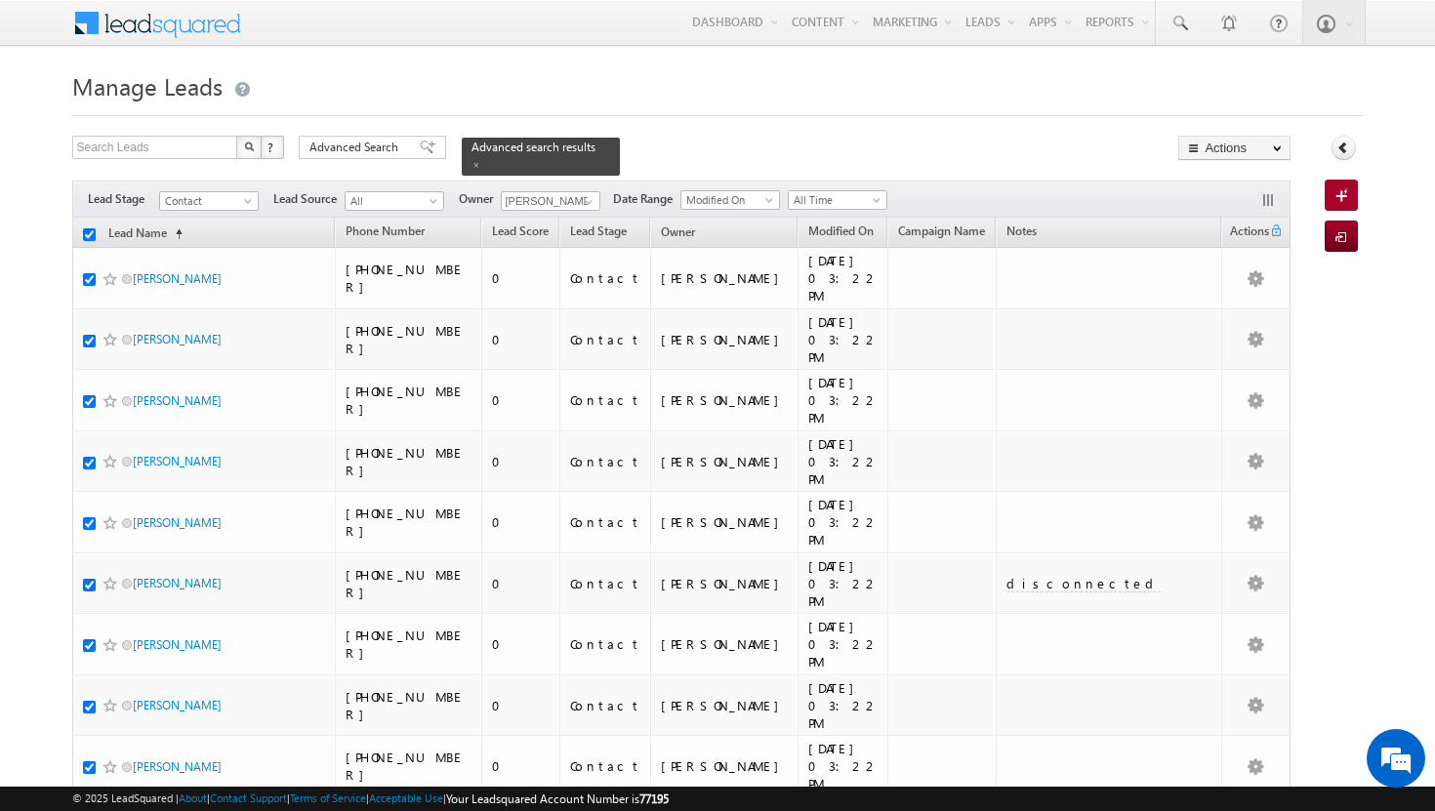
checkbox input "true"
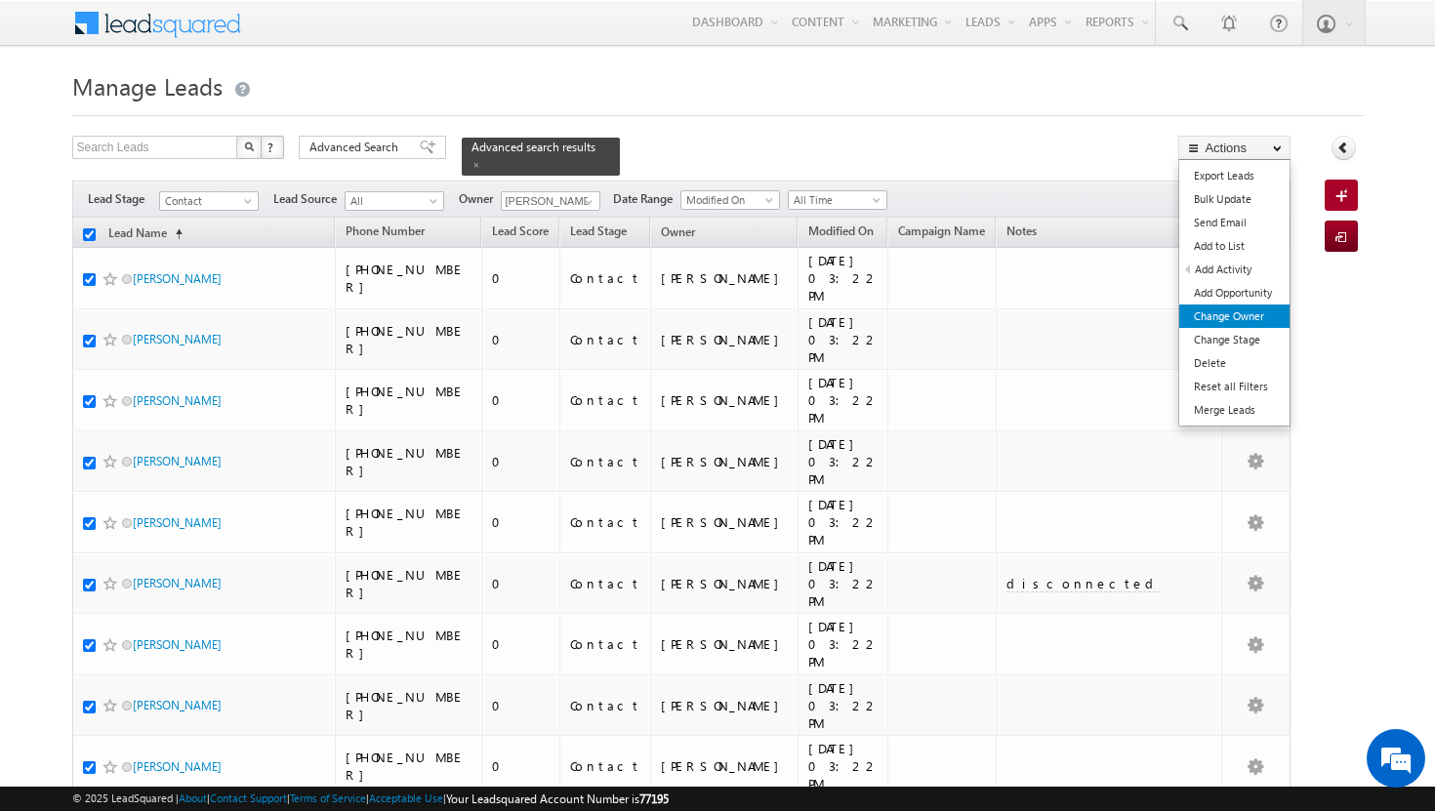
click at [1244, 327] on link "Change Owner" at bounding box center [1234, 315] width 110 height 23
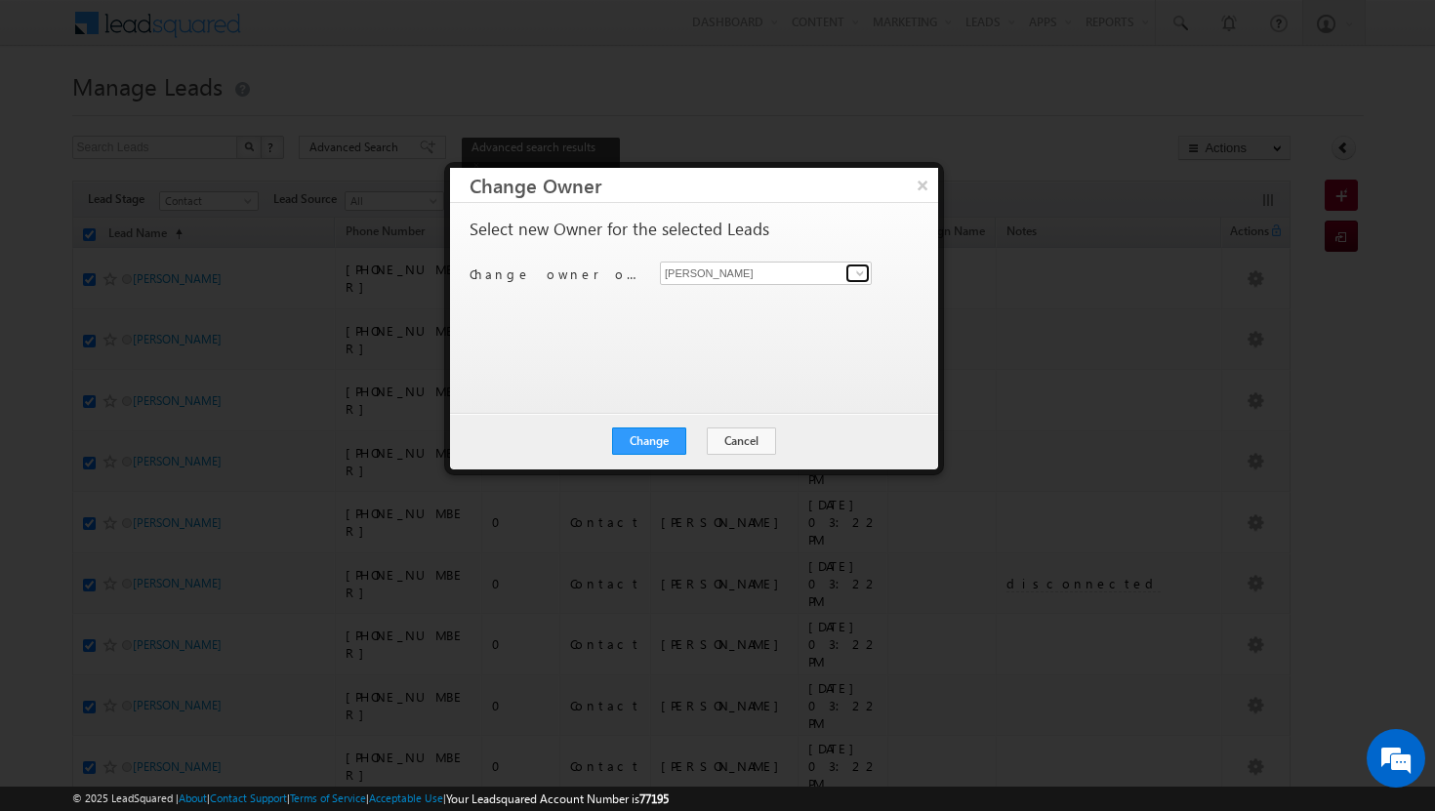
click at [862, 277] on span at bounding box center [860, 273] width 16 height 16
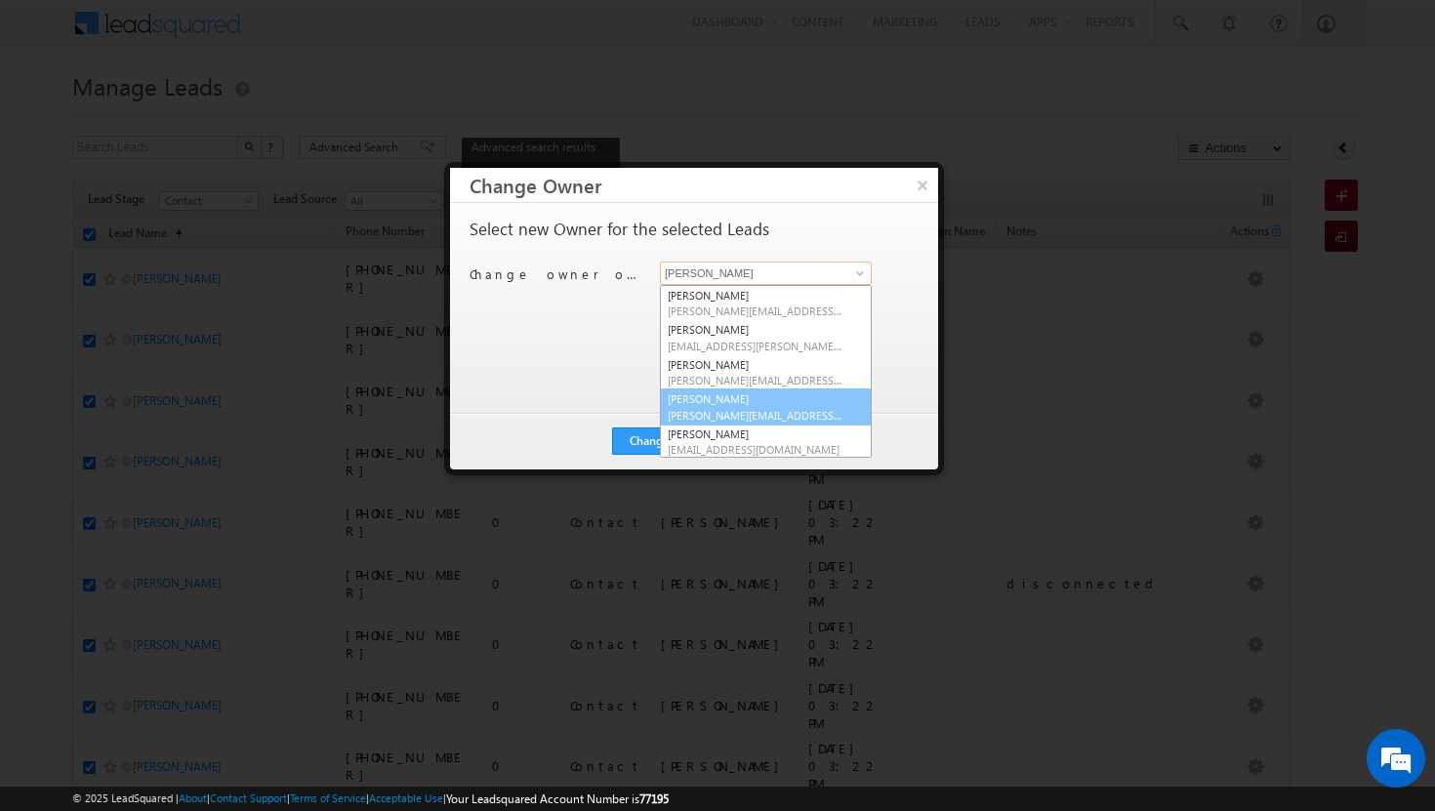
click at [778, 408] on span "[PERSON_NAME][EMAIL_ADDRESS][DOMAIN_NAME]" at bounding box center [755, 415] width 176 height 15
type input "[PERSON_NAME]"
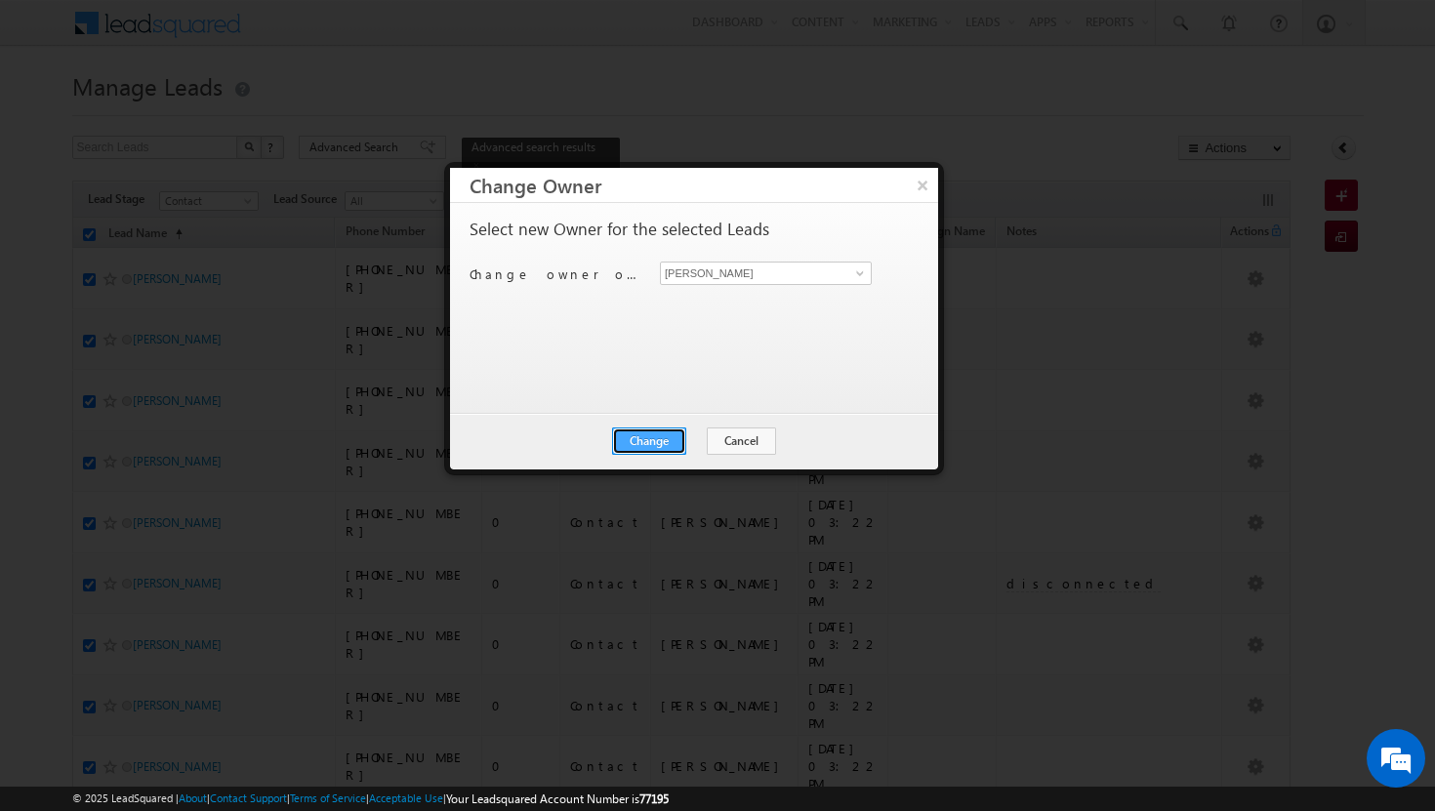
click at [647, 436] on button "Change" at bounding box center [649, 440] width 74 height 27
click at [687, 439] on button "Close" at bounding box center [697, 440] width 62 height 27
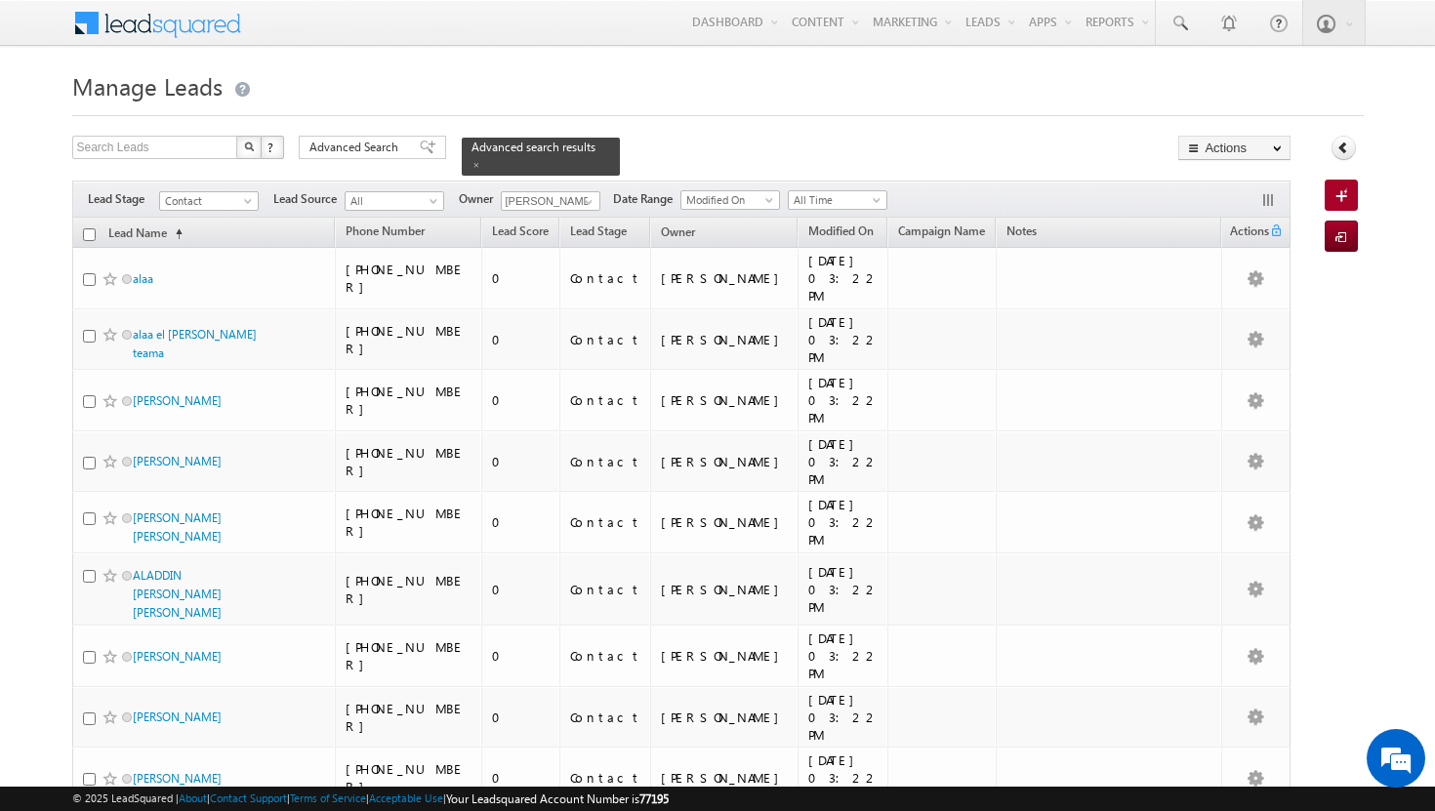
click at [95, 221] on th "Lead Name (sorted ascending)" at bounding box center [203, 233] width 263 height 30
click at [94, 228] on input "checkbox" at bounding box center [89, 234] width 13 height 13
checkbox input "true"
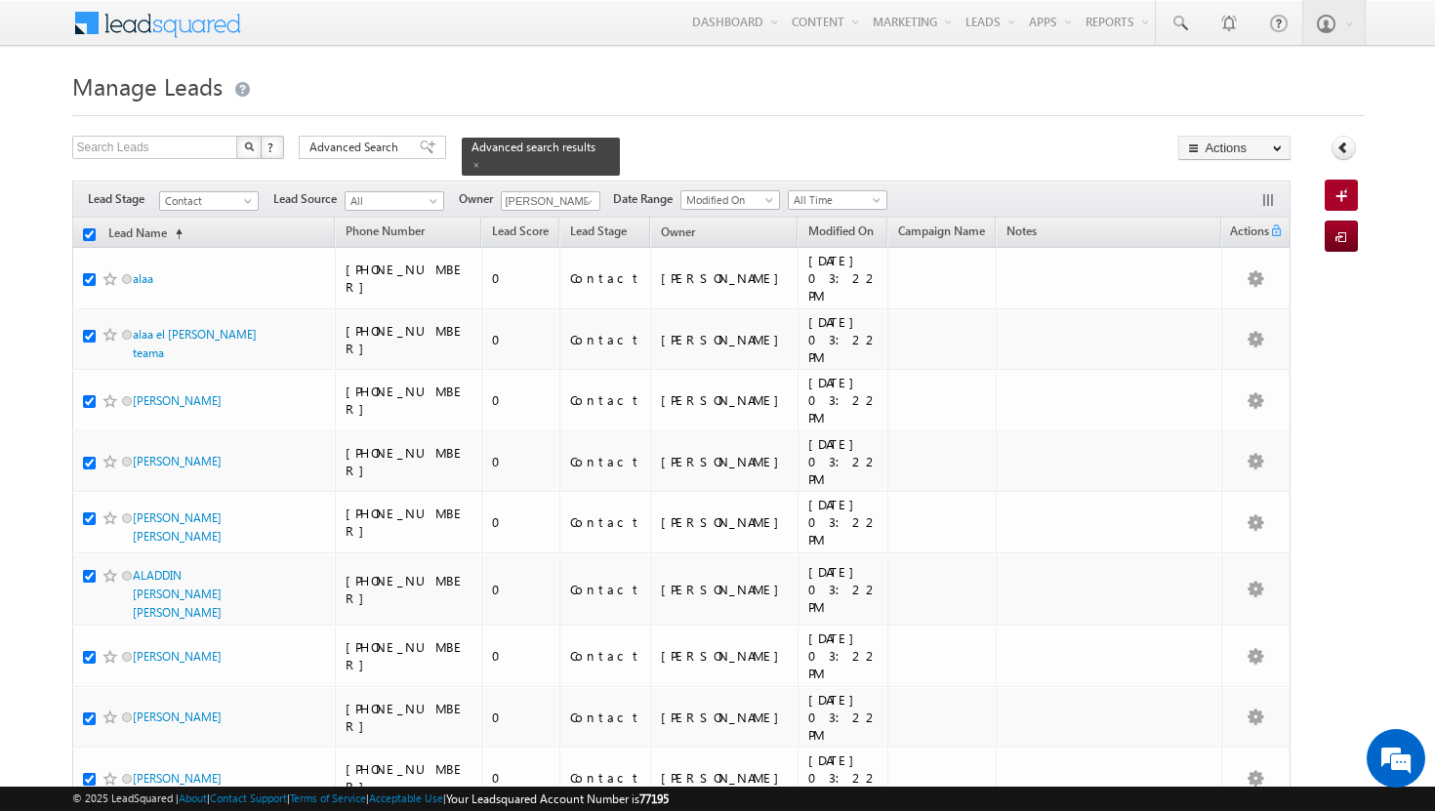
checkbox input "true"
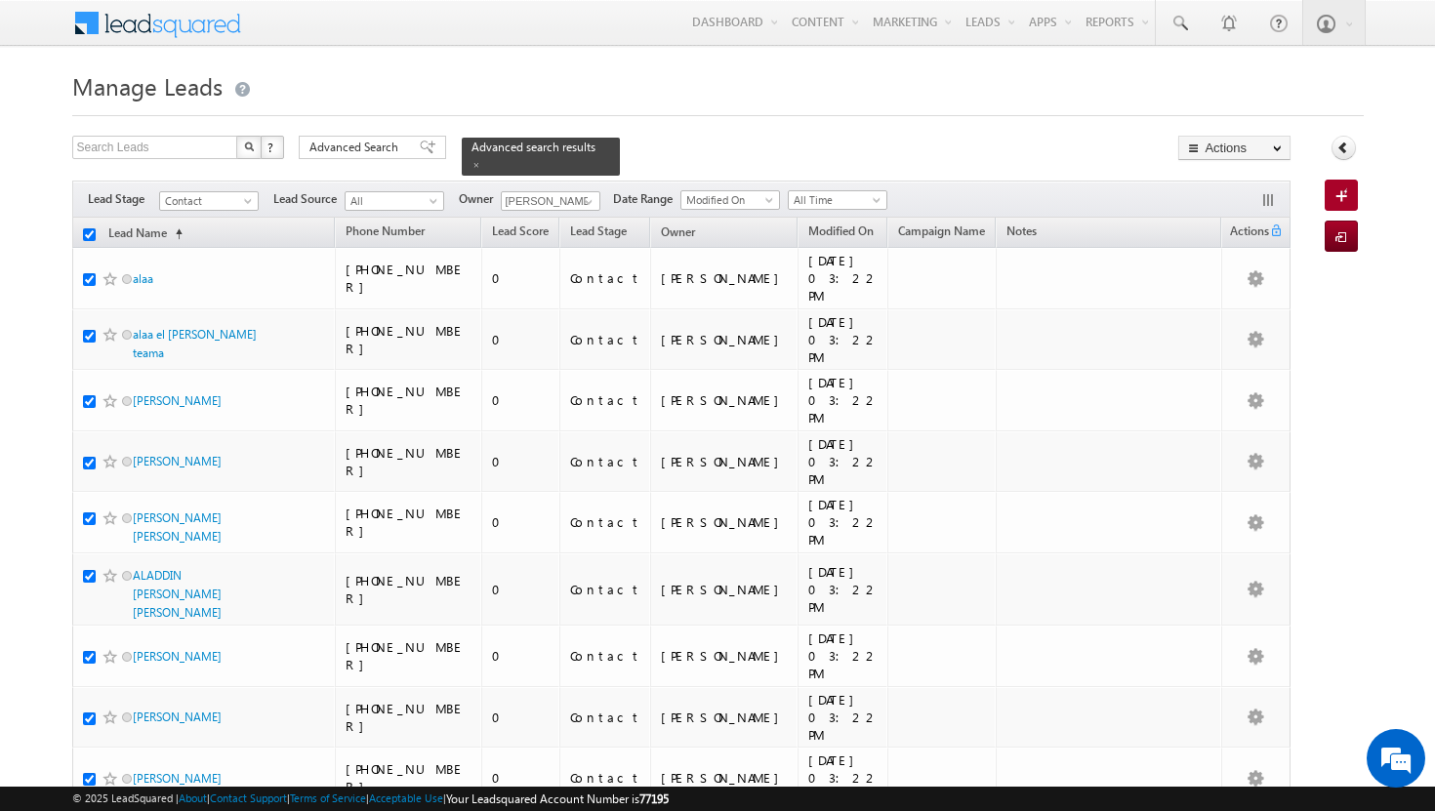
checkbox input "true"
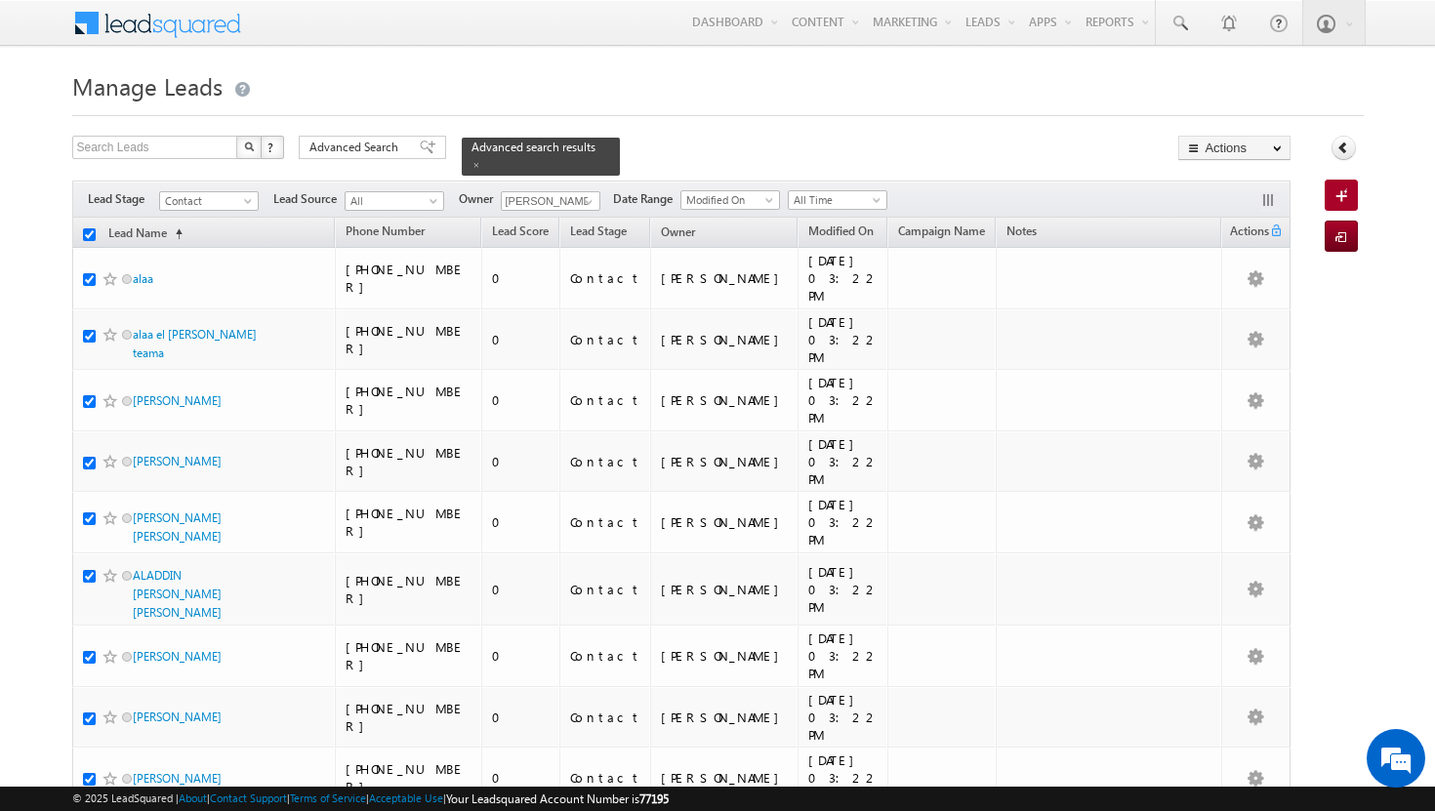
checkbox input "true"
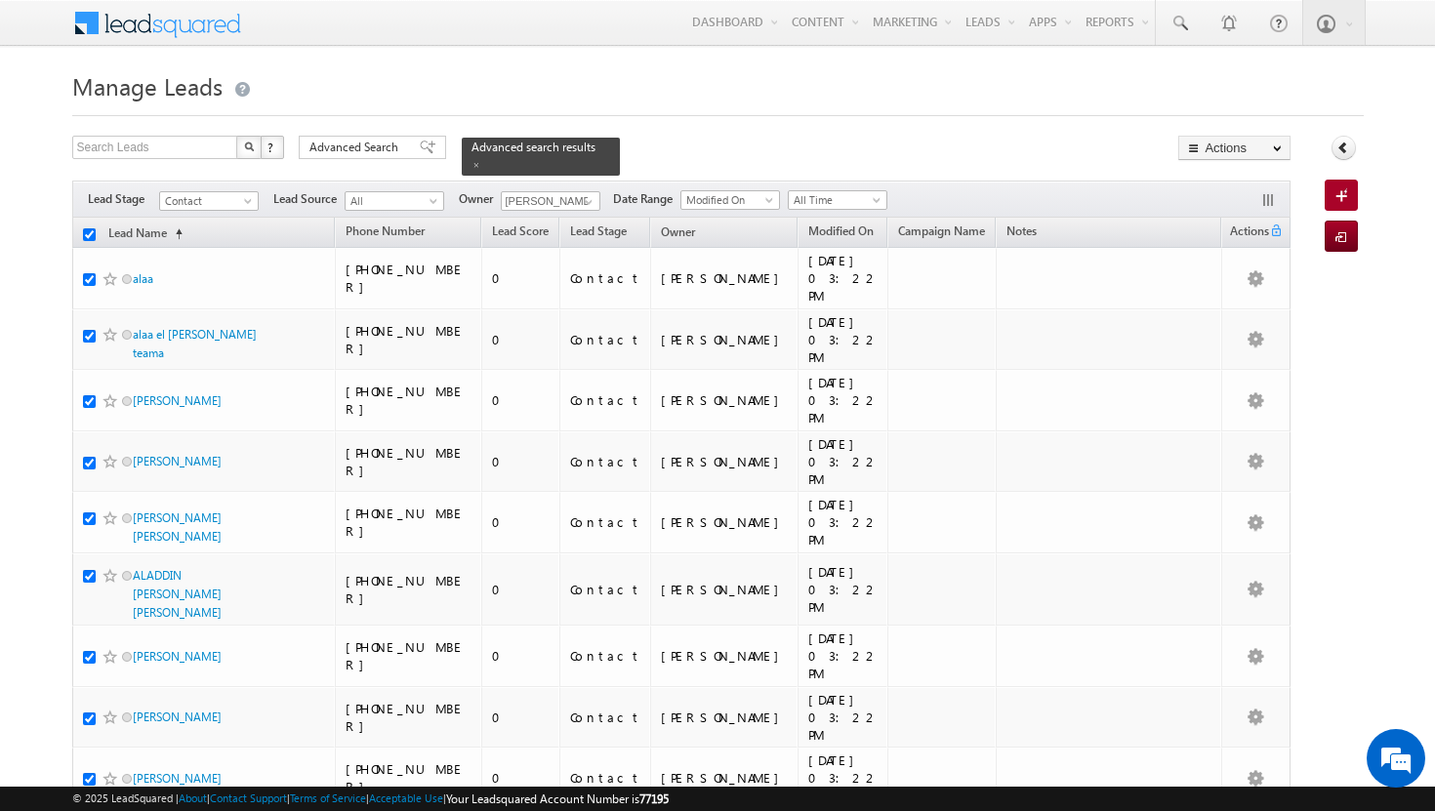
checkbox input "true"
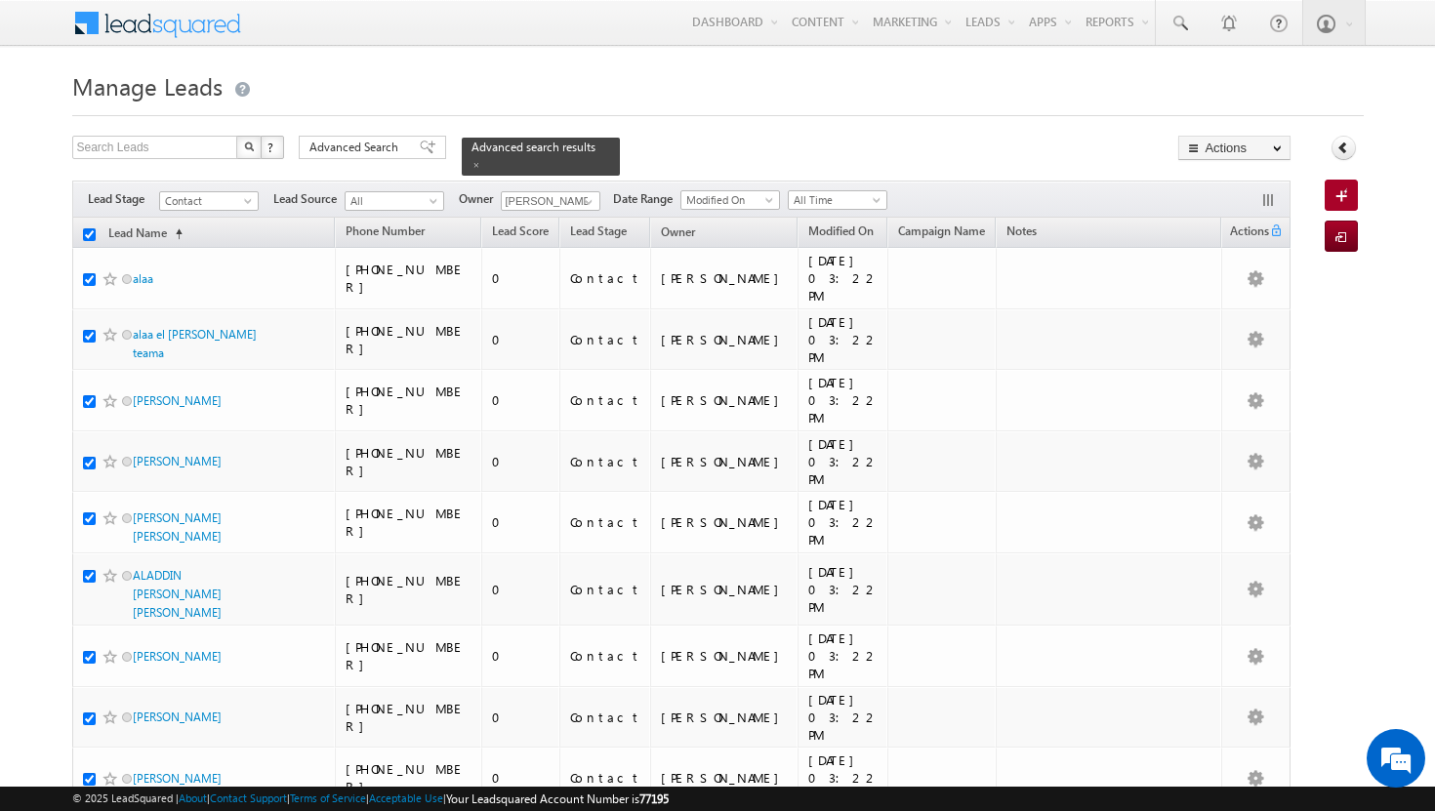
checkbox input "true"
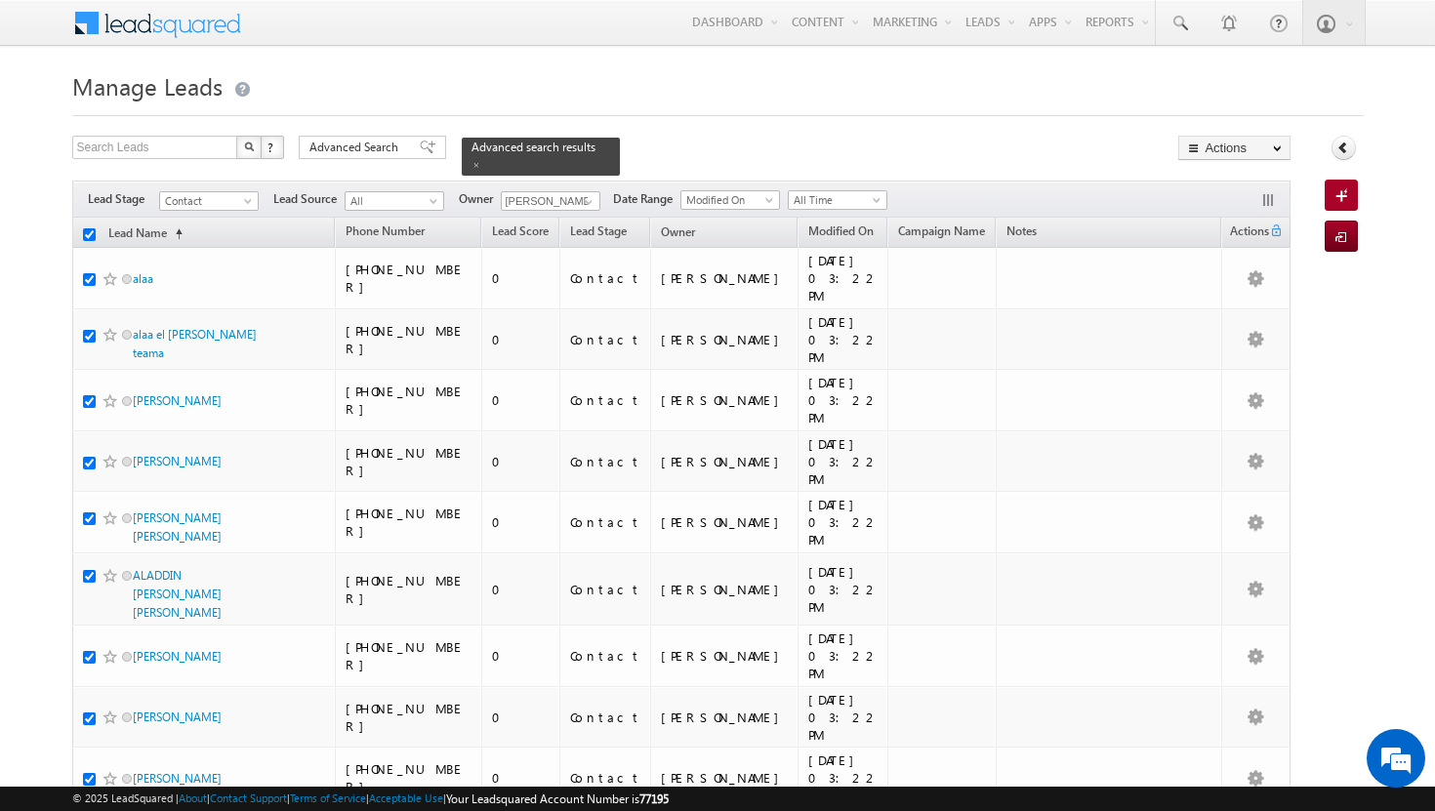
checkbox input "true"
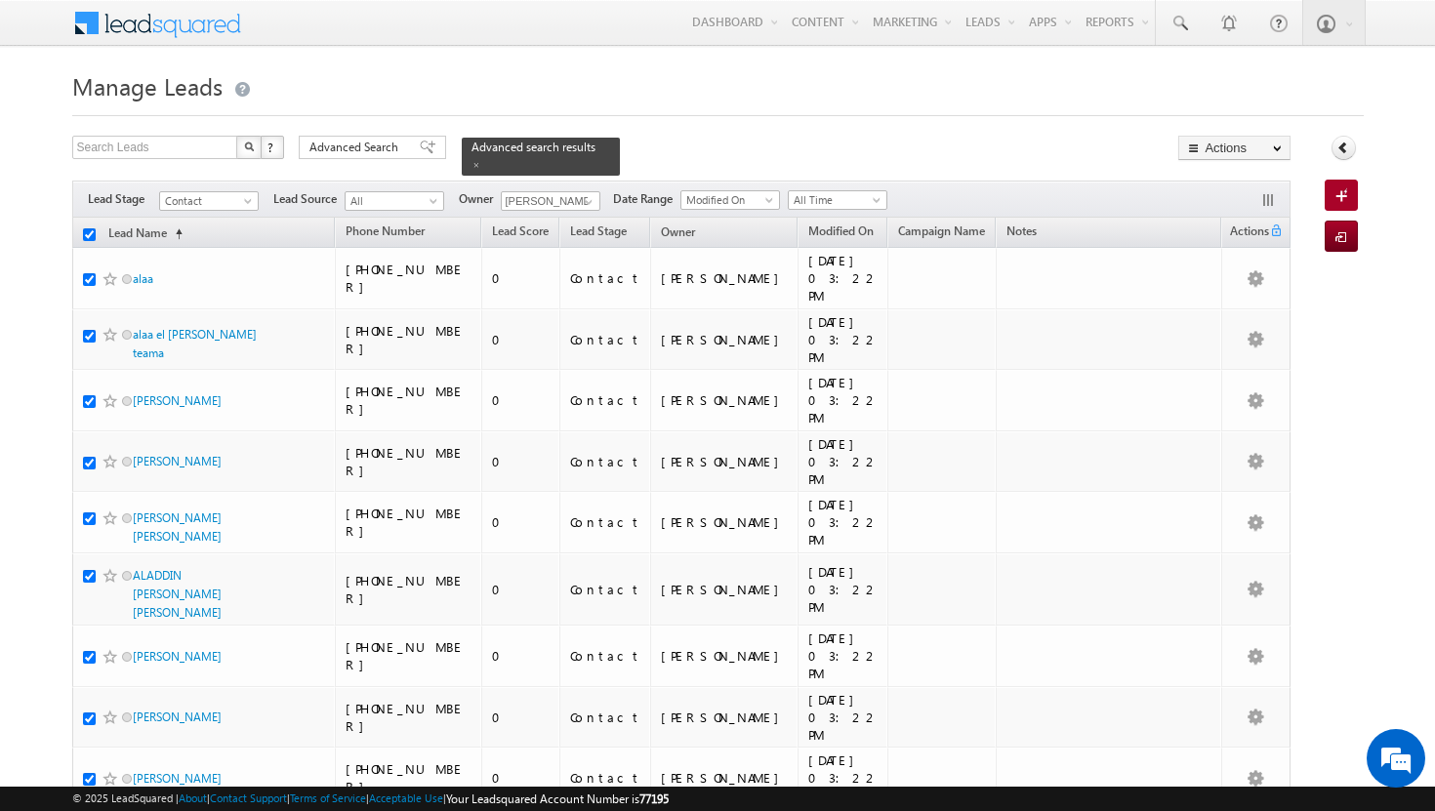
checkbox input "true"
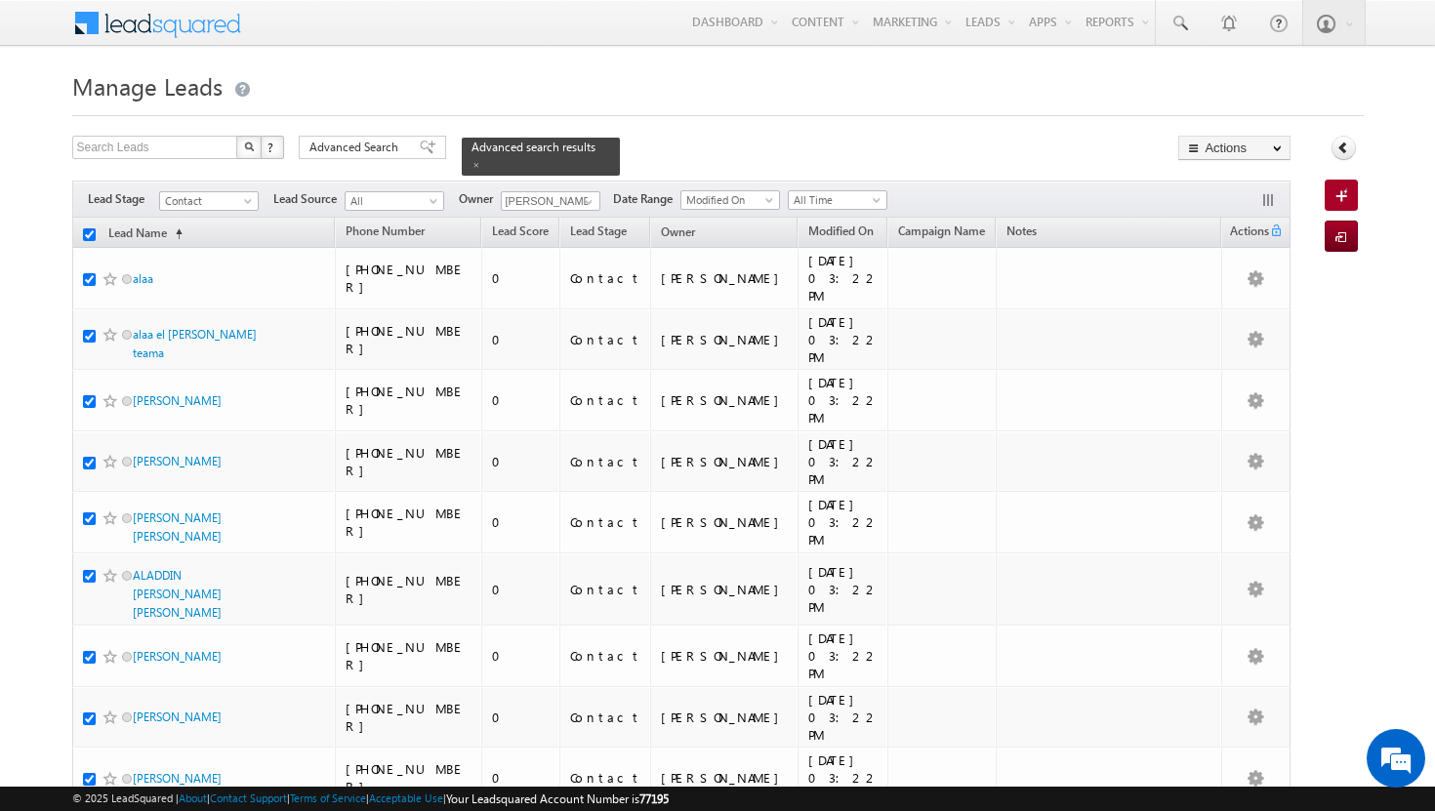
checkbox input "true"
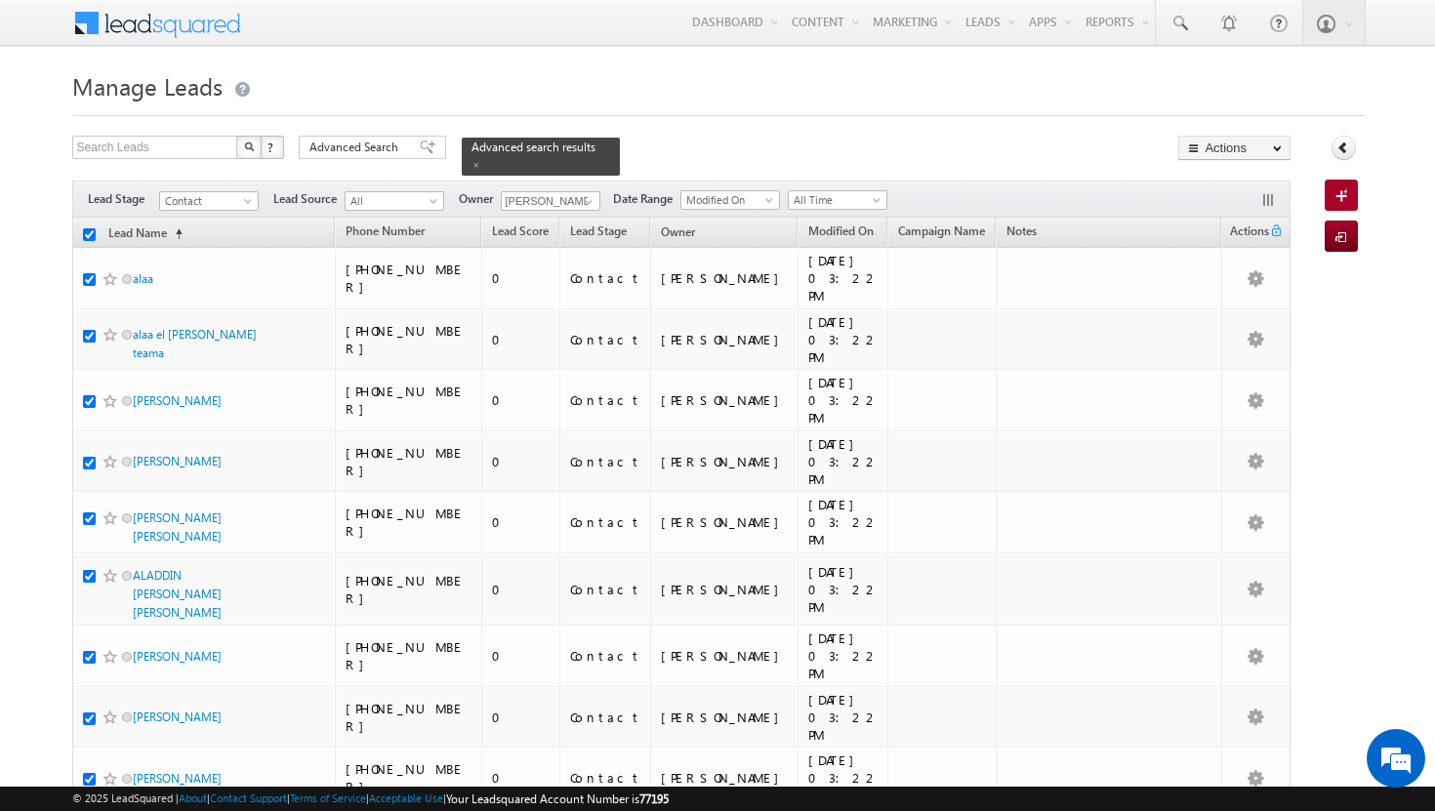
checkbox input "true"
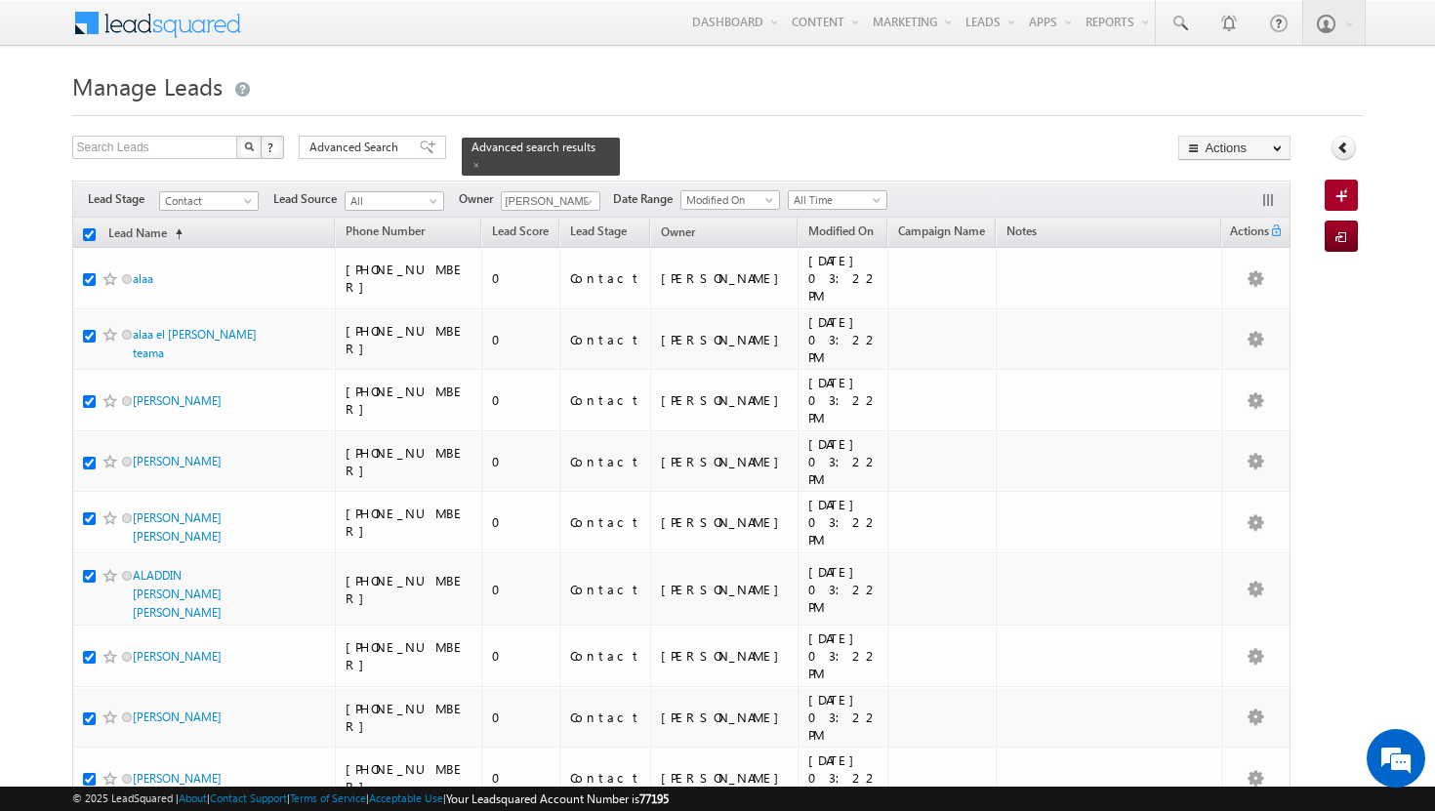
checkbox input "true"
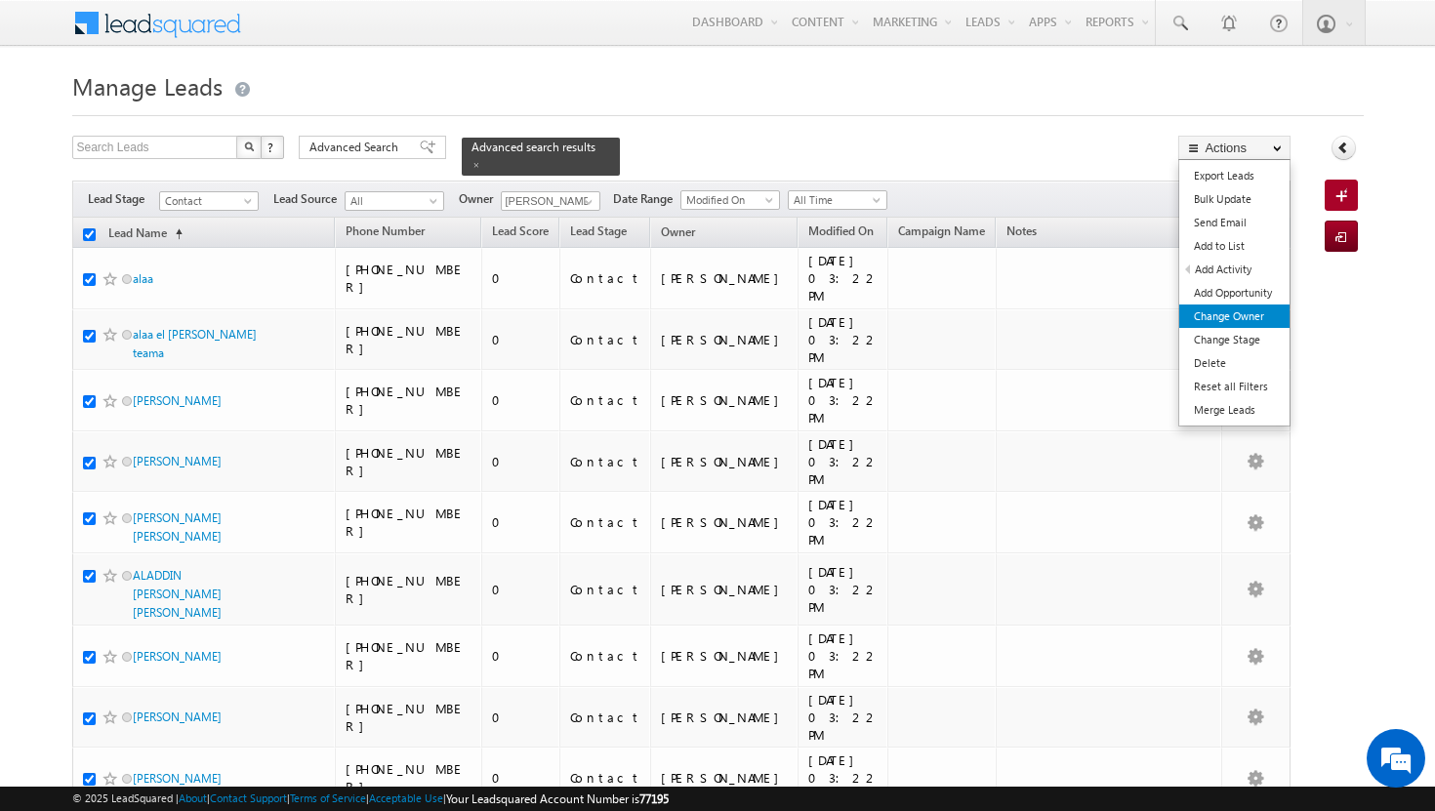
click at [1266, 316] on link "Change Owner" at bounding box center [1234, 315] width 110 height 23
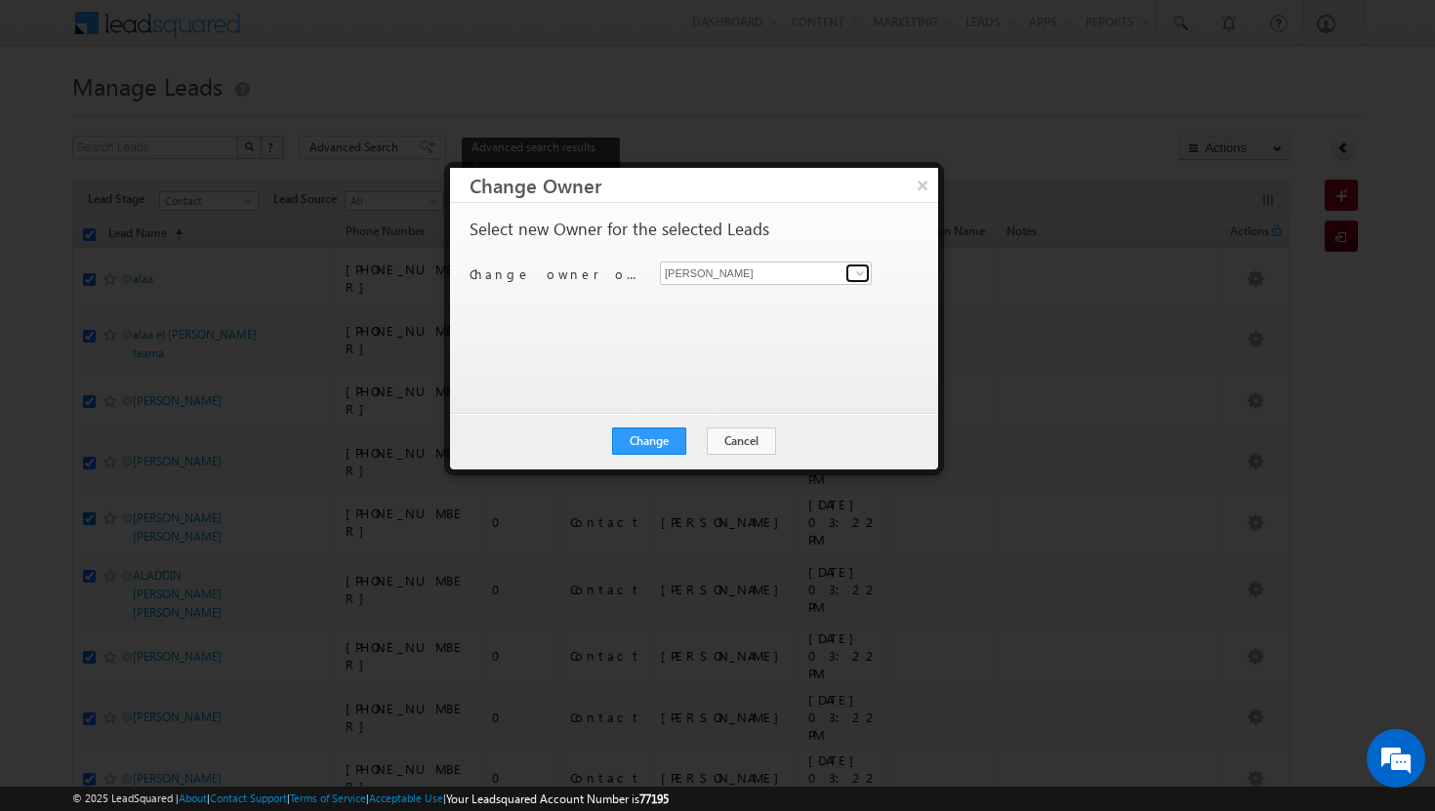
click at [853, 274] on span at bounding box center [860, 273] width 16 height 16
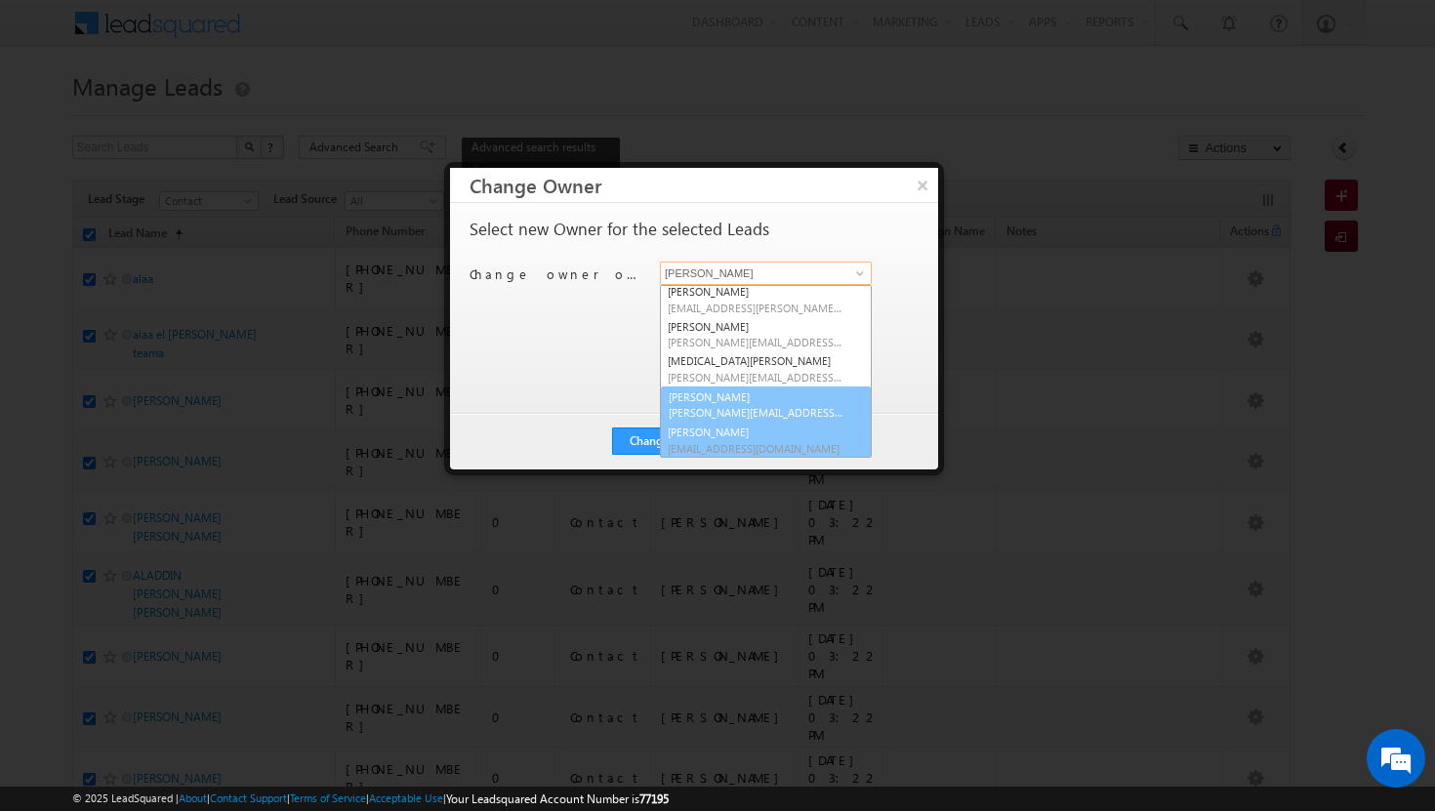
scroll to position [176, 0]
click at [765, 416] on span "[PERSON_NAME][EMAIL_ADDRESS][DOMAIN_NAME]" at bounding box center [755, 412] width 176 height 15
type input "[PERSON_NAME]"
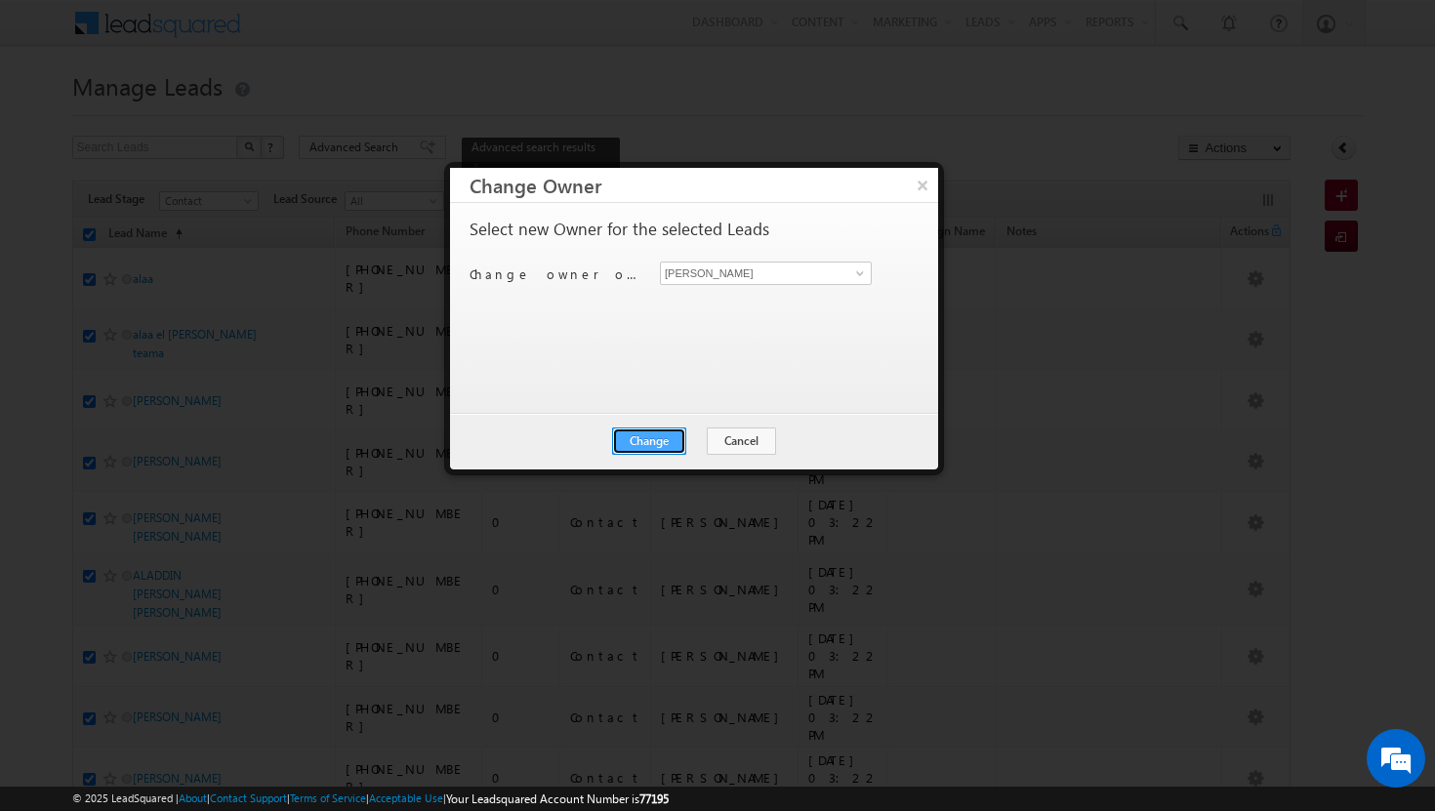
click at [657, 444] on button "Change" at bounding box center [649, 440] width 74 height 27
click at [685, 443] on button "Close" at bounding box center [697, 440] width 62 height 27
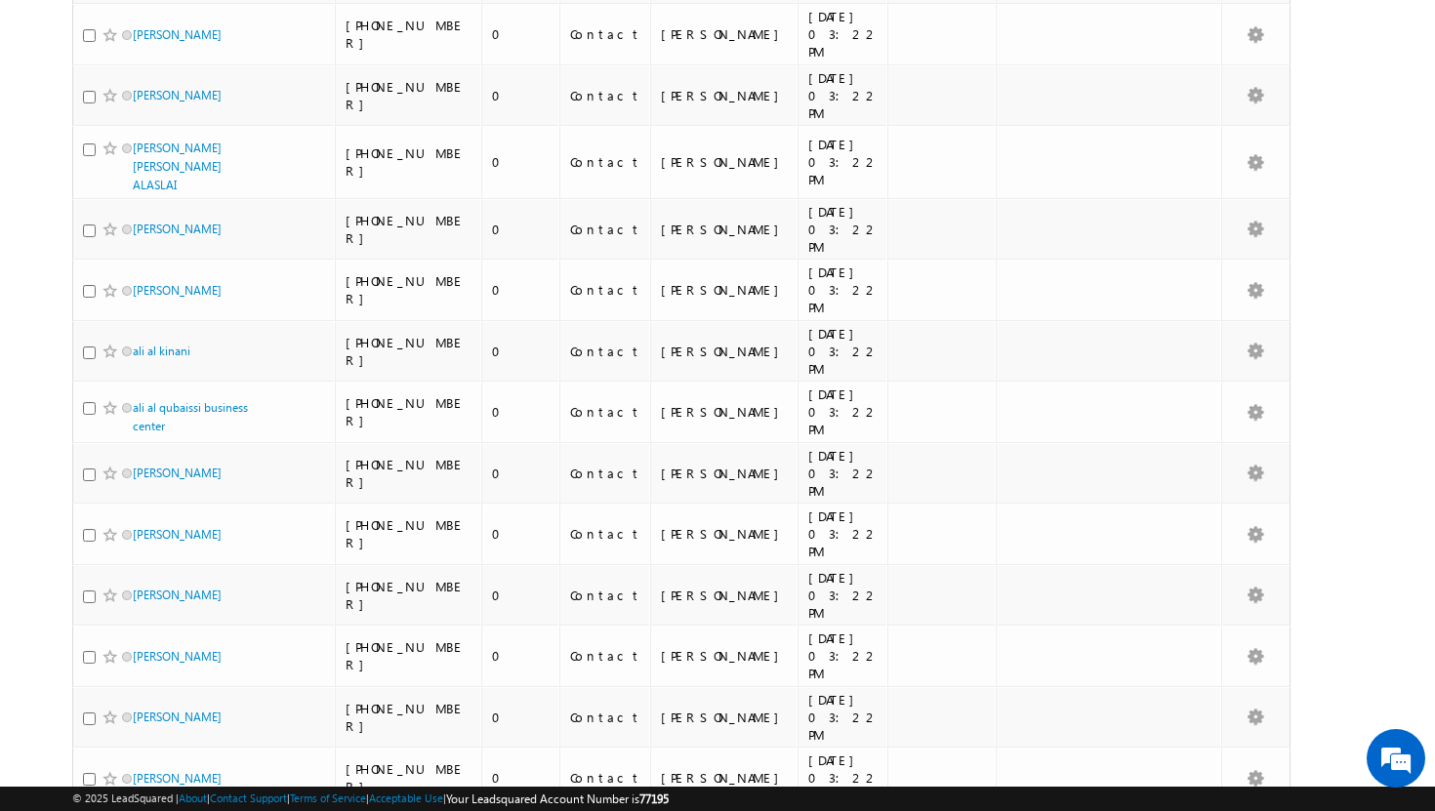
scroll to position [1865, 0]
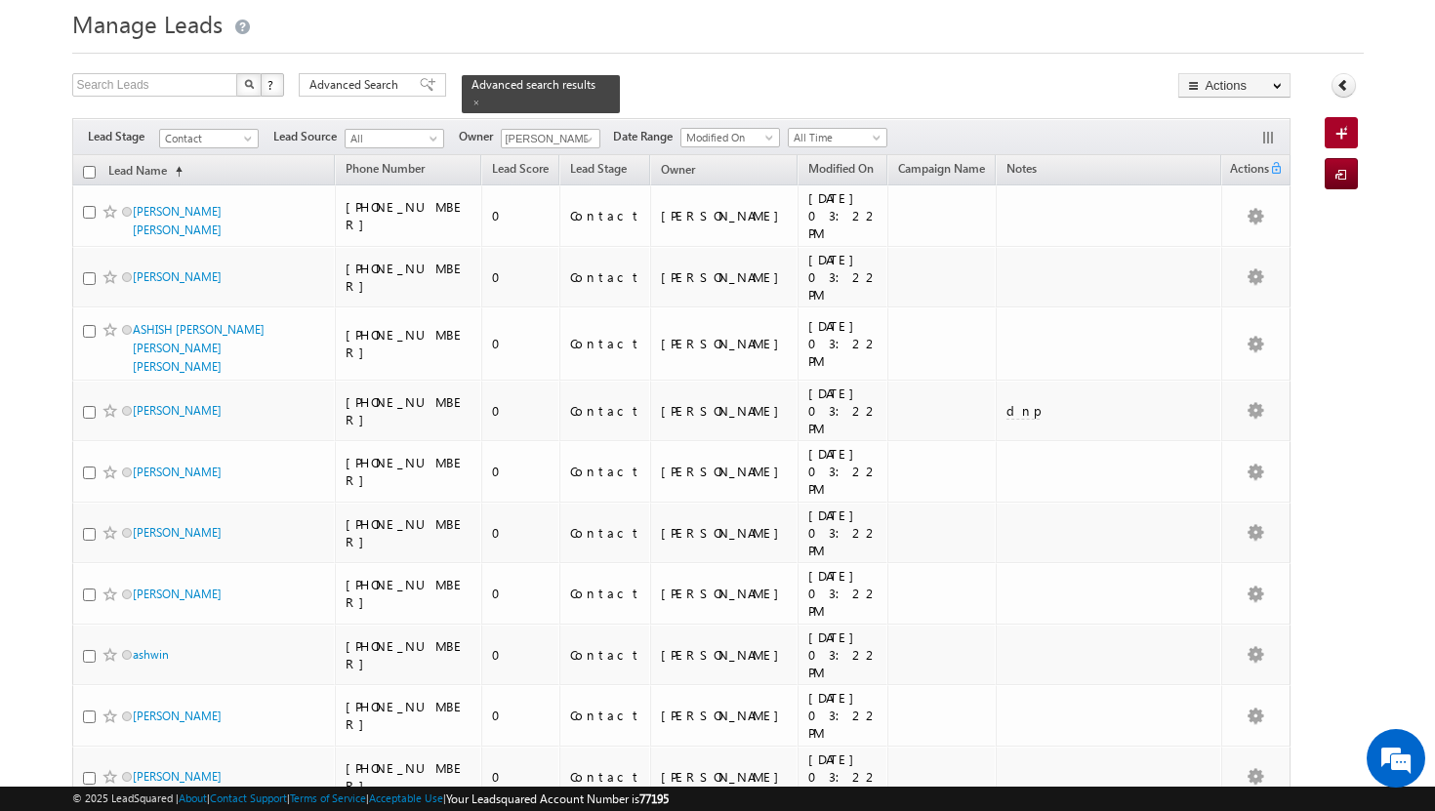
scroll to position [0, 0]
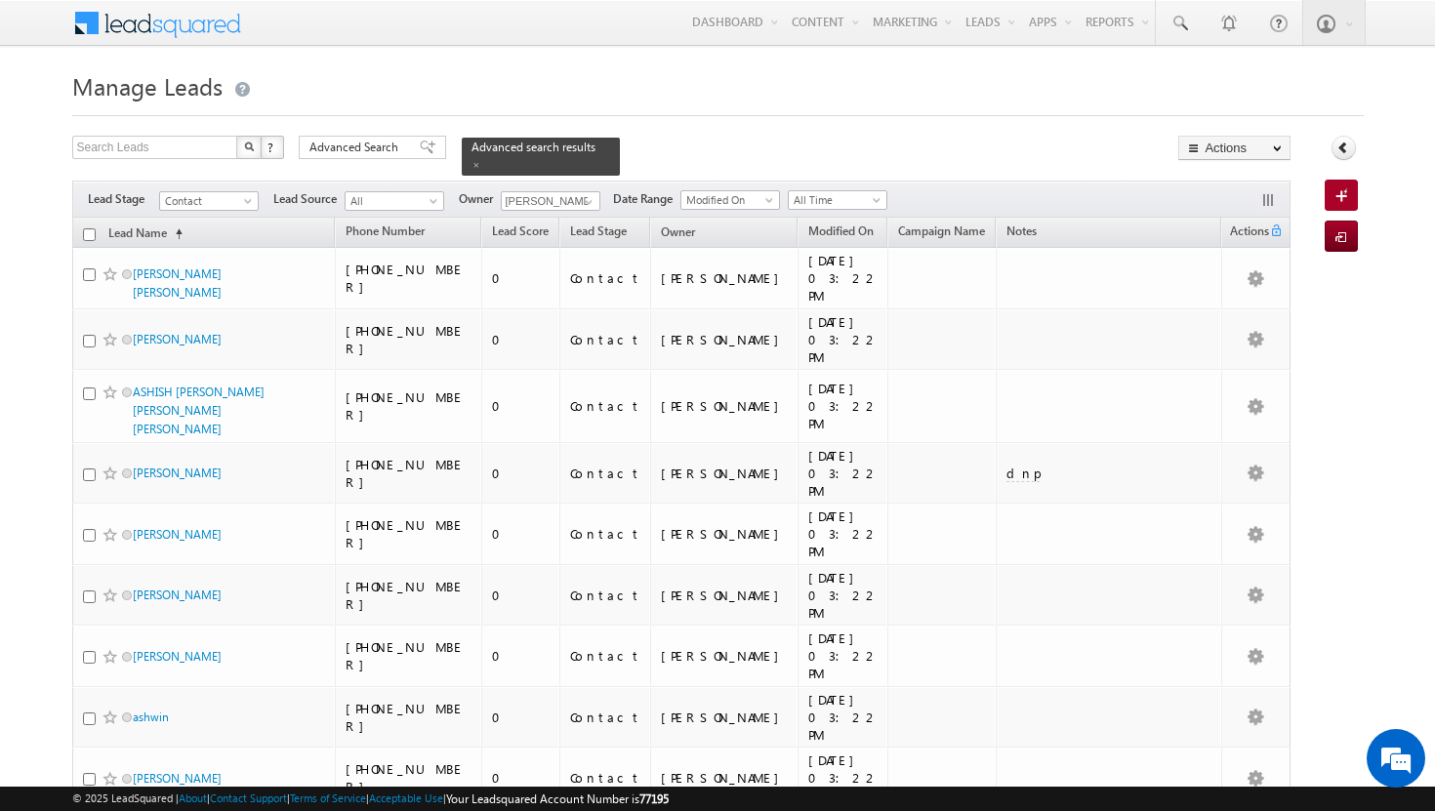
click at [92, 228] on input "checkbox" at bounding box center [89, 234] width 13 height 13
checkbox input "true"
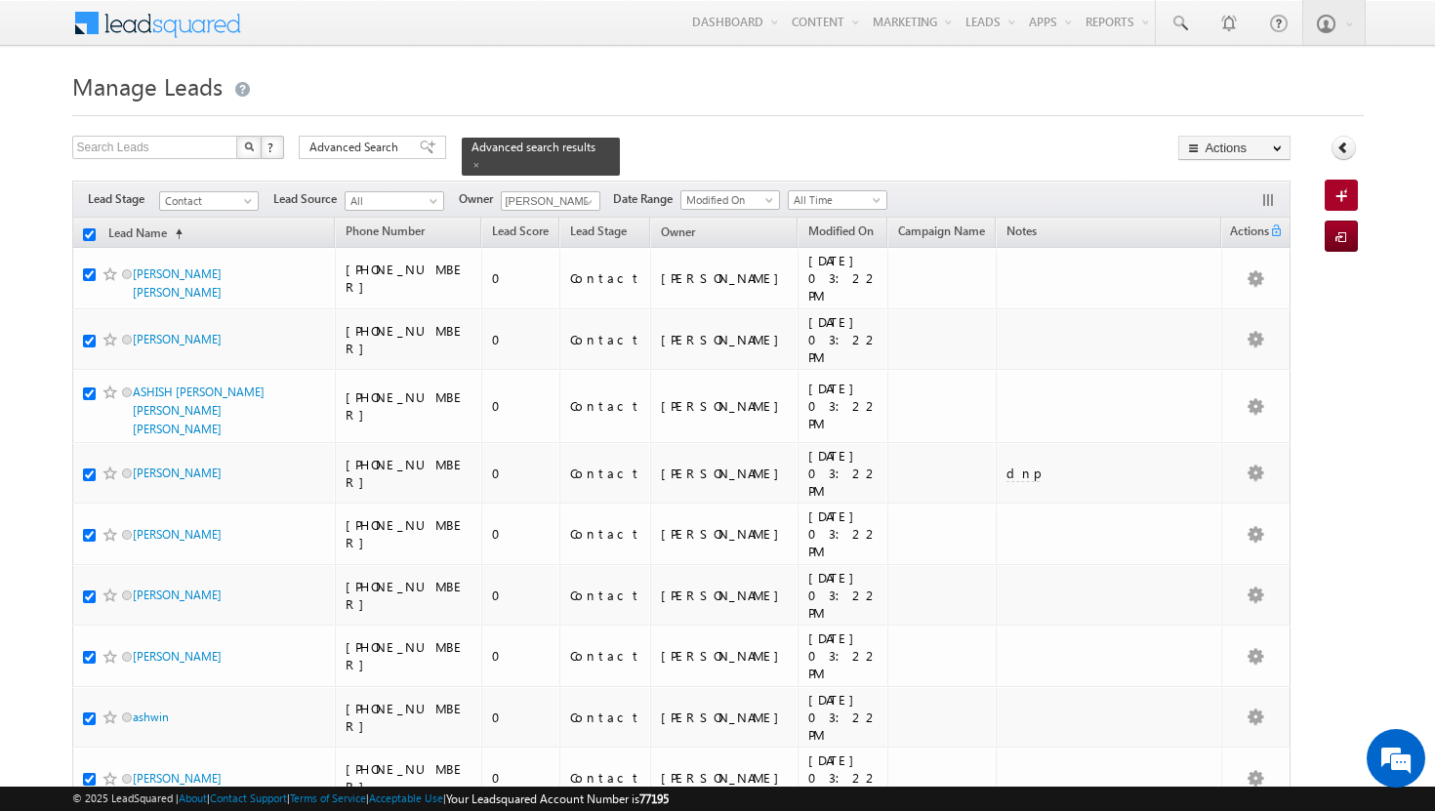
checkbox input "true"
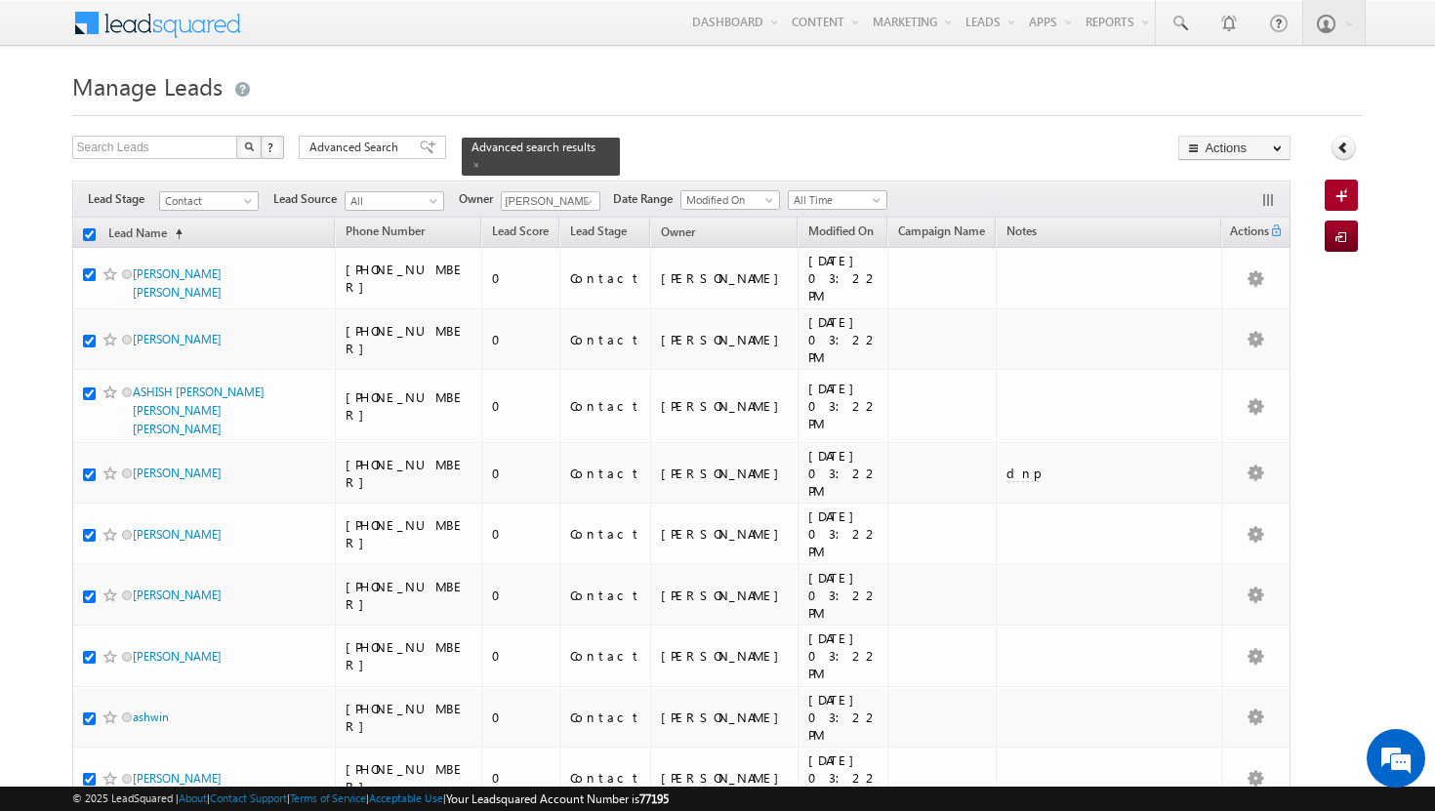
checkbox input "true"
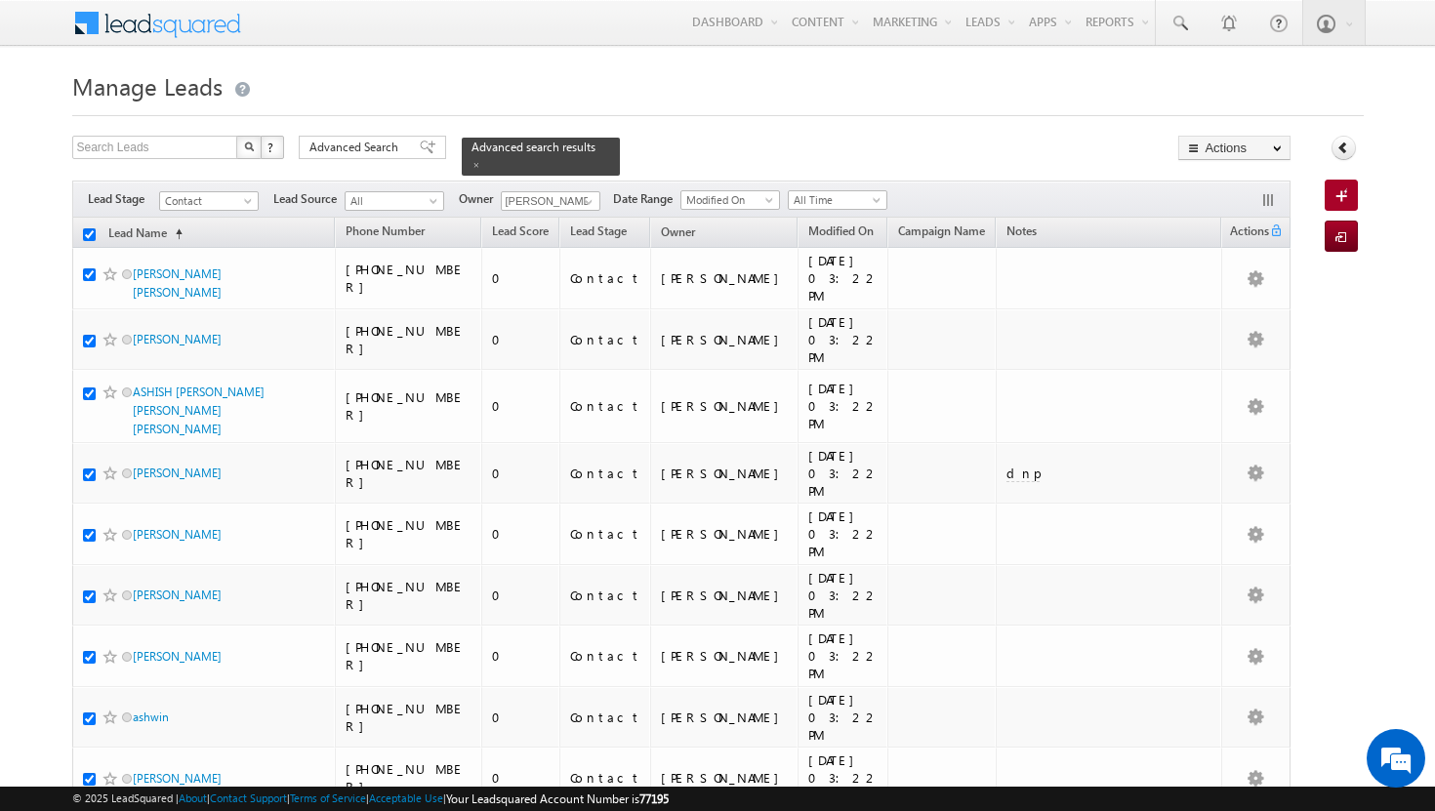
checkbox input "true"
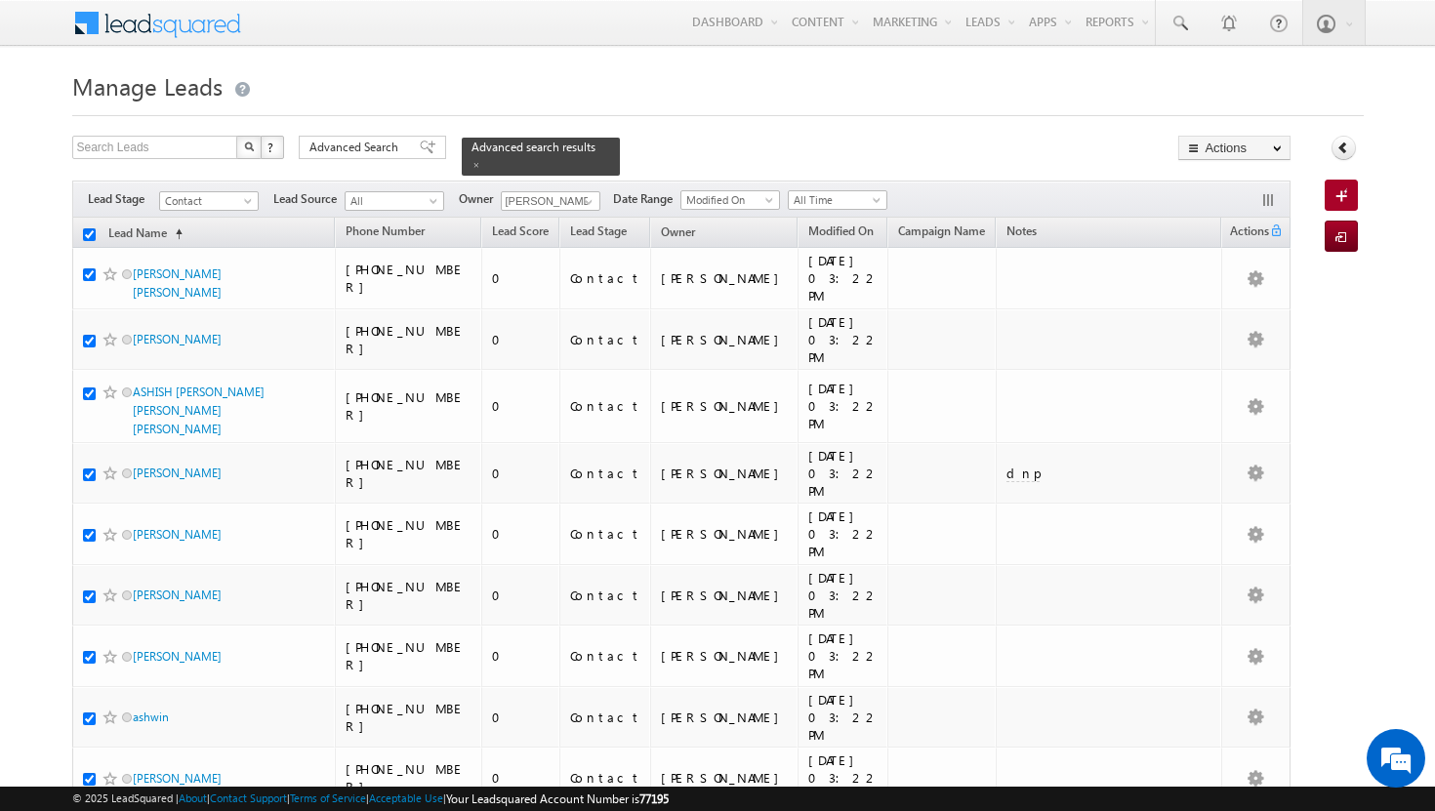
checkbox input "true"
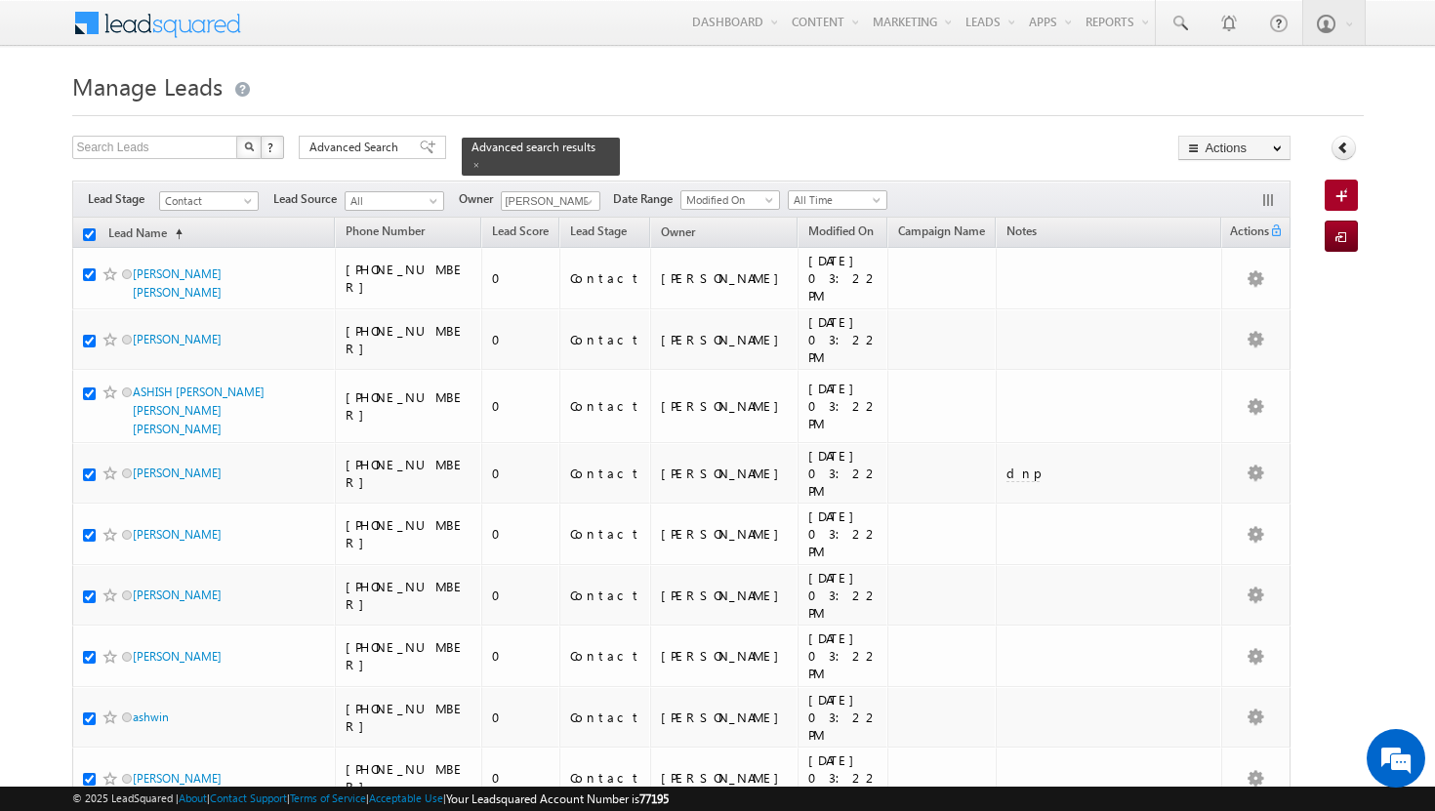
checkbox input "true"
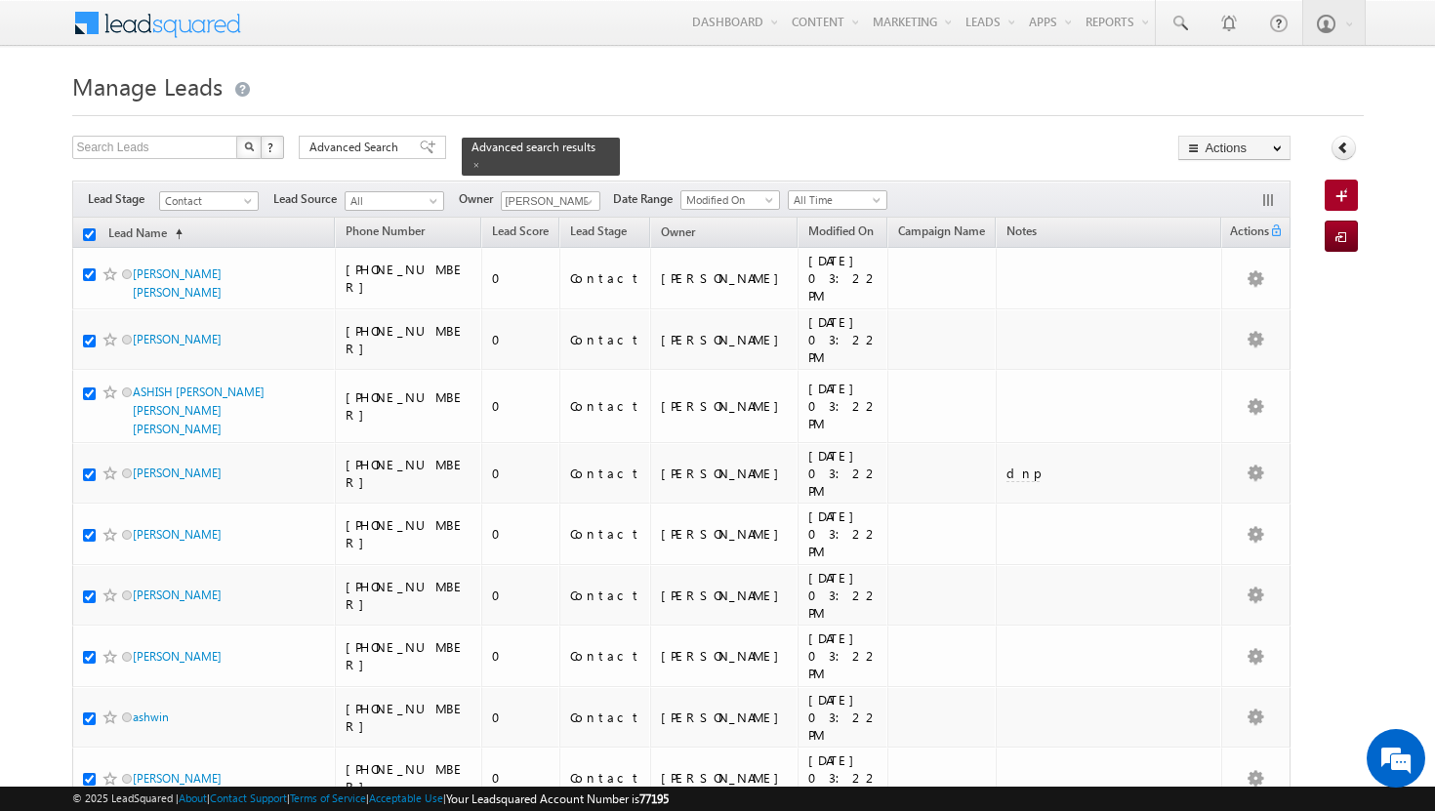
checkbox input "true"
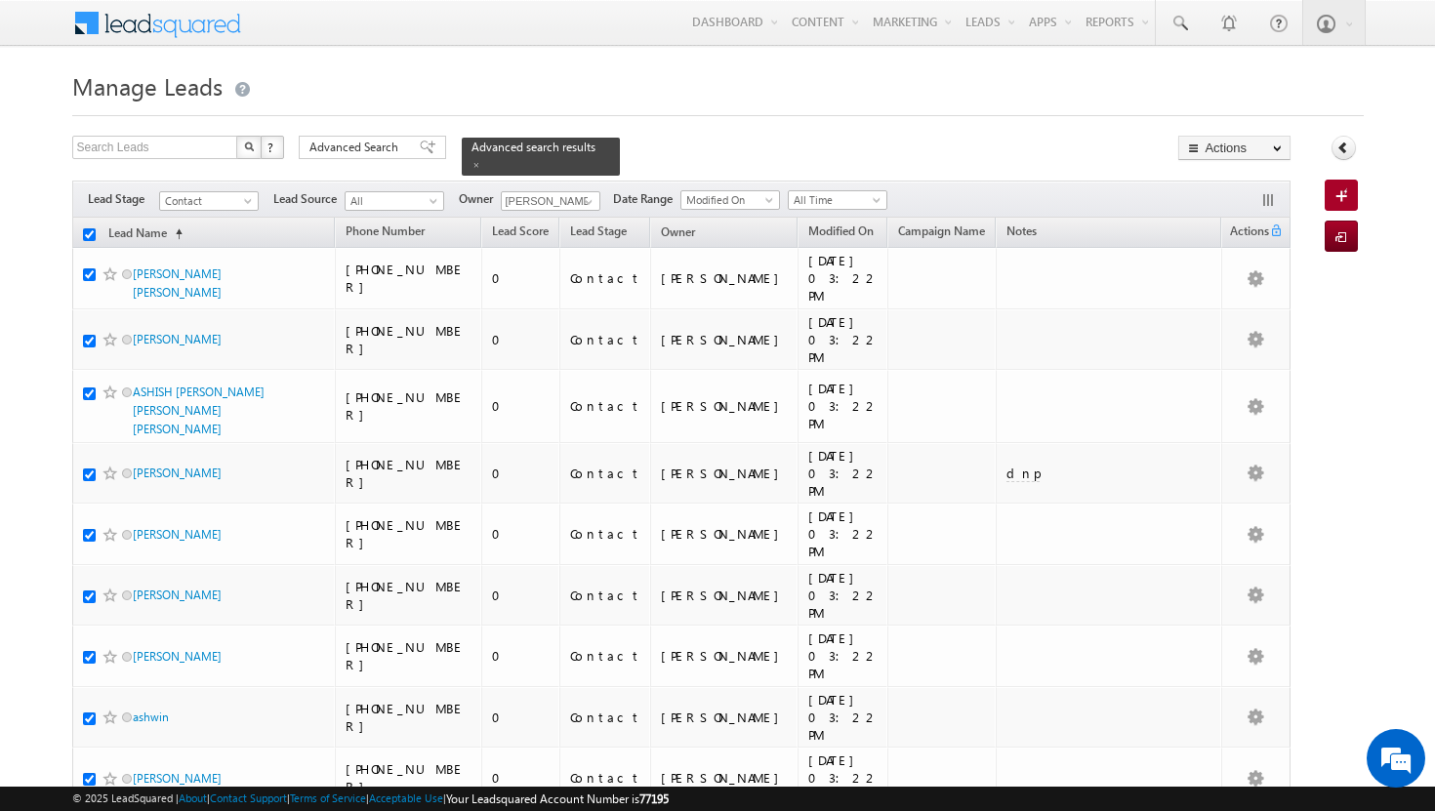
checkbox input "true"
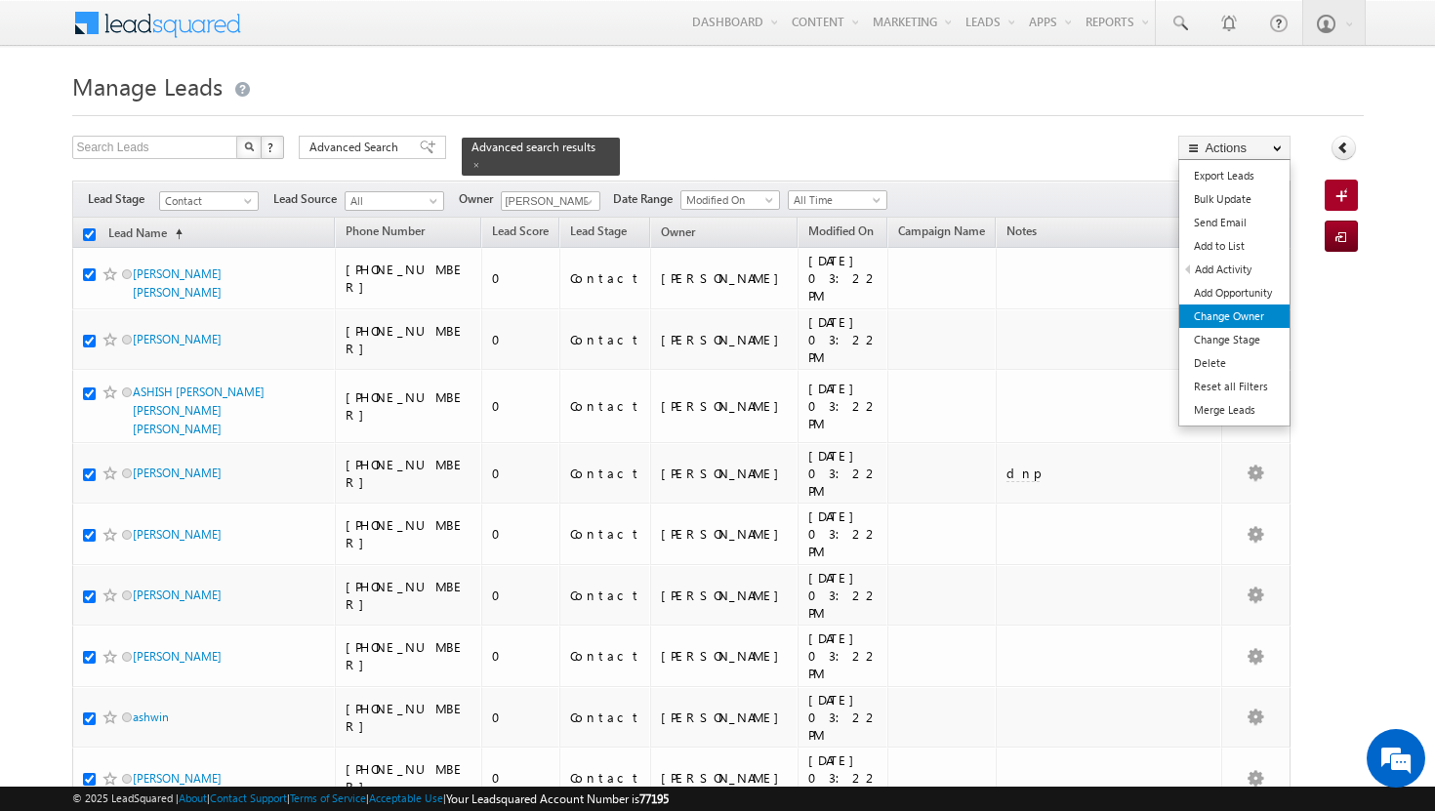
click at [1249, 315] on link "Change Owner" at bounding box center [1234, 315] width 110 height 23
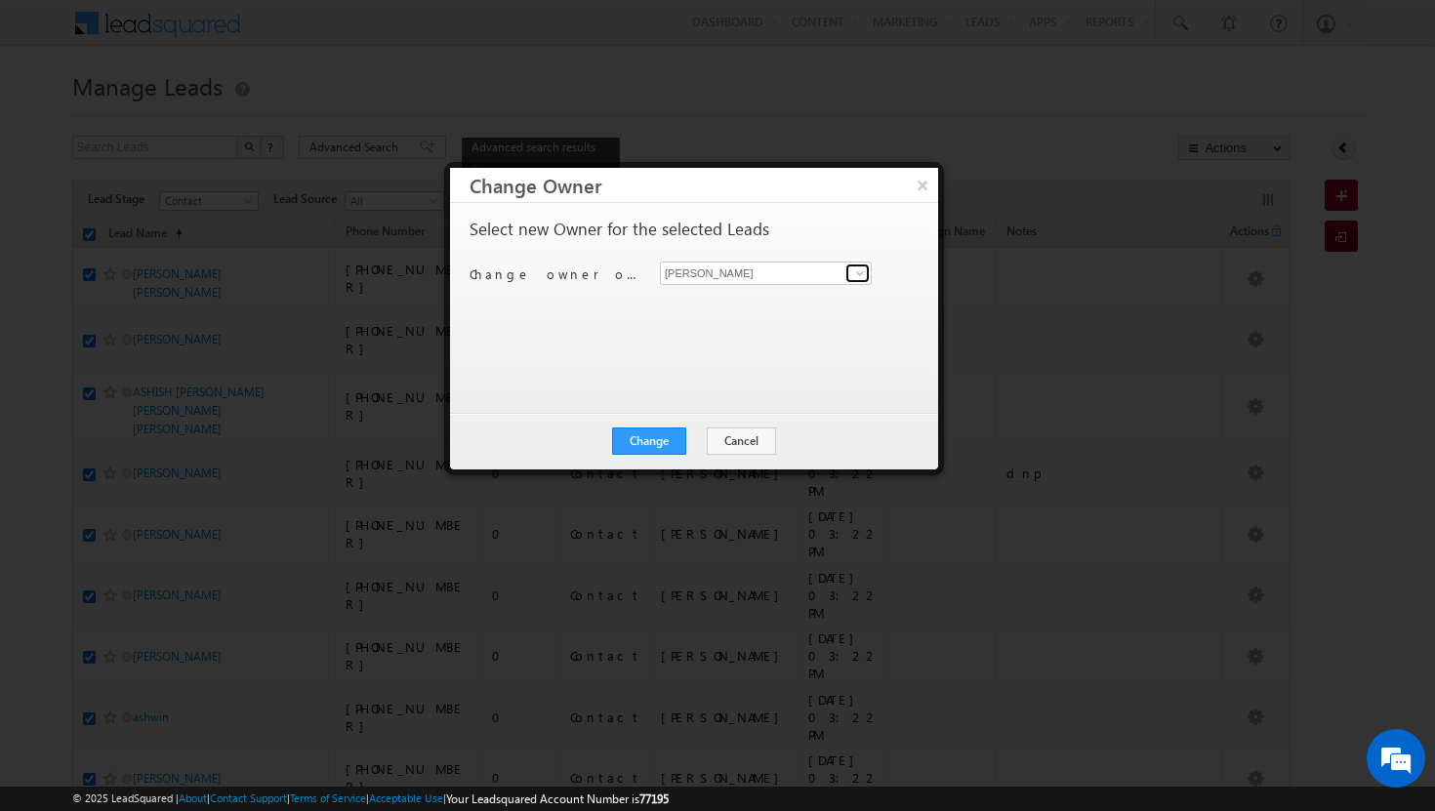
click at [859, 273] on span at bounding box center [860, 273] width 16 height 16
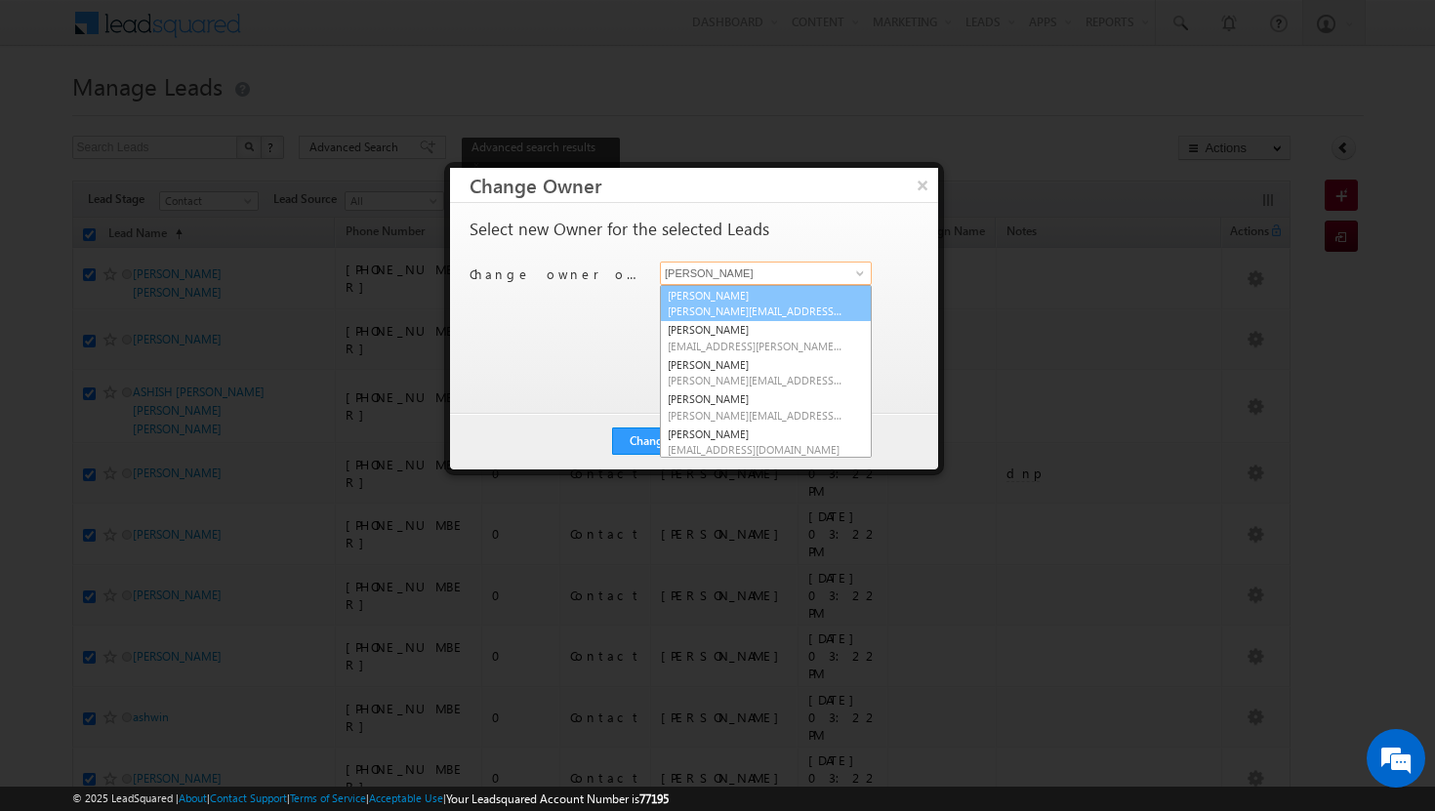
click at [786, 312] on span "[PERSON_NAME][EMAIL_ADDRESS][DOMAIN_NAME]" at bounding box center [755, 310] width 176 height 15
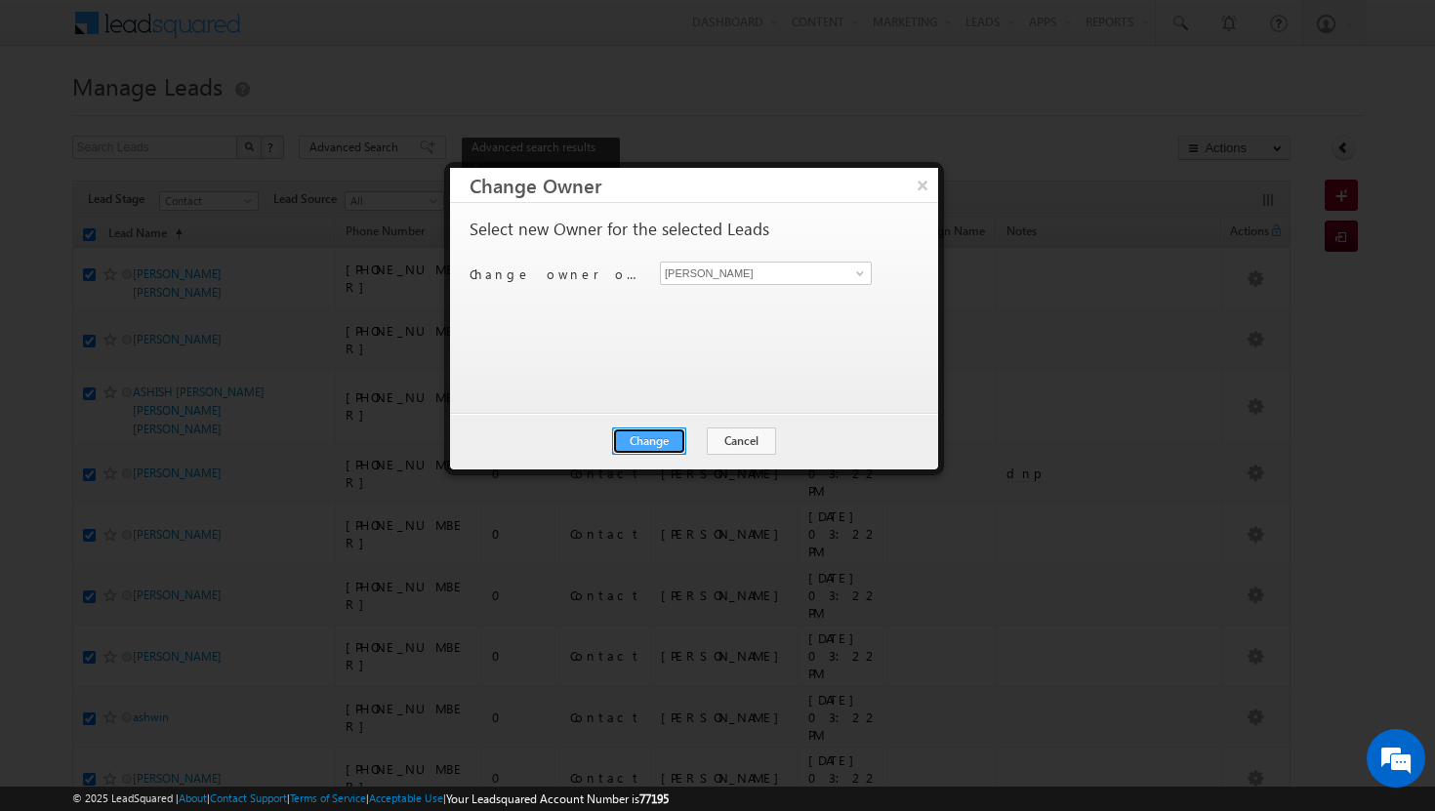
click at [662, 429] on button "Change" at bounding box center [649, 440] width 74 height 27
click at [690, 434] on button "Close" at bounding box center [697, 440] width 62 height 27
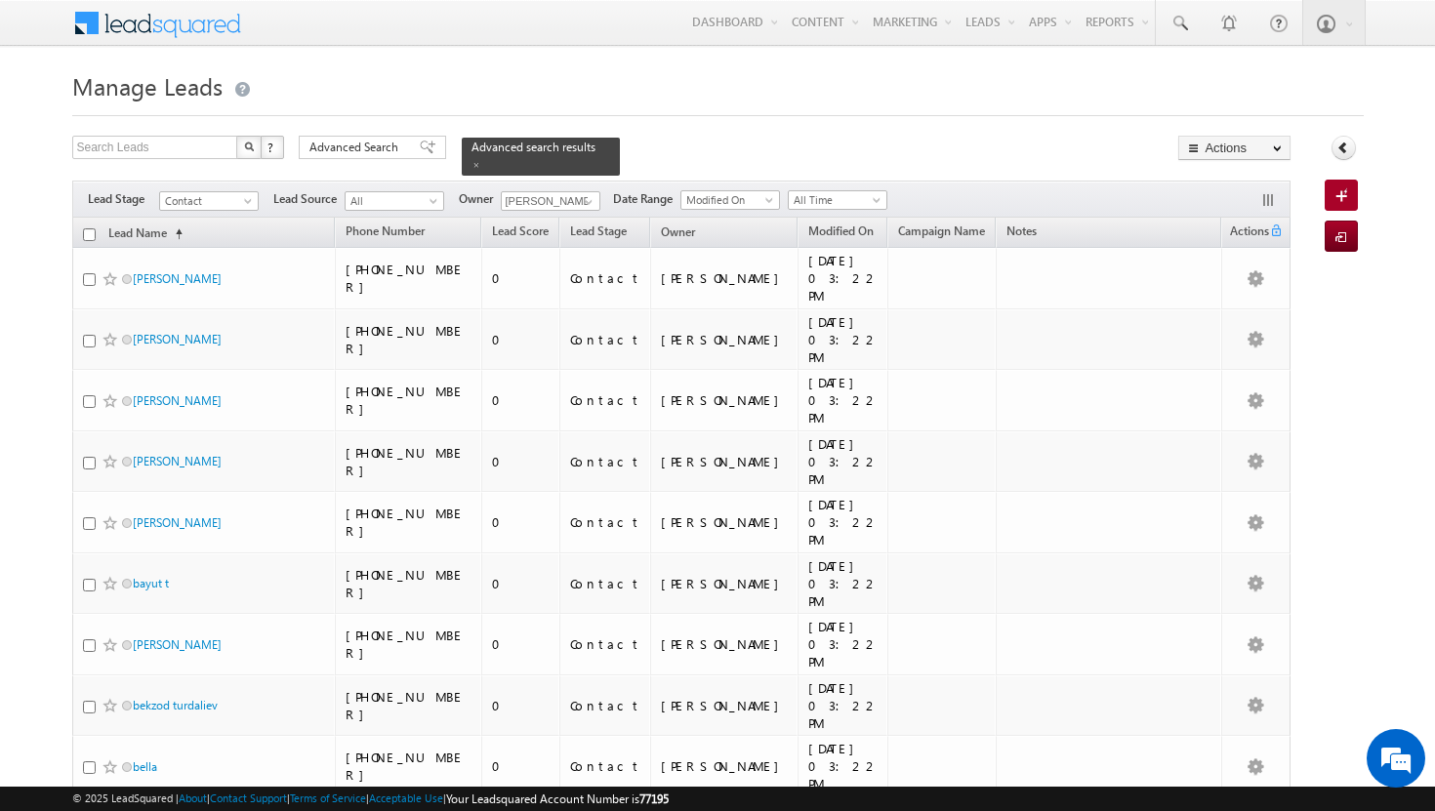
click at [90, 228] on input "checkbox" at bounding box center [89, 234] width 13 height 13
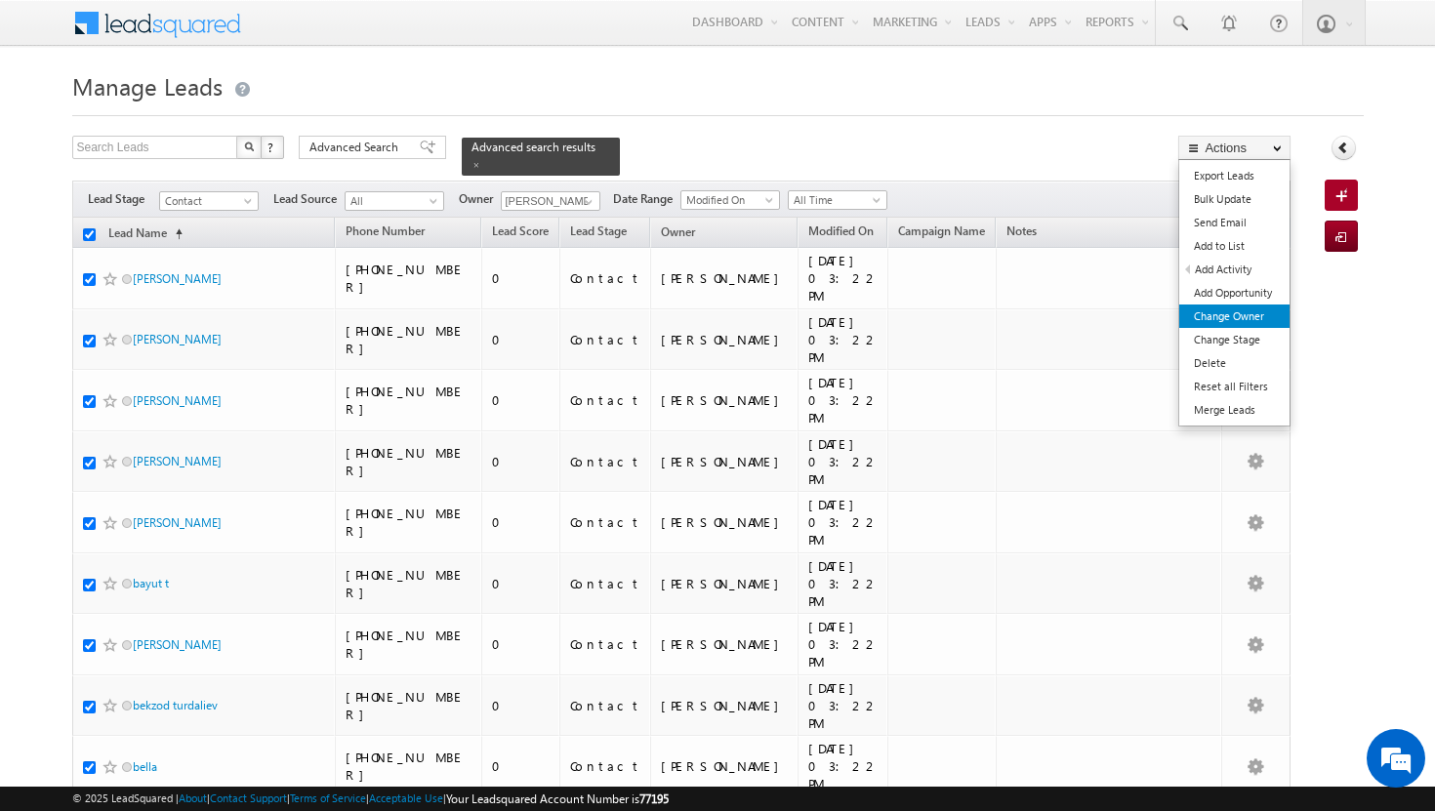
click at [1208, 326] on link "Change Owner" at bounding box center [1234, 315] width 110 height 23
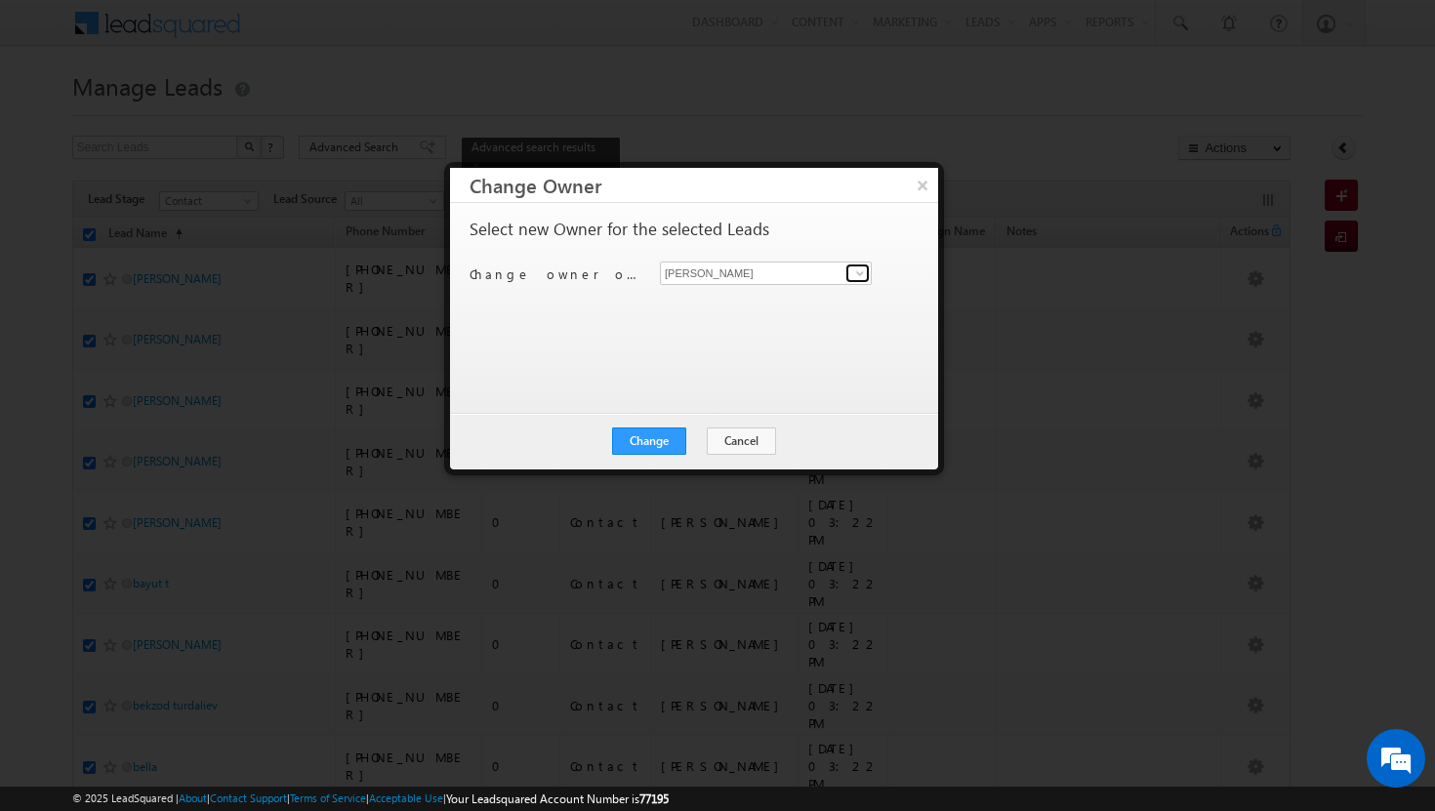
click at [856, 273] on span at bounding box center [860, 273] width 16 height 16
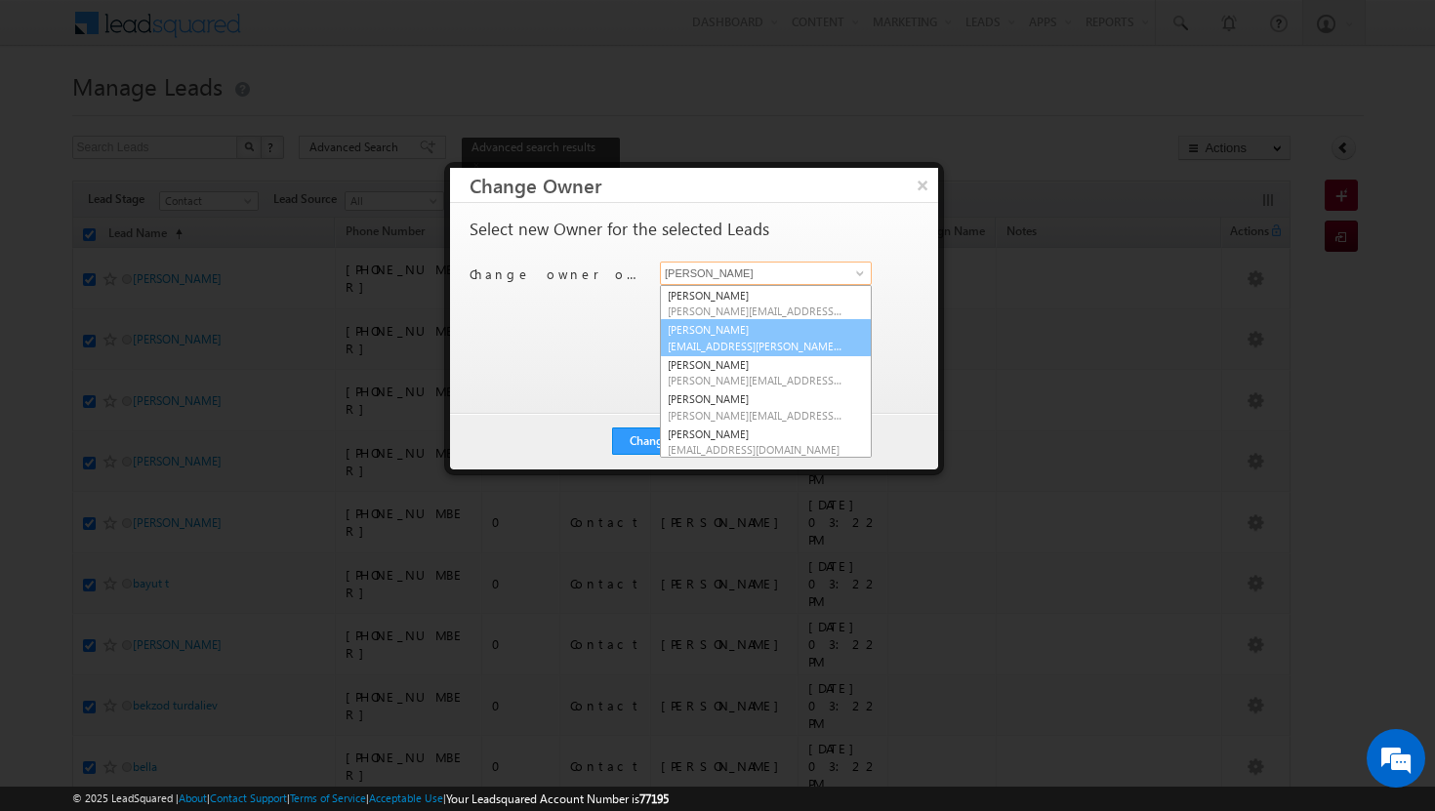
click at [787, 344] on span "[EMAIL_ADDRESS][PERSON_NAME][DOMAIN_NAME]" at bounding box center [755, 346] width 176 height 15
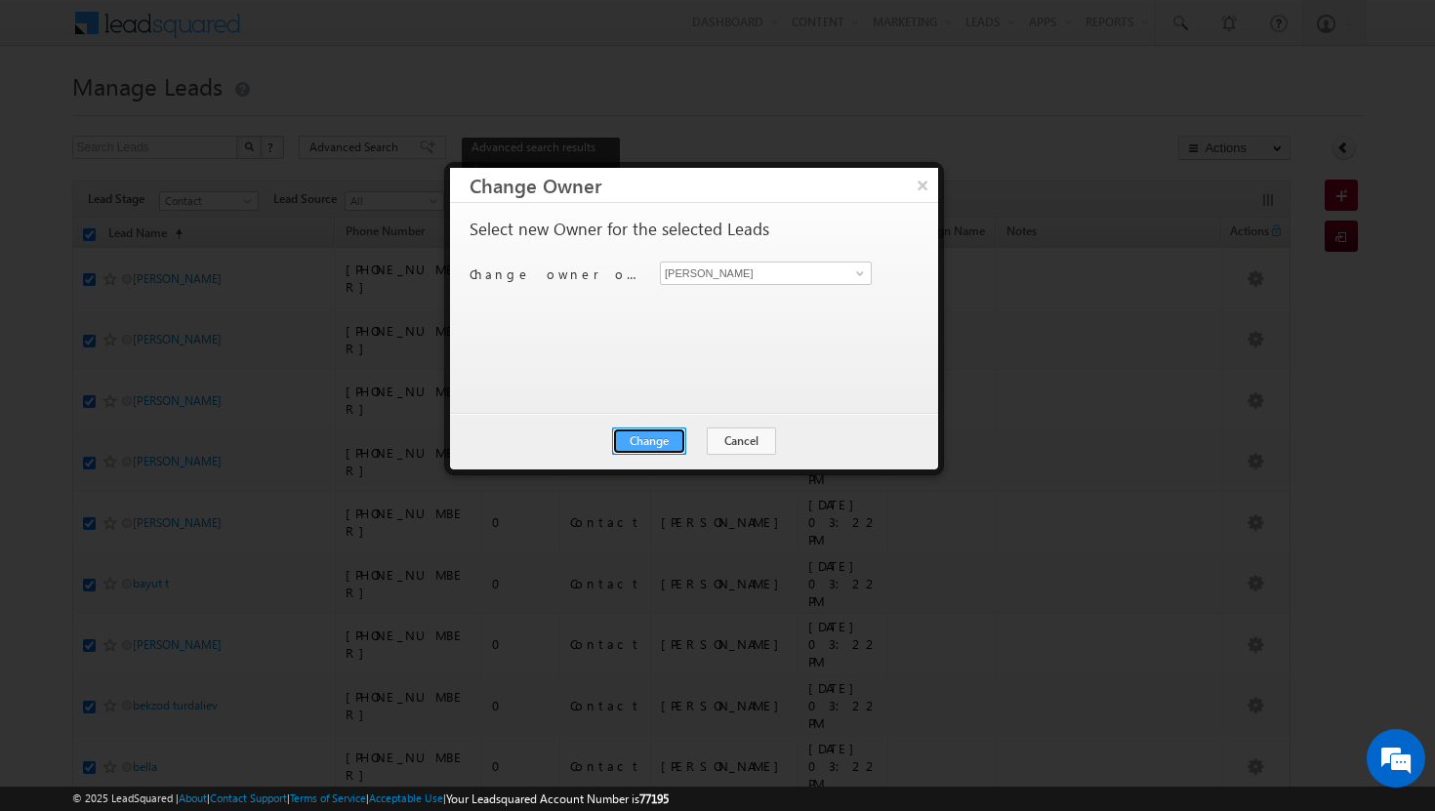
click at [654, 435] on button "Change" at bounding box center [649, 440] width 74 height 27
click at [697, 437] on button "Close" at bounding box center [697, 440] width 62 height 27
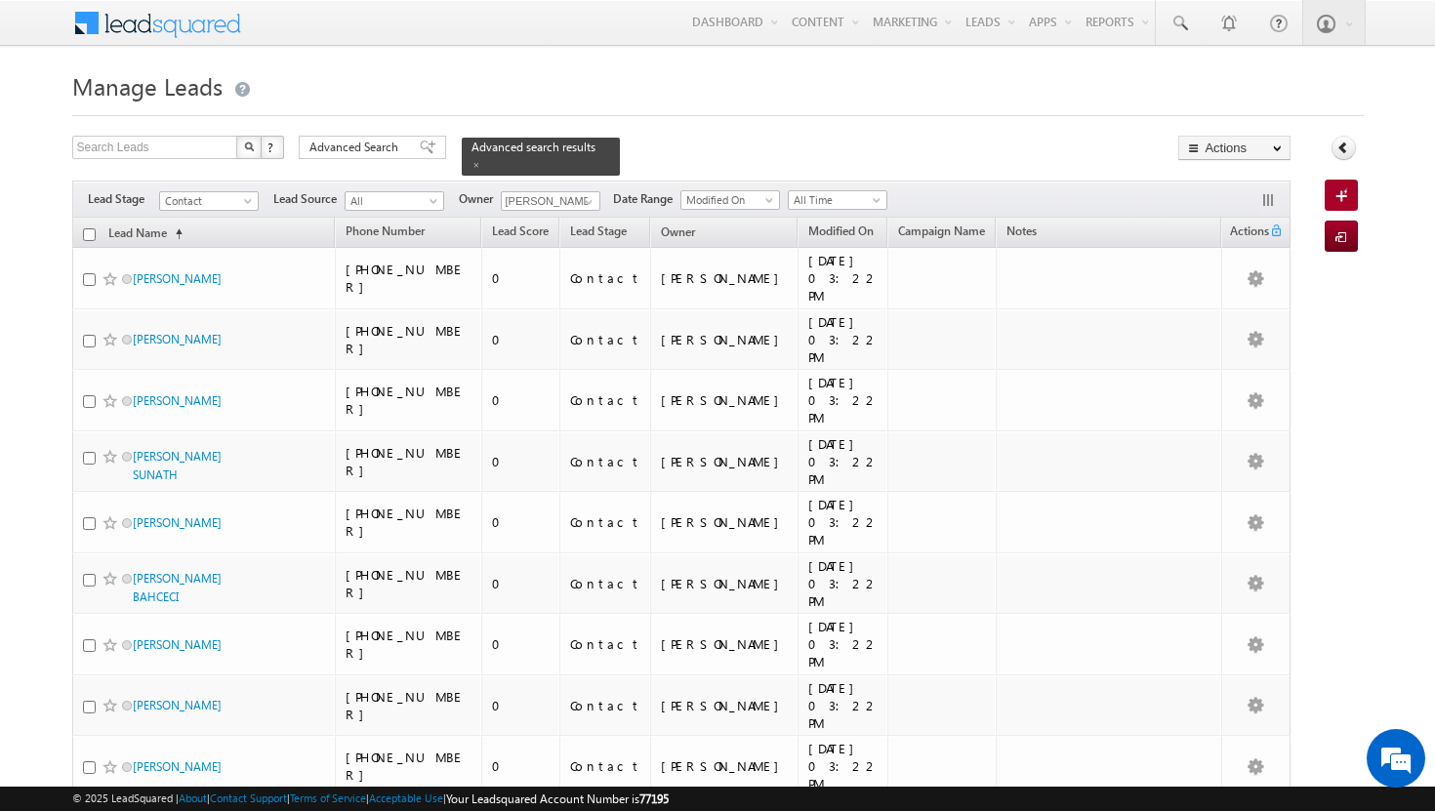
click at [94, 228] on input "checkbox" at bounding box center [89, 234] width 13 height 13
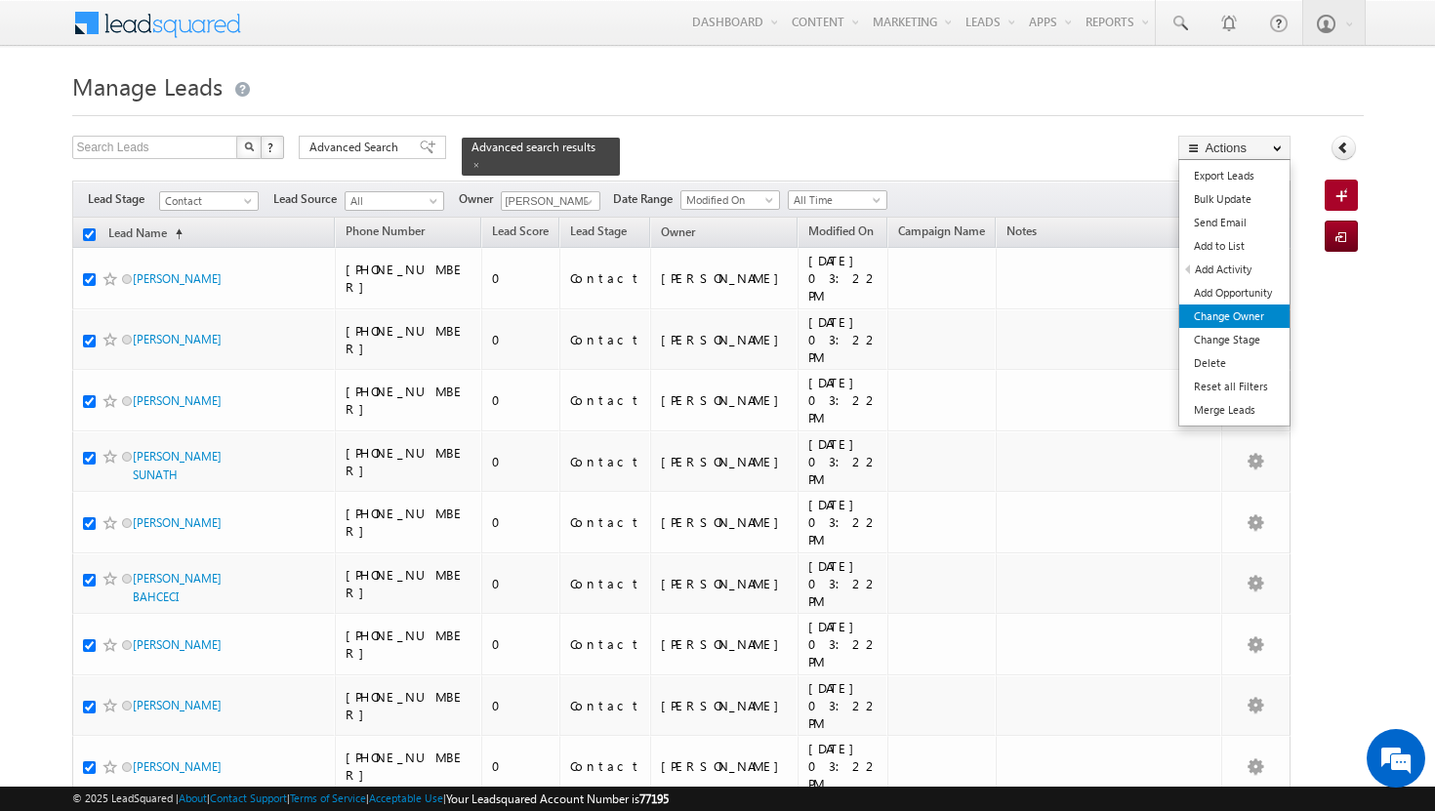
click at [1236, 312] on link "Change Owner" at bounding box center [1234, 315] width 110 height 23
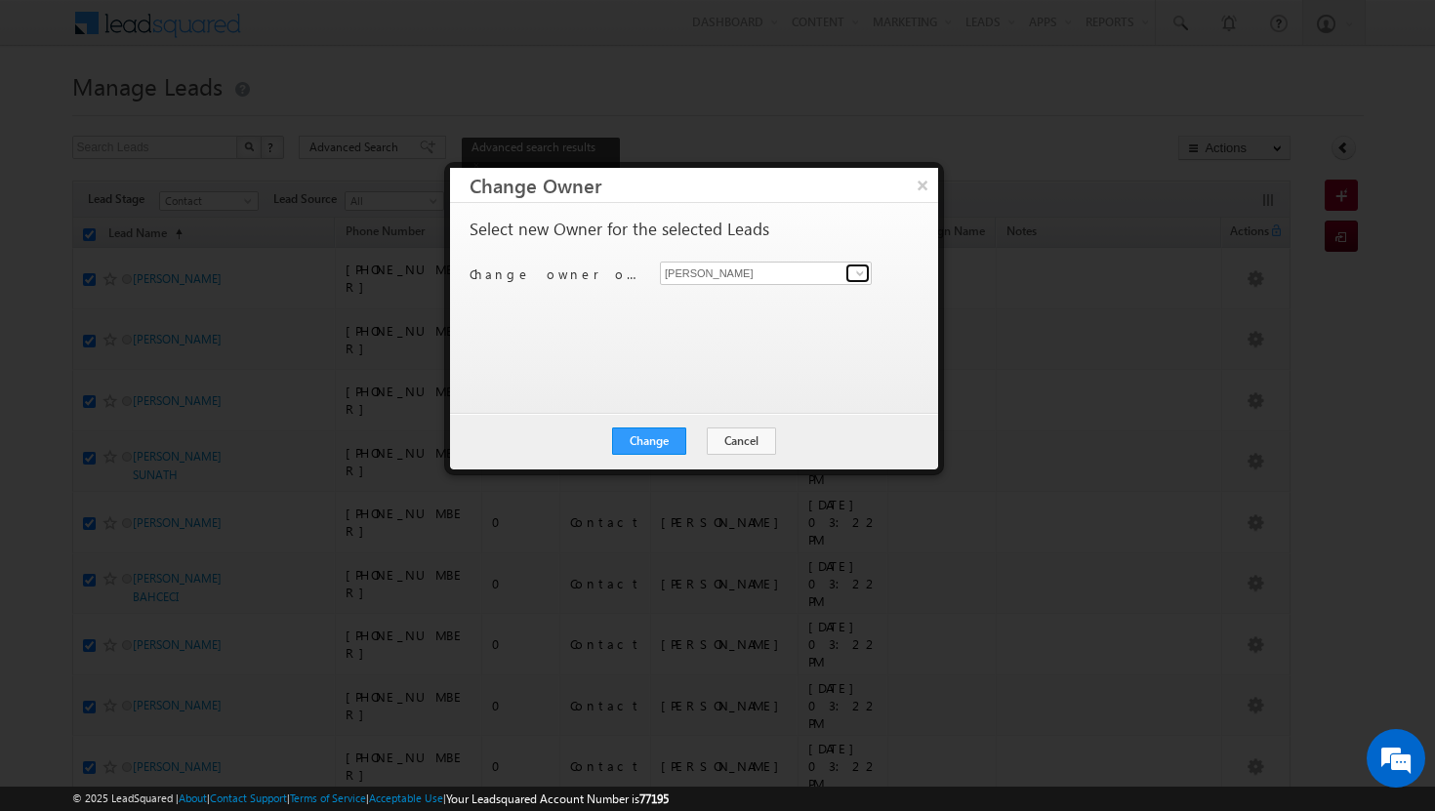
click at [867, 268] on span at bounding box center [860, 273] width 16 height 16
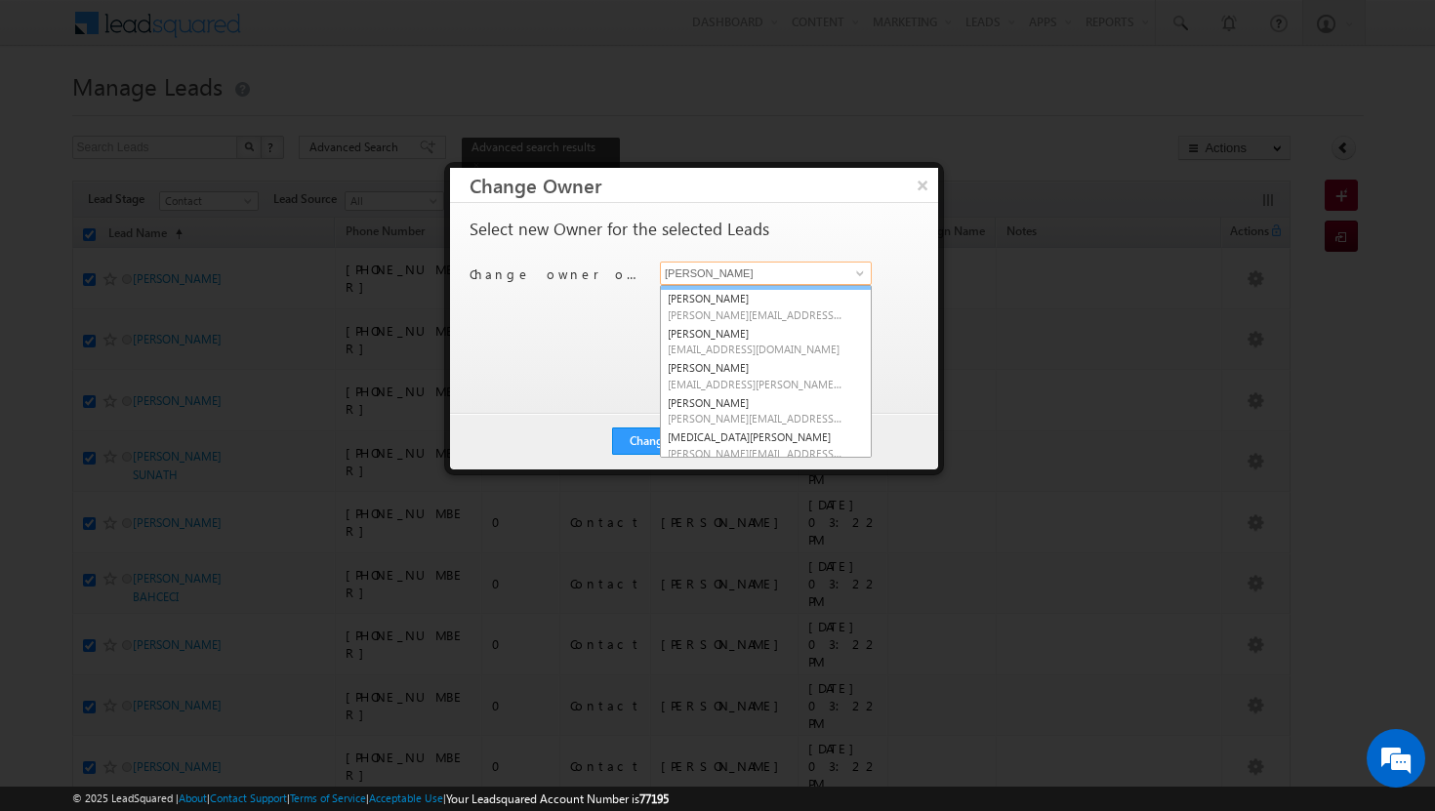
scroll to position [176, 0]
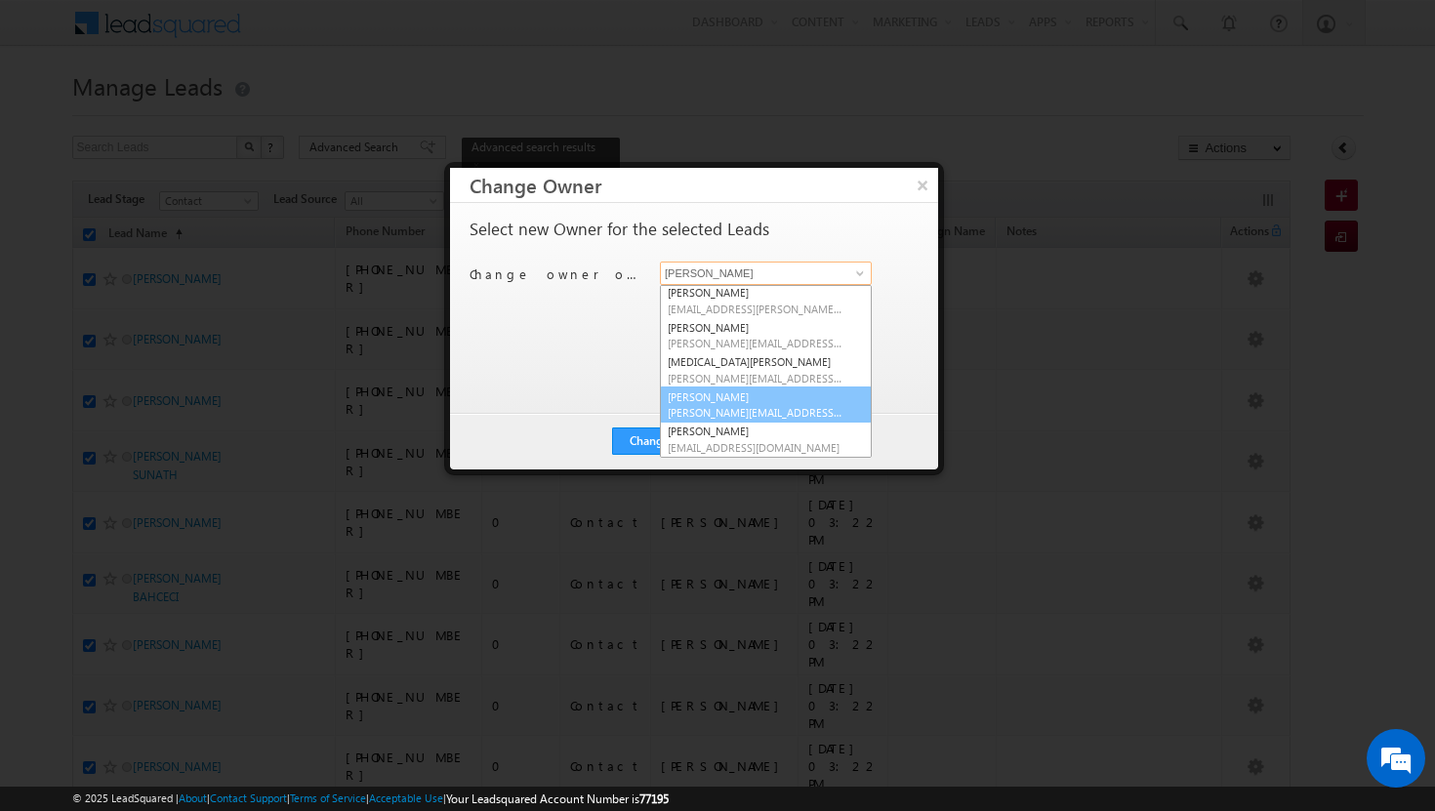
click at [734, 403] on link "[PERSON_NAME] [PERSON_NAME][EMAIL_ADDRESS][DOMAIN_NAME]" at bounding box center [766, 404] width 212 height 37
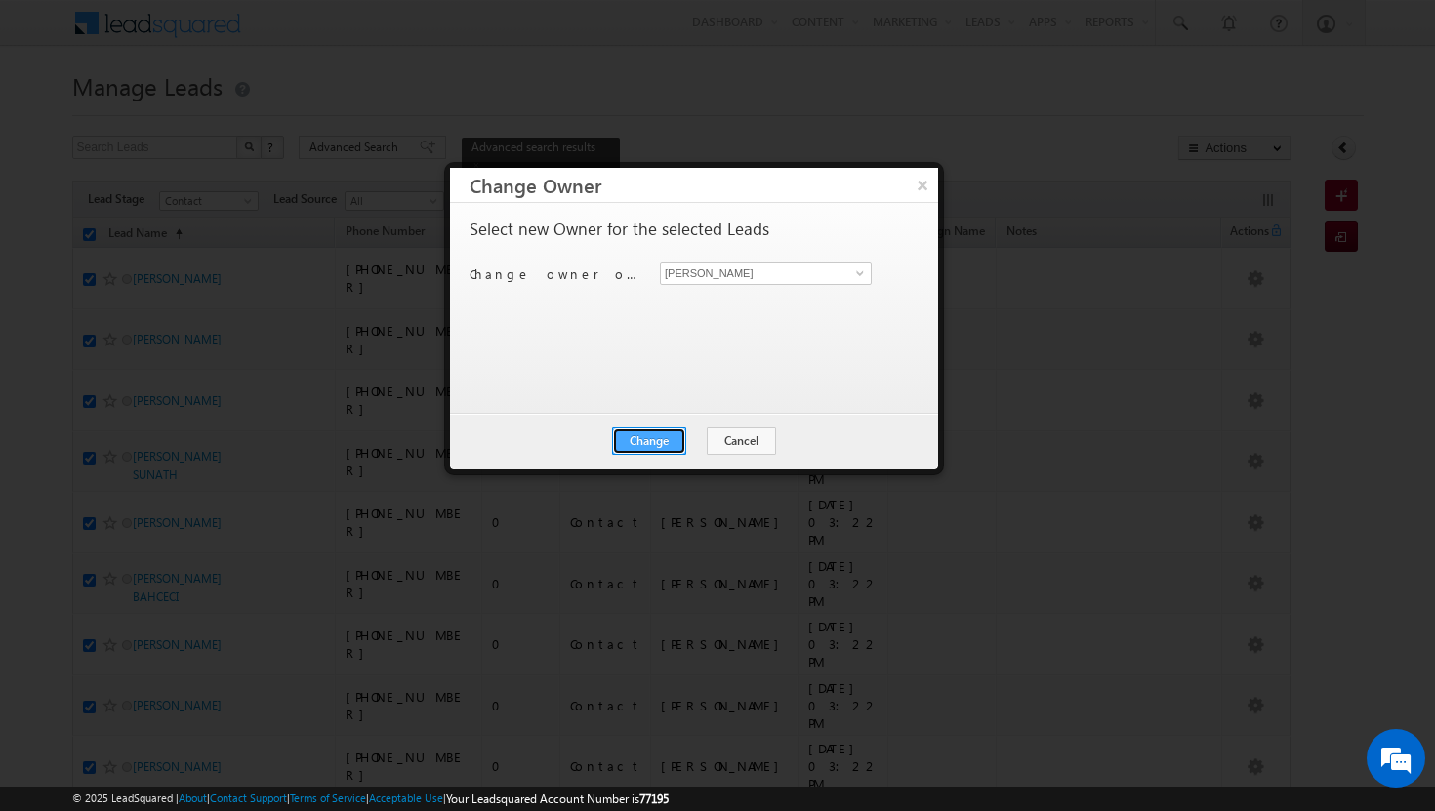
click at [669, 449] on button "Change" at bounding box center [649, 440] width 74 height 27
click at [689, 447] on button "Close" at bounding box center [697, 440] width 62 height 27
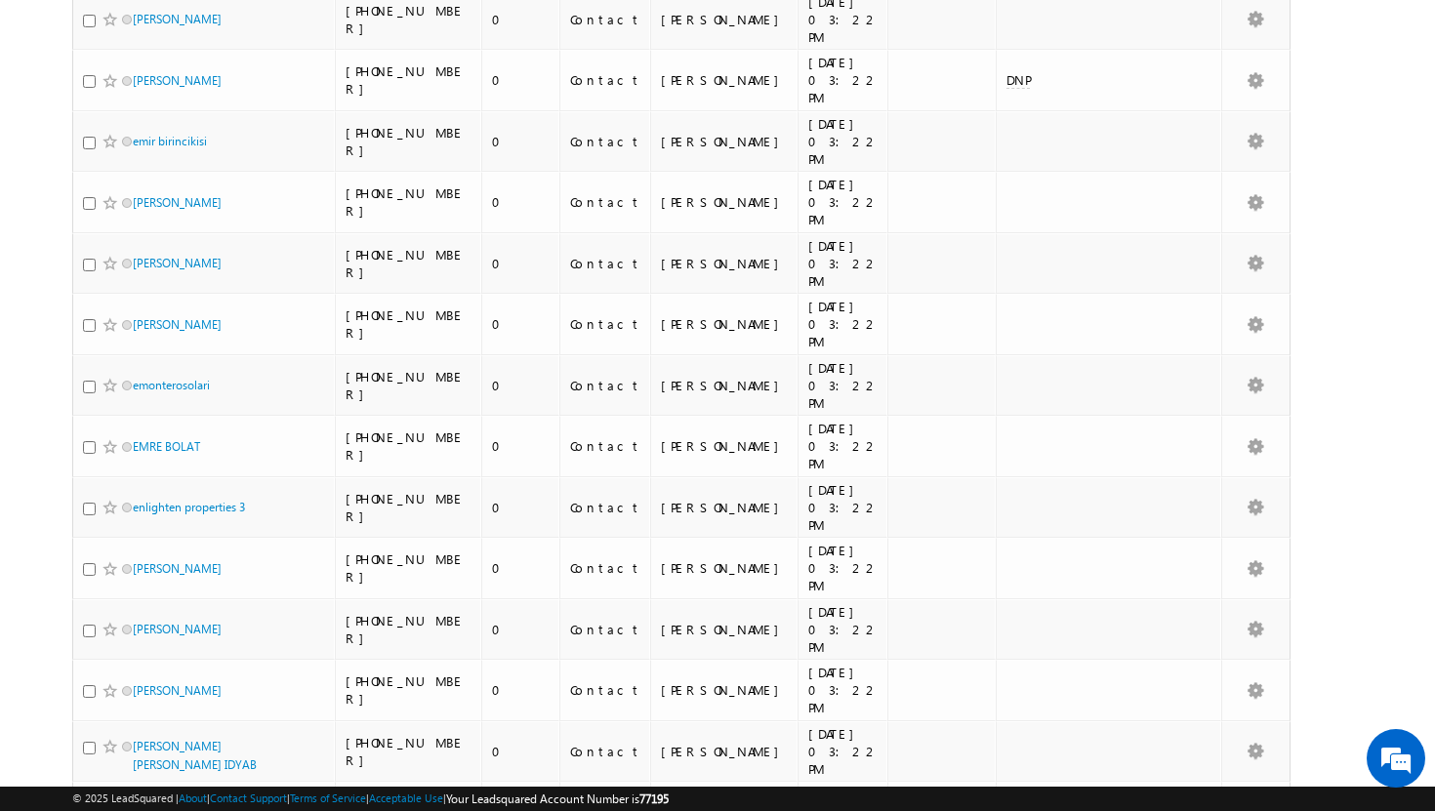
scroll to position [1892, 0]
